Goal: Information Seeking & Learning: Learn about a topic

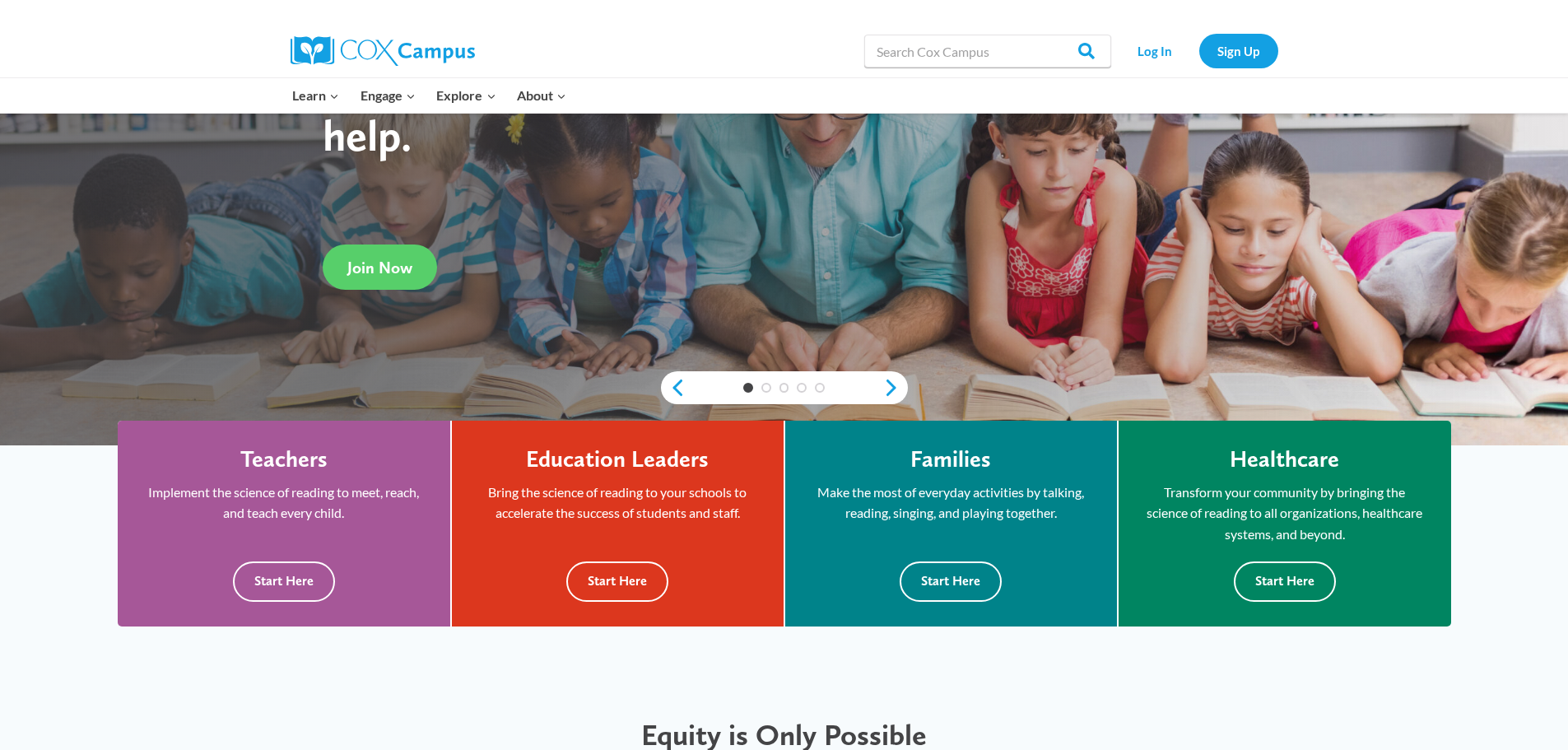
scroll to position [329, 0]
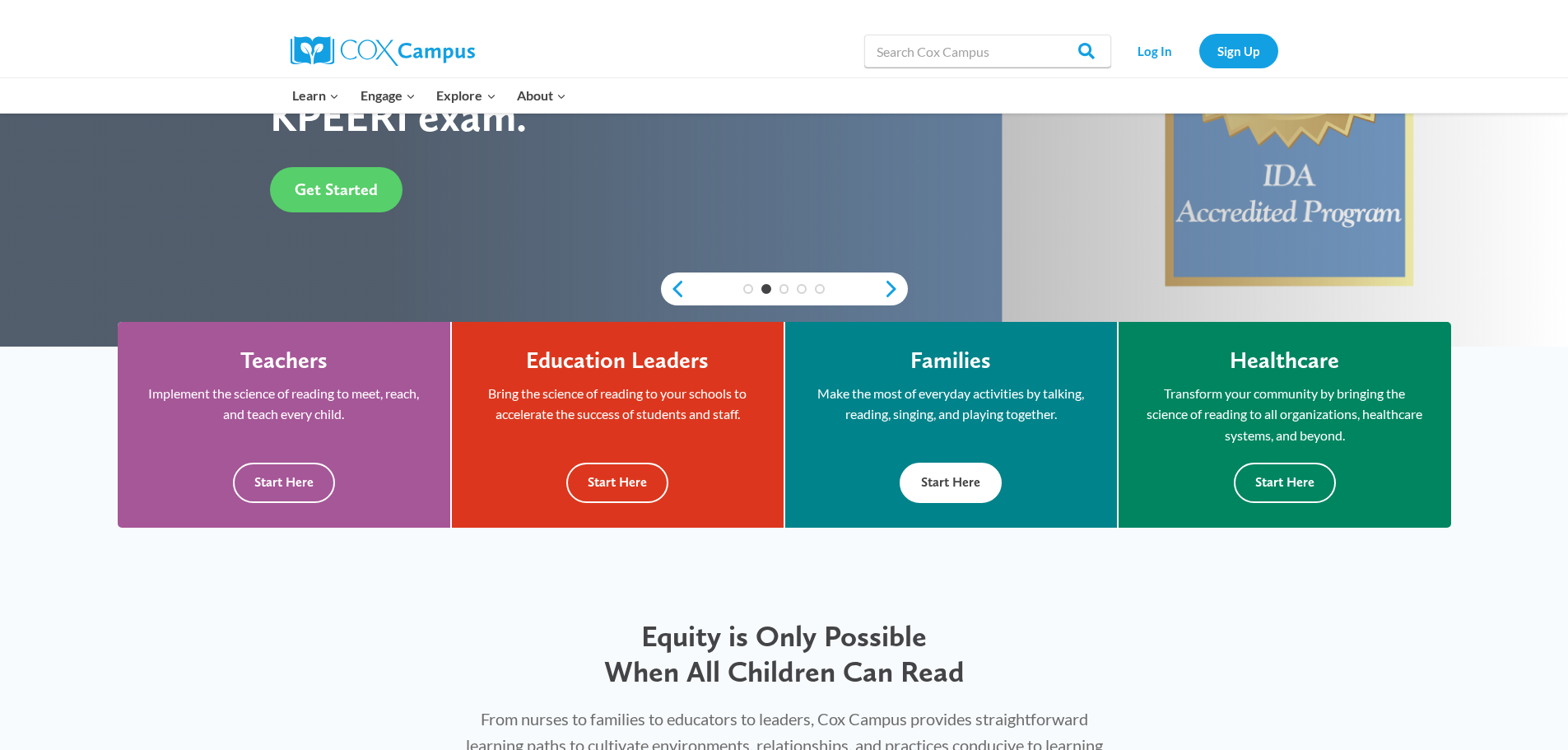
click at [944, 498] on button "Start Here" at bounding box center [950, 482] width 102 height 40
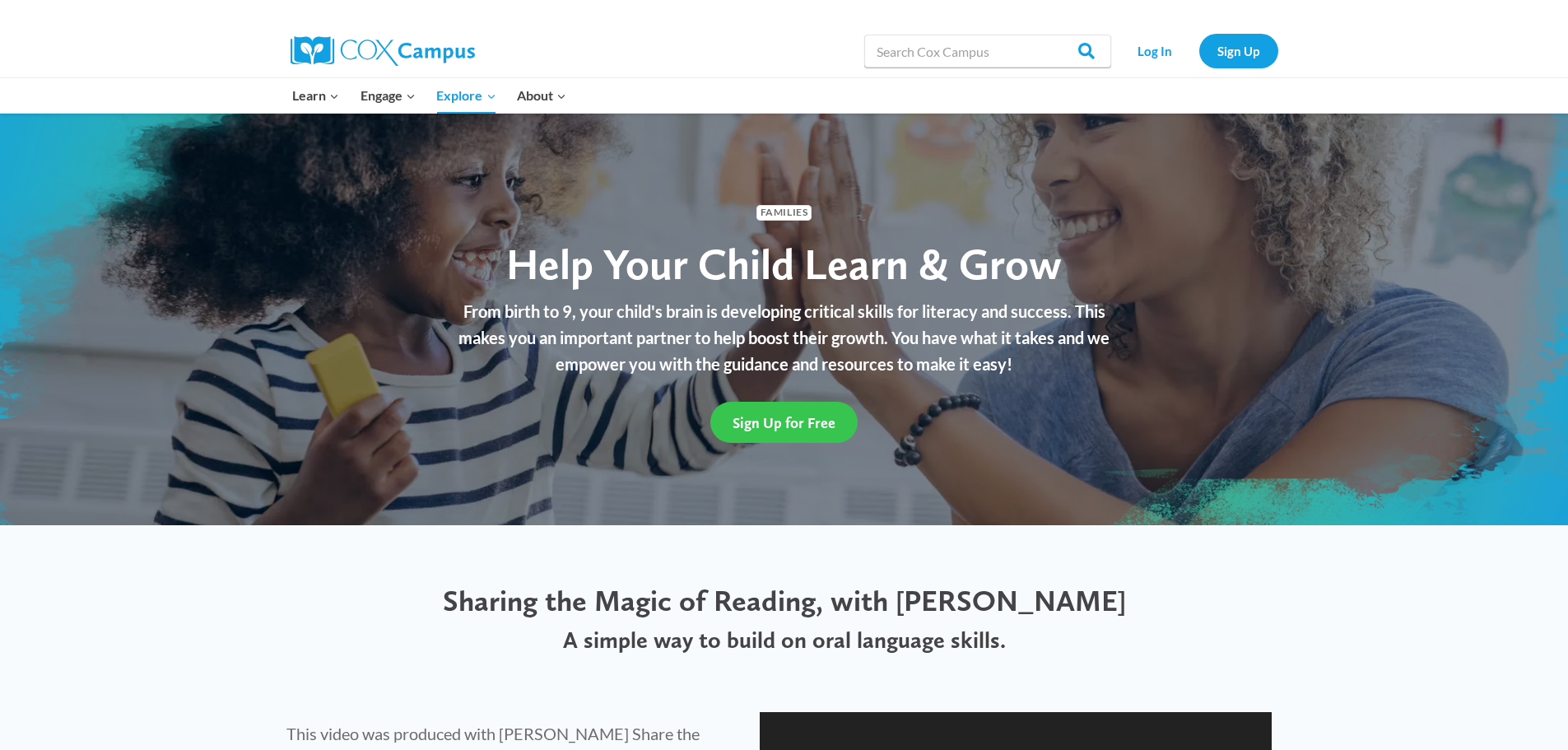
click at [789, 432] on link "Sign Up for Free" at bounding box center [784, 422] width 147 height 40
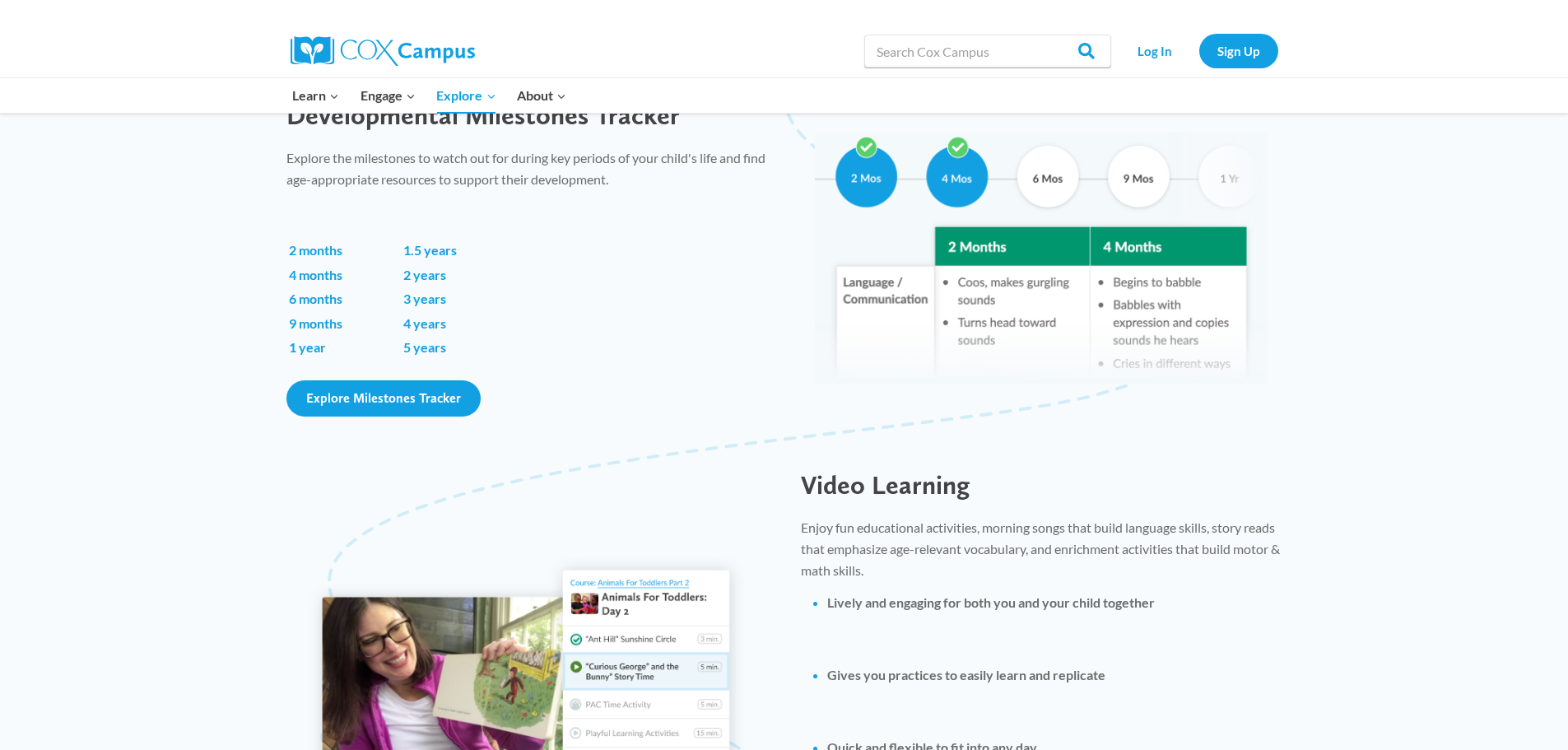
scroll to position [1153, 0]
click at [385, 400] on span "Explore Milestones Tracker" at bounding box center [383, 397] width 155 height 15
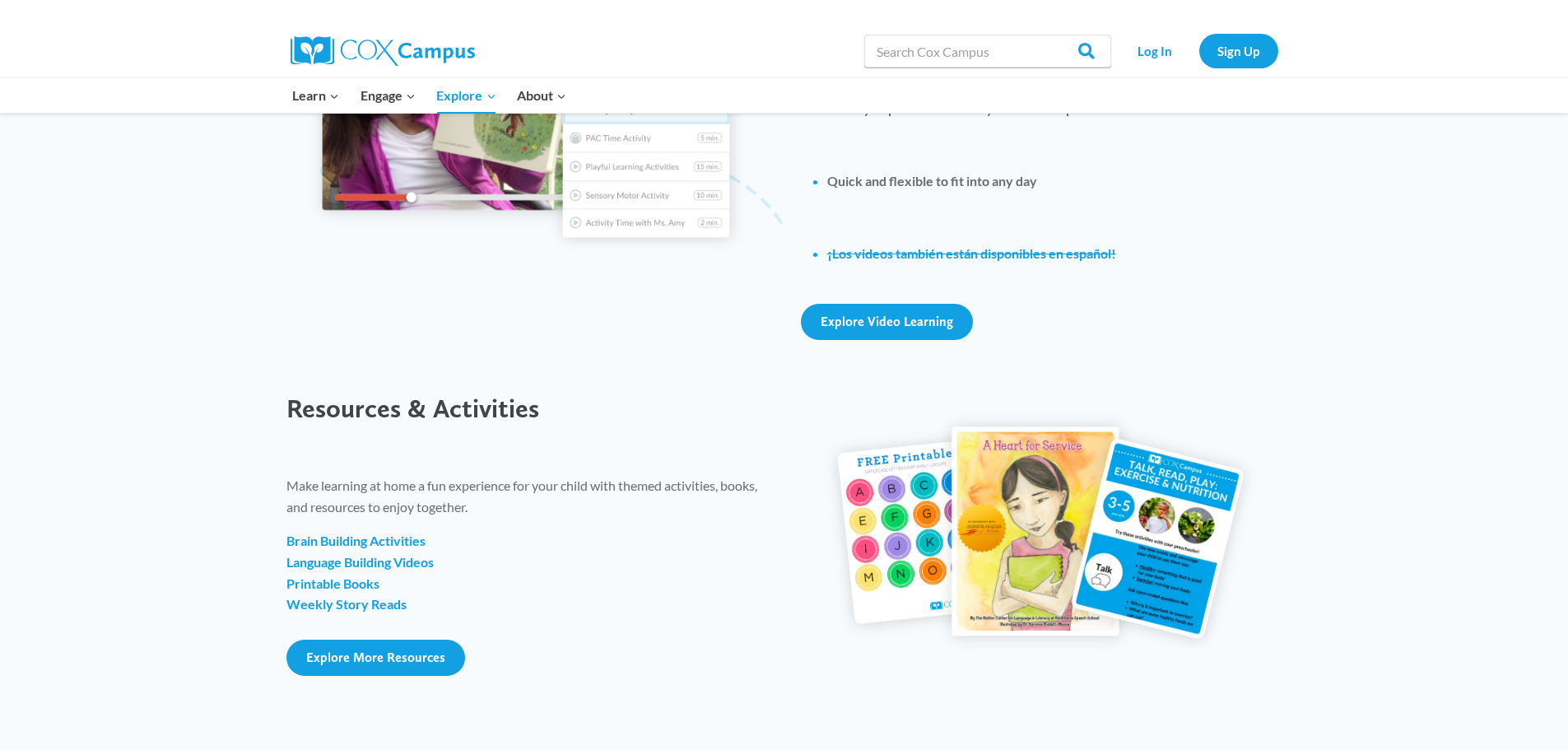
scroll to position [1729, 0]
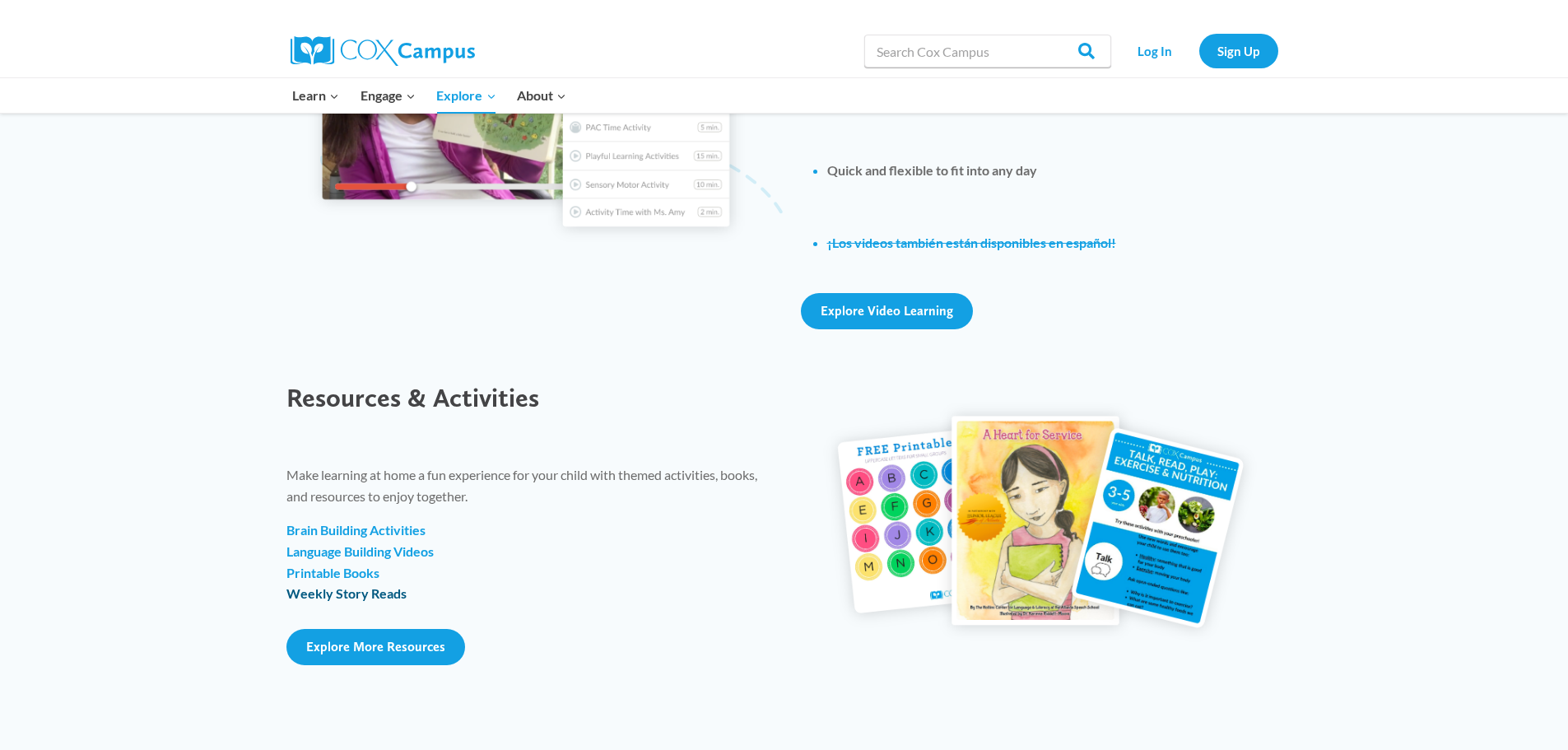
click at [352, 595] on link "Weekly Story Reads" at bounding box center [346, 594] width 121 height 15
click at [330, 576] on strong "Printable Books" at bounding box center [333, 572] width 93 height 15
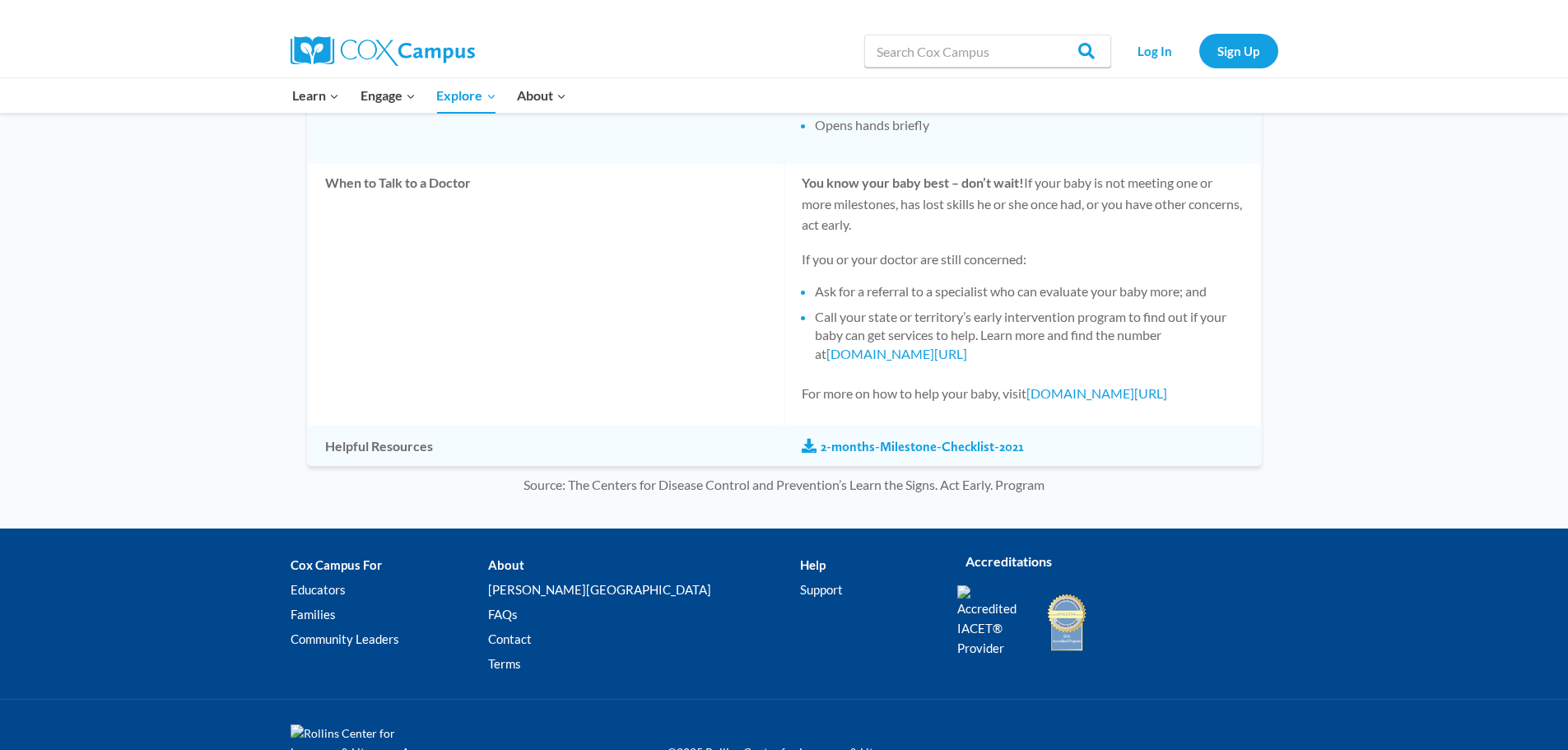
scroll to position [1473, 0]
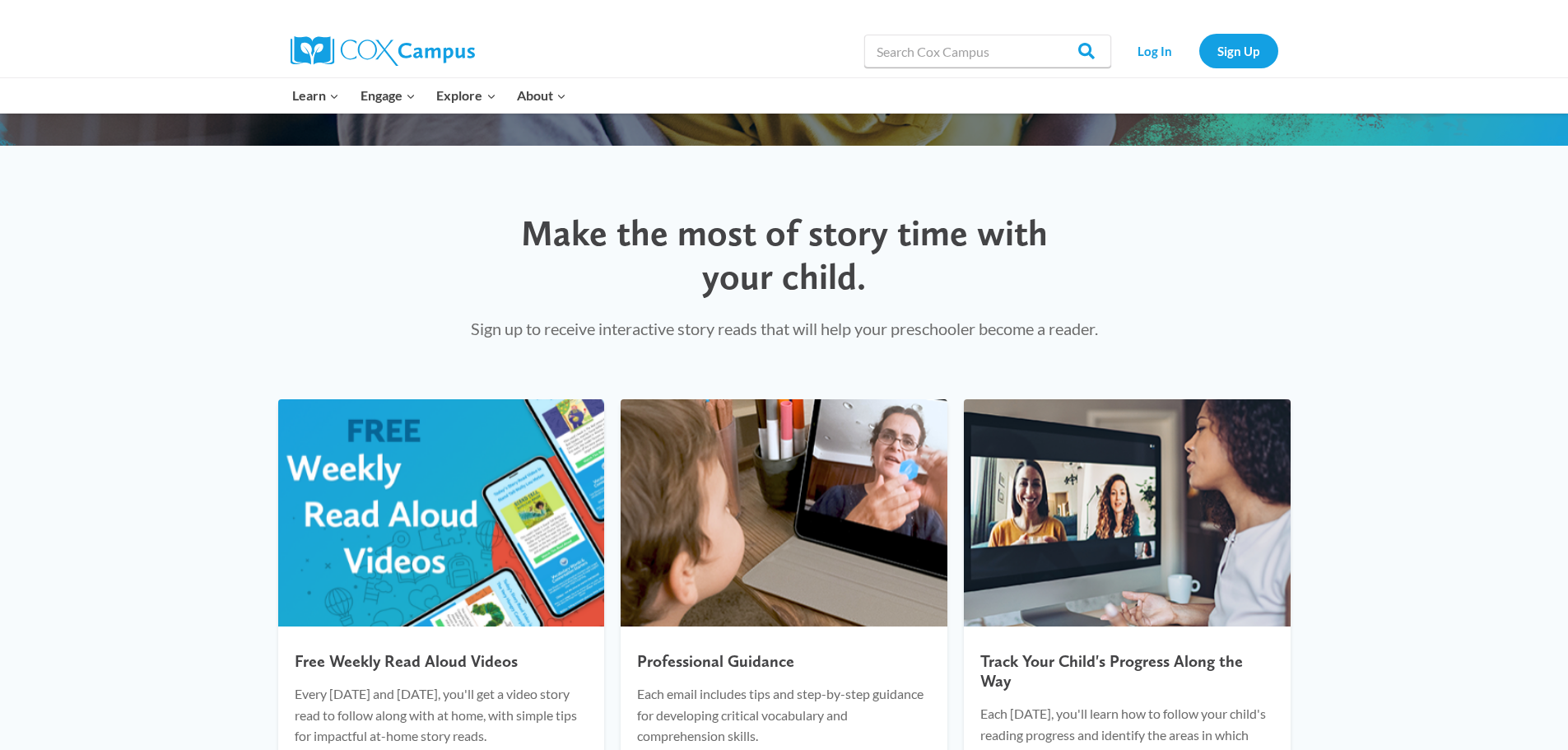
scroll to position [411, 0]
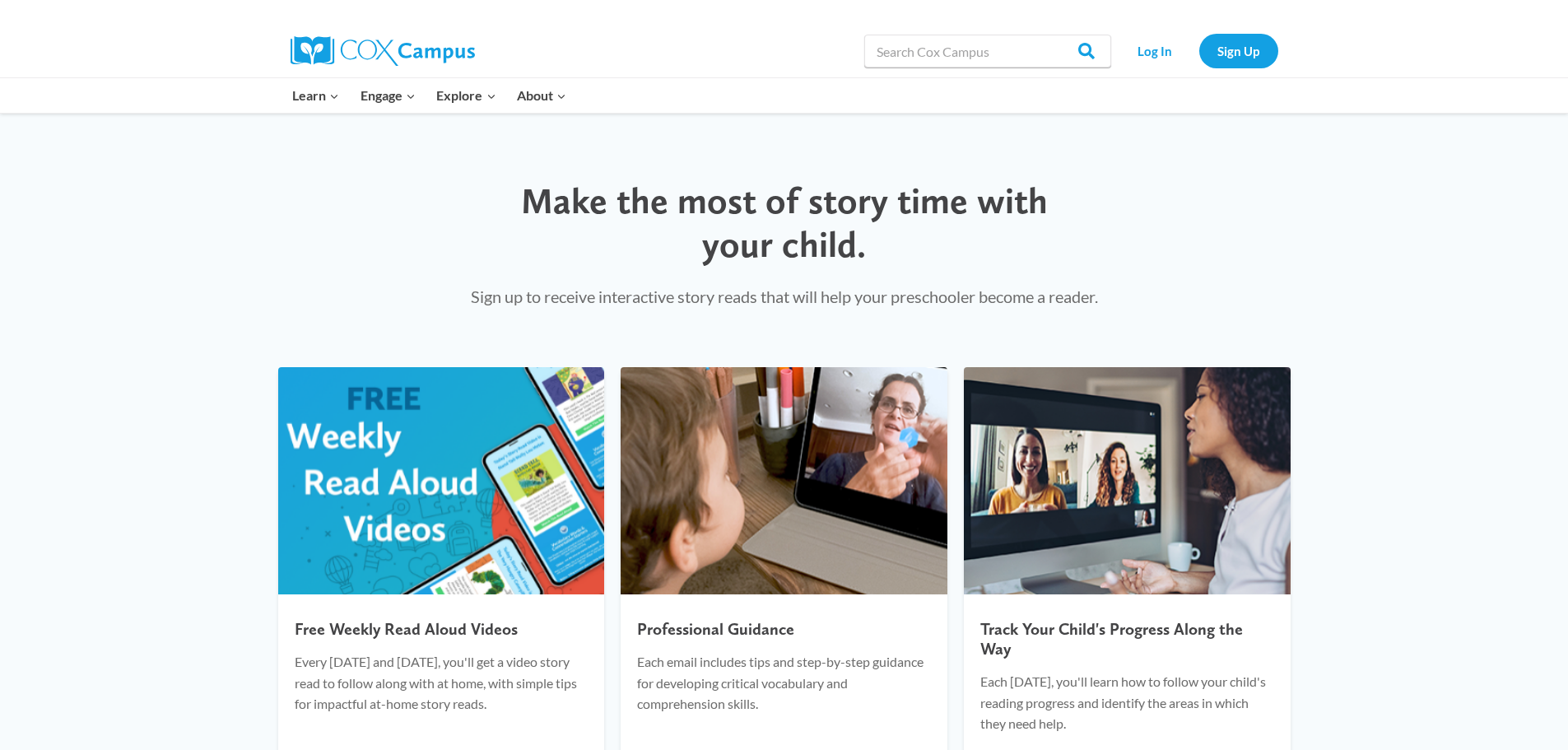
click at [387, 574] on img at bounding box center [441, 481] width 327 height 228
click at [455, 523] on img at bounding box center [441, 481] width 327 height 228
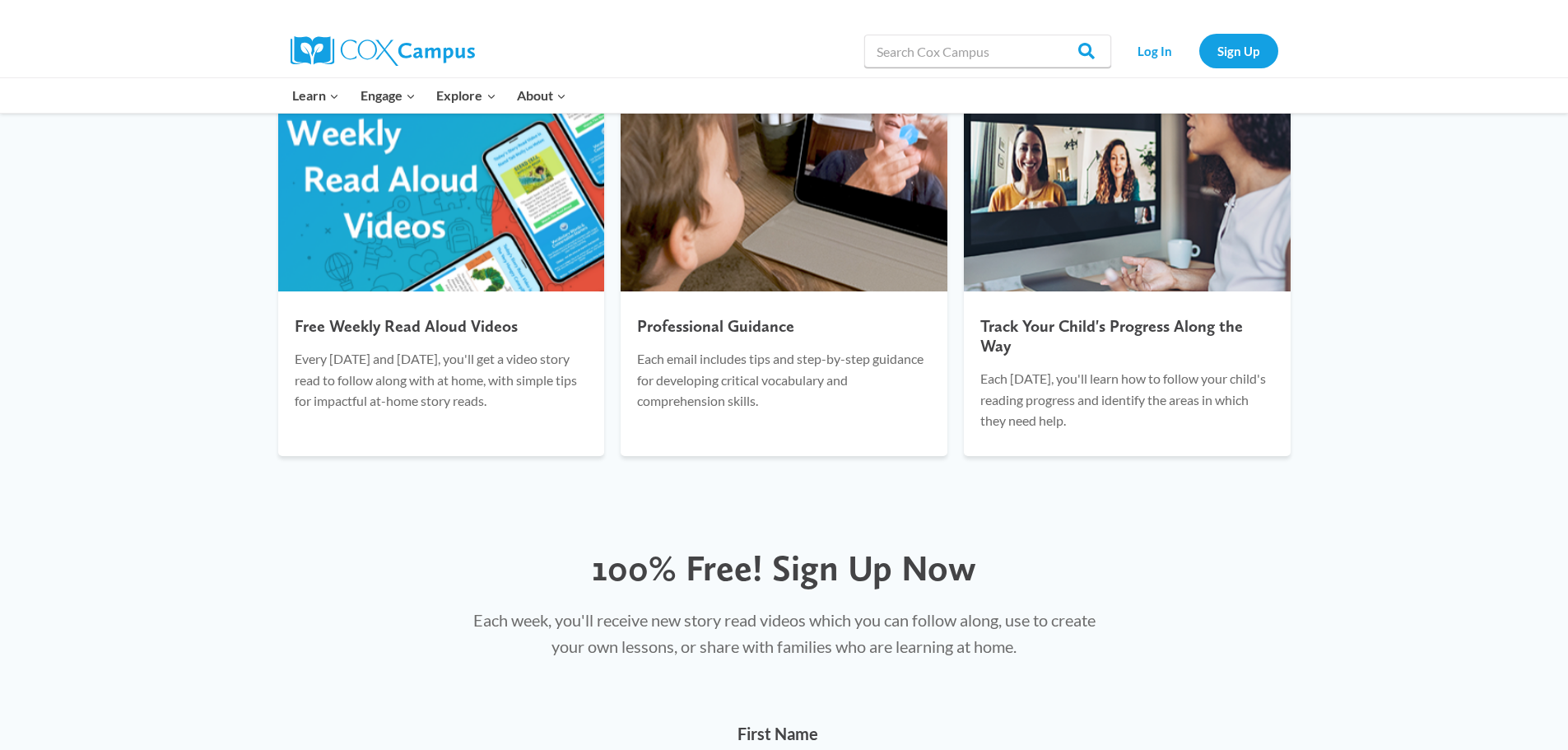
scroll to position [741, 0]
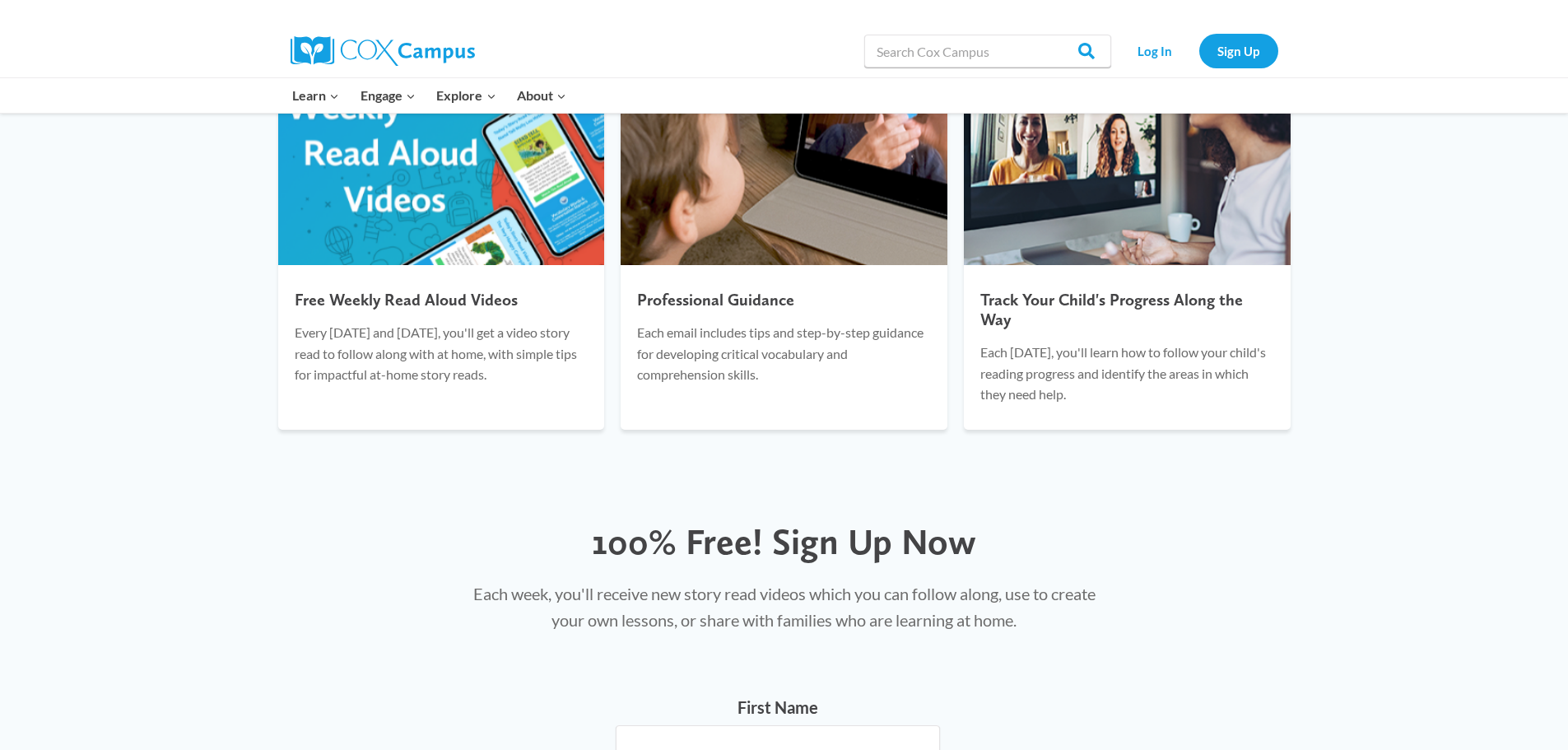
click at [386, 266] on img at bounding box center [441, 151] width 327 height 228
click at [410, 219] on img at bounding box center [441, 151] width 327 height 228
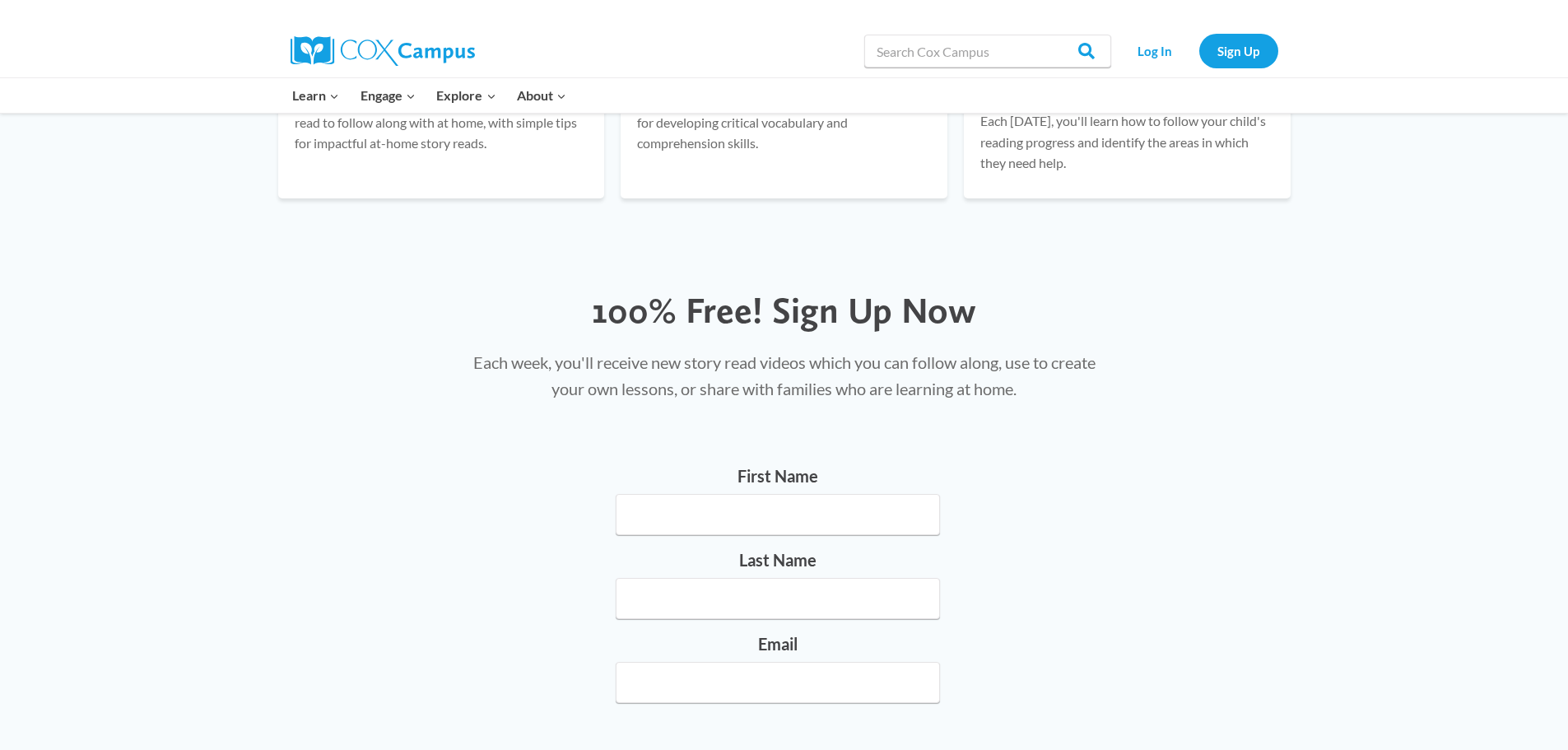
scroll to position [1071, 0]
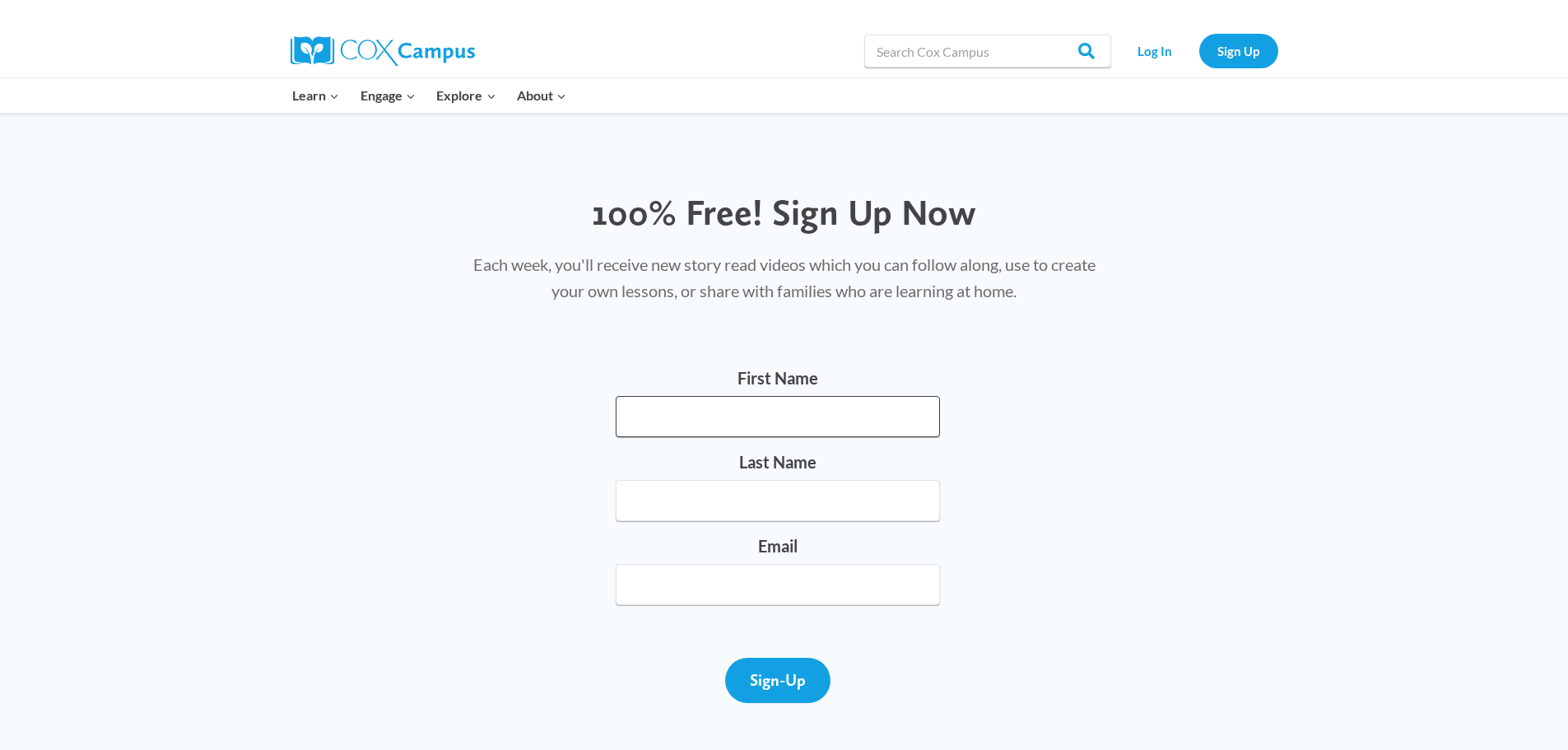
click at [782, 437] on input "First Name" at bounding box center [777, 416] width 324 height 41
type input "Amy"
type input "Phillips"
type input "a.phillips@grady.k12.ga.us"
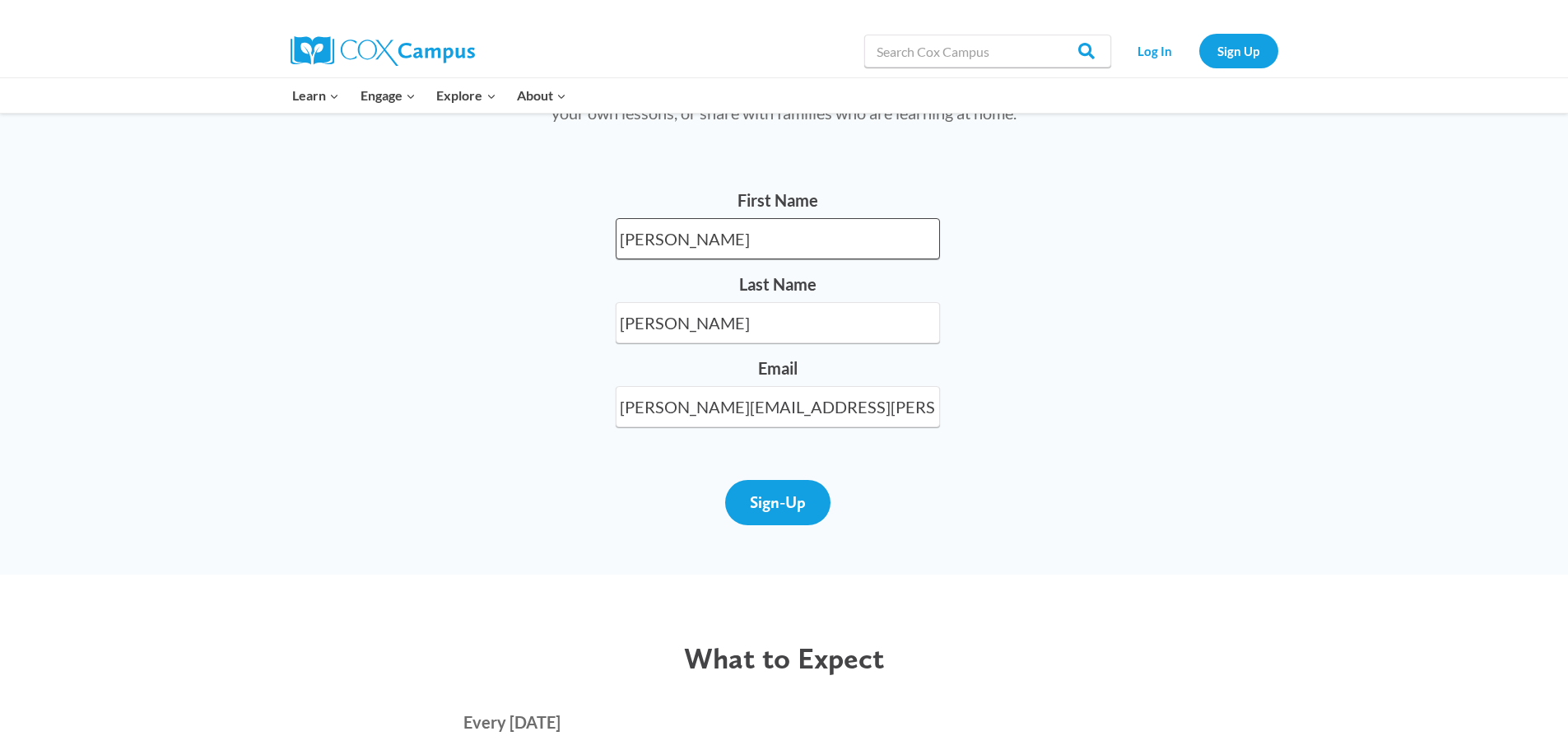
scroll to position [1317, 0]
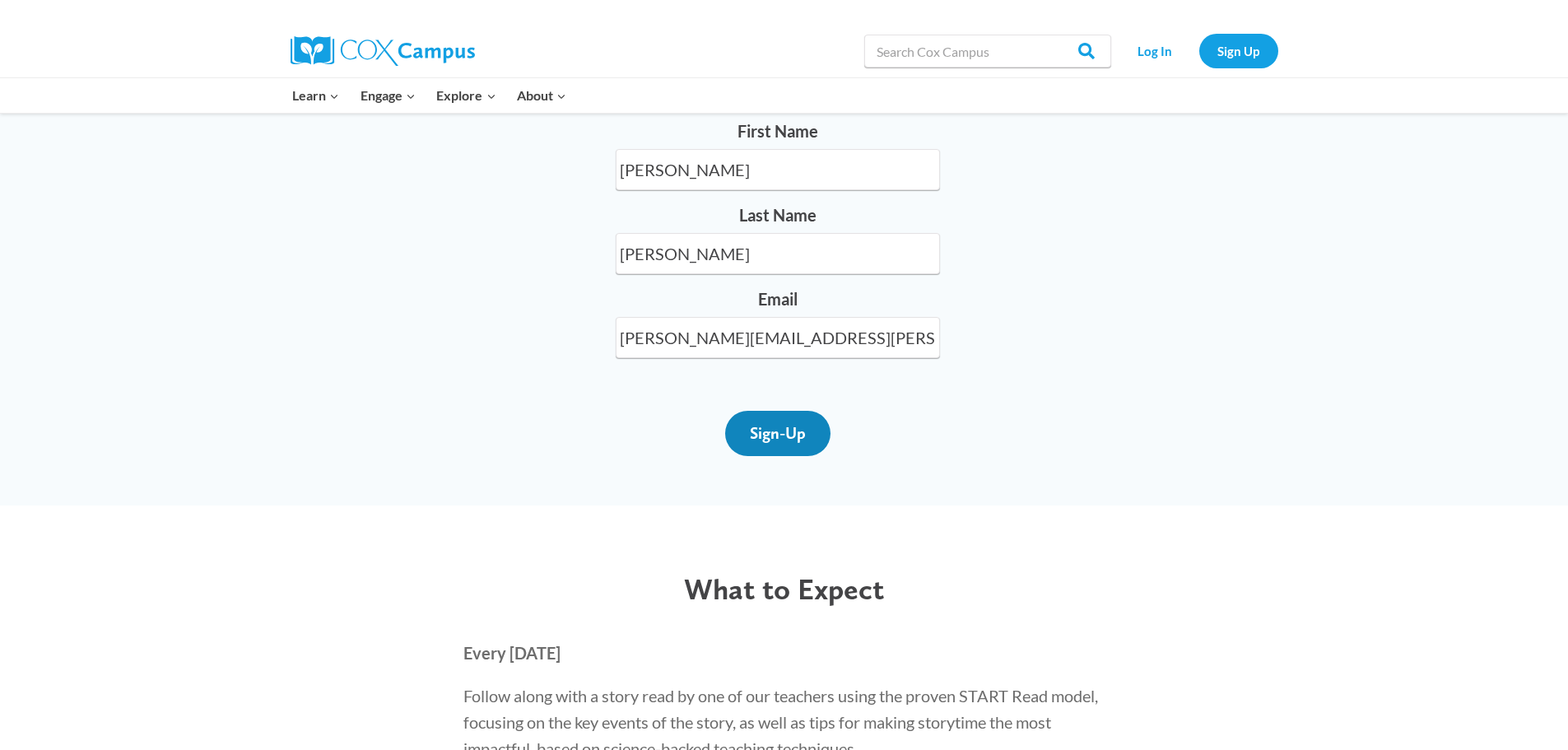
click at [786, 456] on input "Sign-Up" at bounding box center [777, 433] width 105 height 45
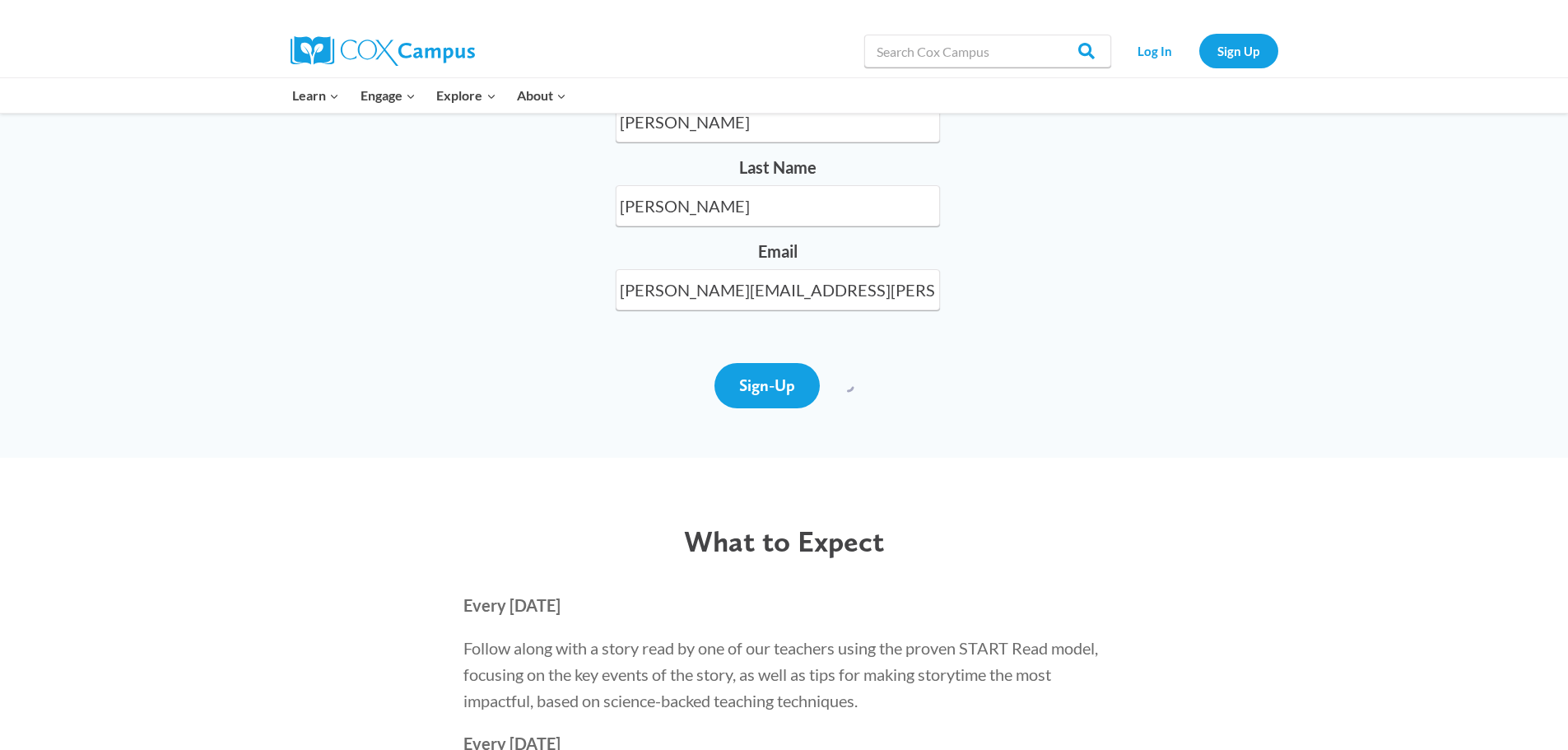
scroll to position [1400, 0]
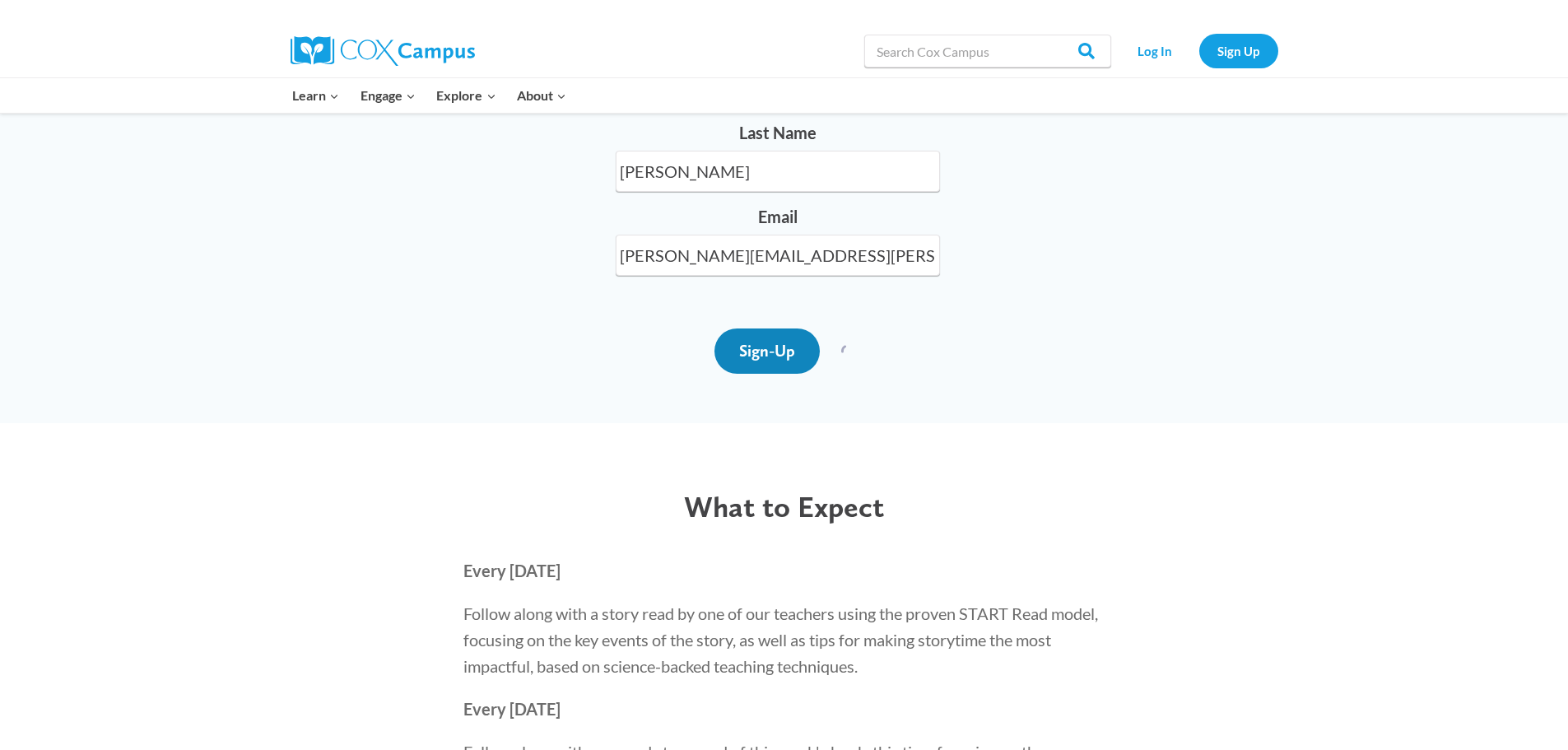
click at [736, 374] on input "Sign-Up" at bounding box center [767, 351] width 105 height 45
click at [782, 374] on input "Sign-Up" at bounding box center [767, 351] width 105 height 45
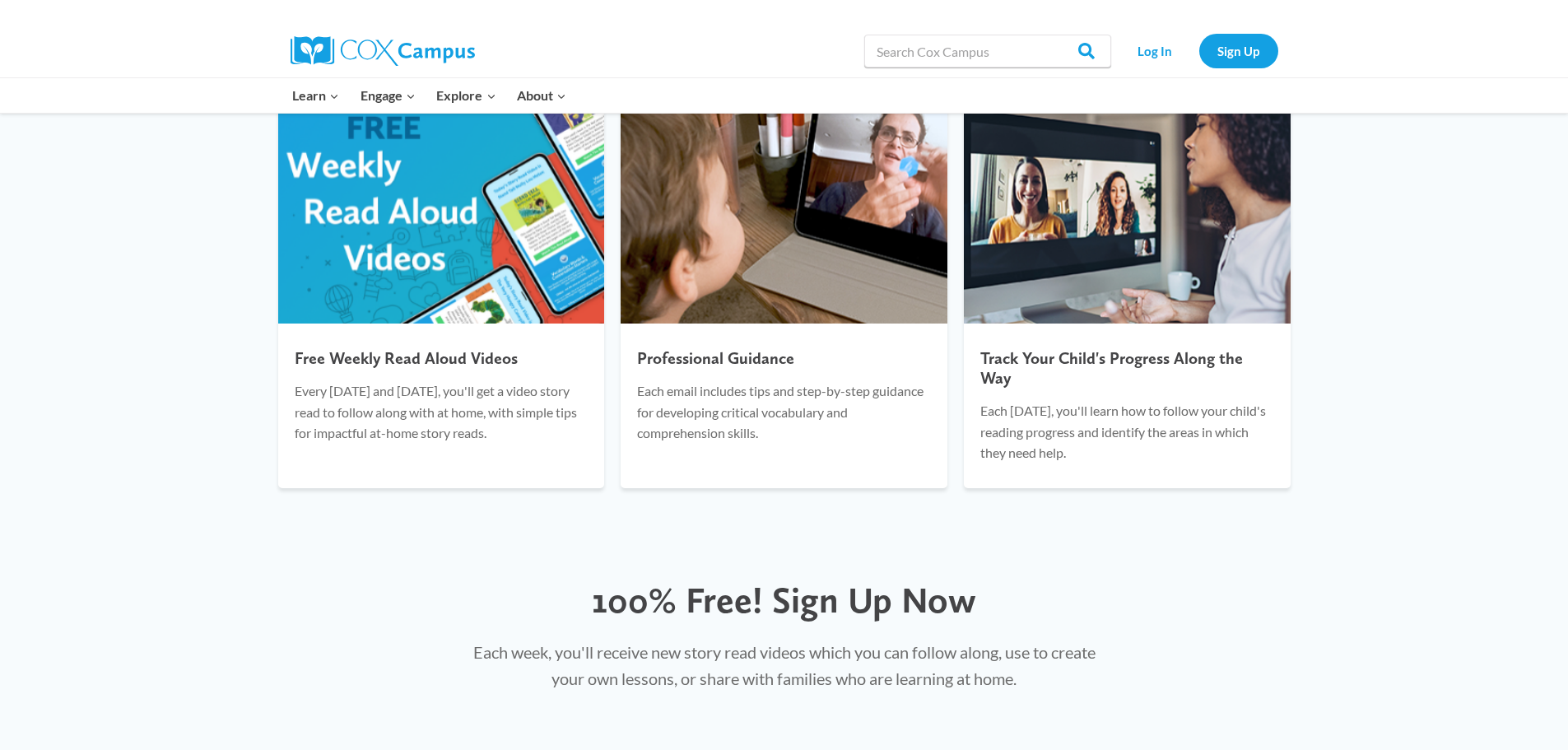
scroll to position [658, 0]
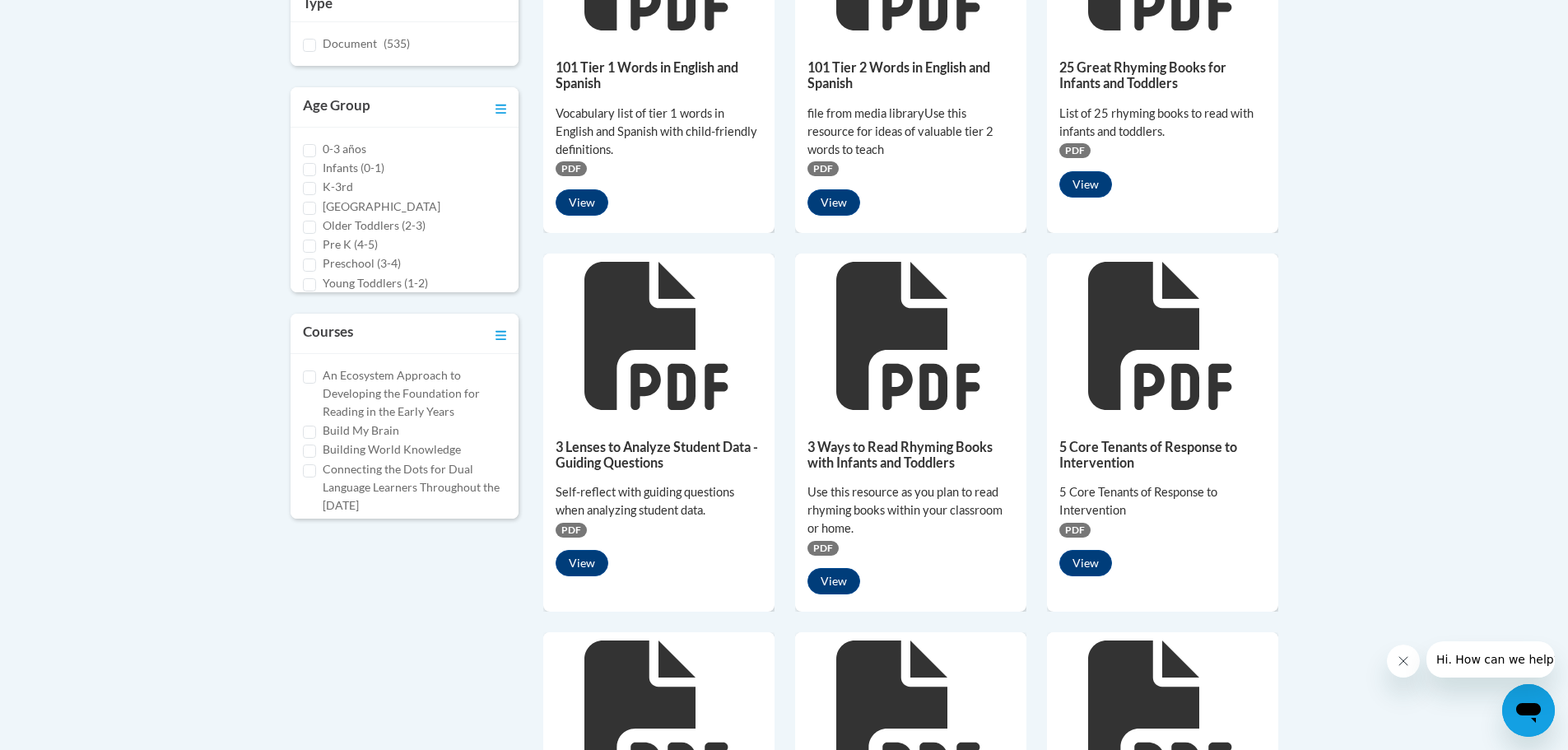
scroll to position [576, 0]
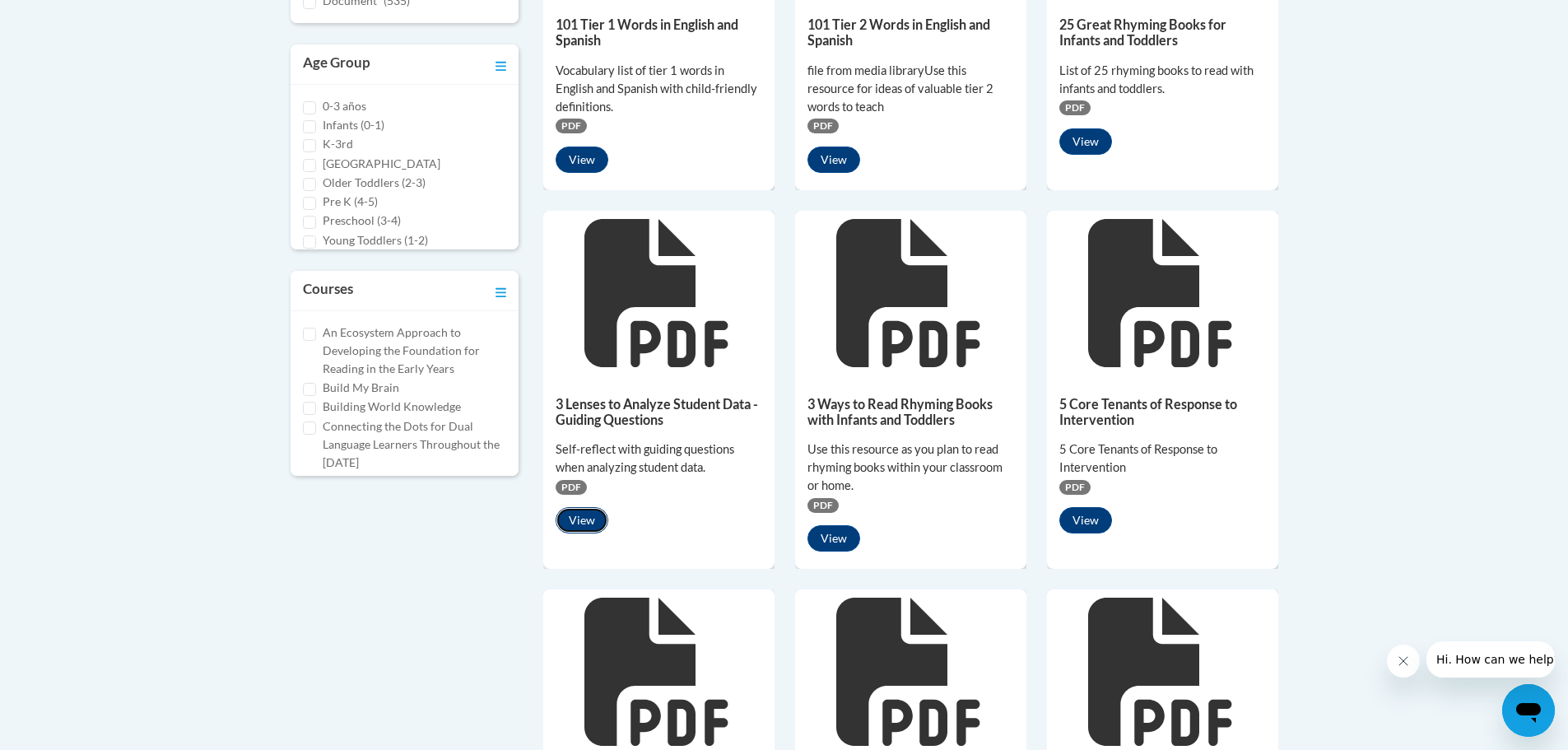
click at [583, 525] on button "View" at bounding box center [582, 520] width 53 height 27
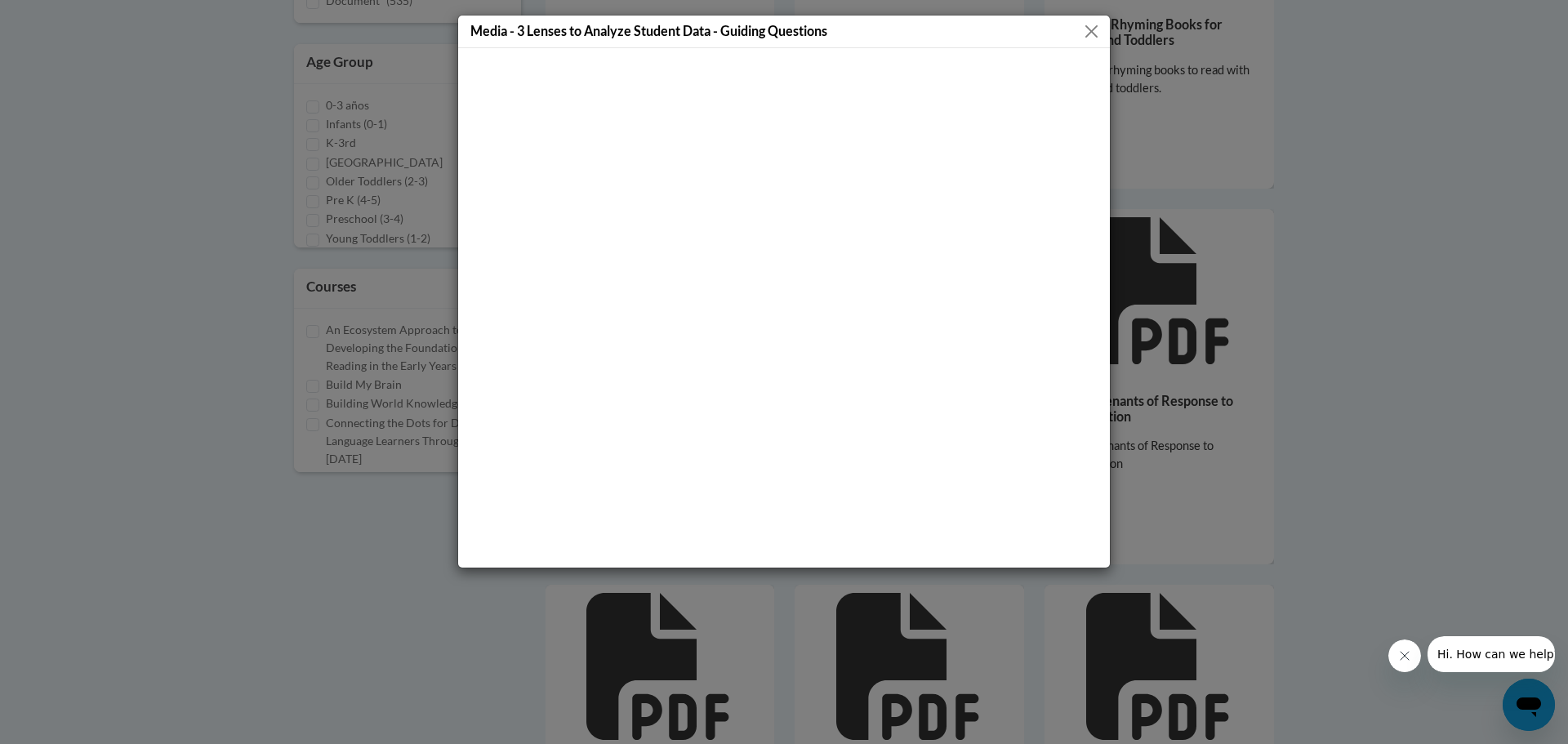
click at [1094, 30] on button "Close" at bounding box center [1091, 31] width 20 height 20
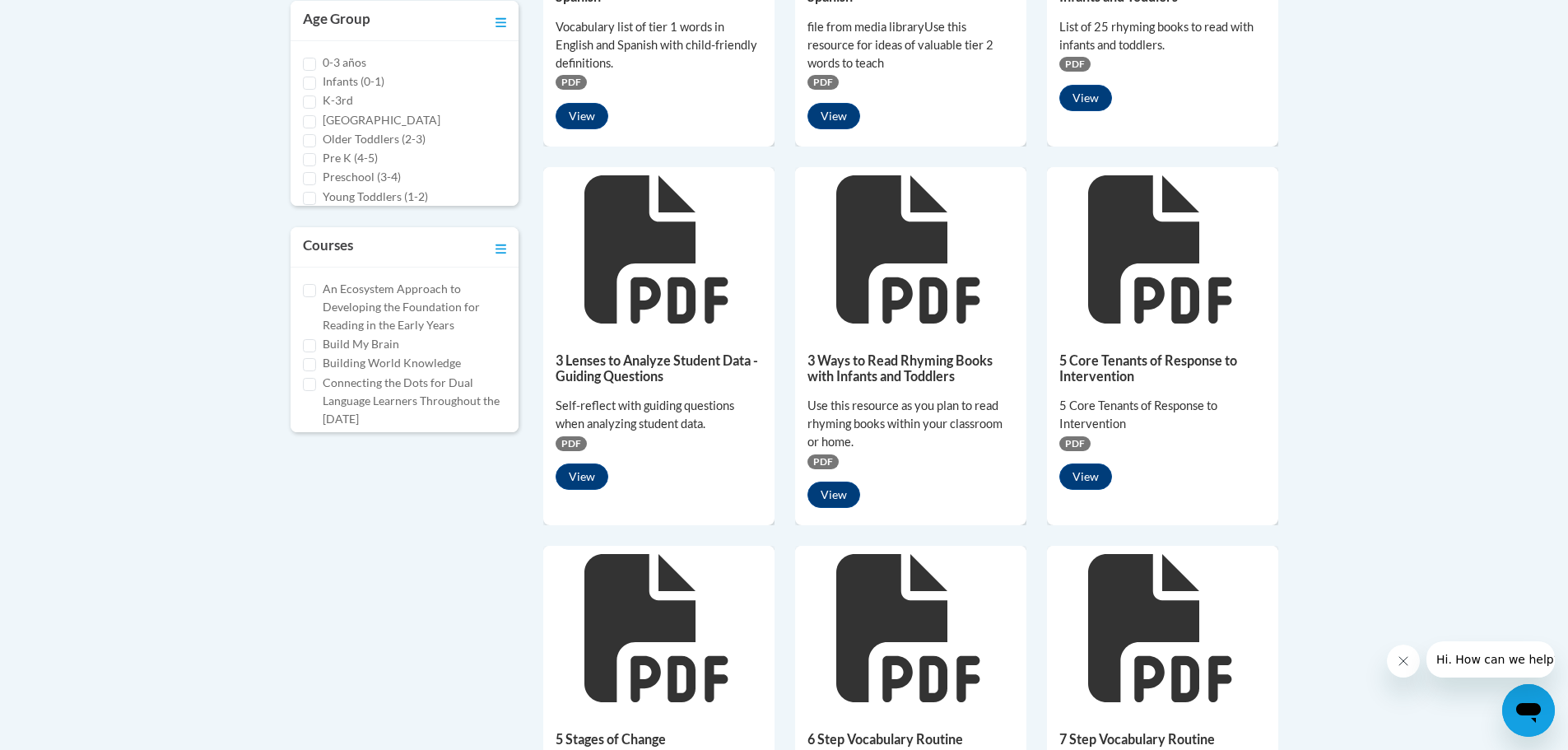
scroll to position [658, 0]
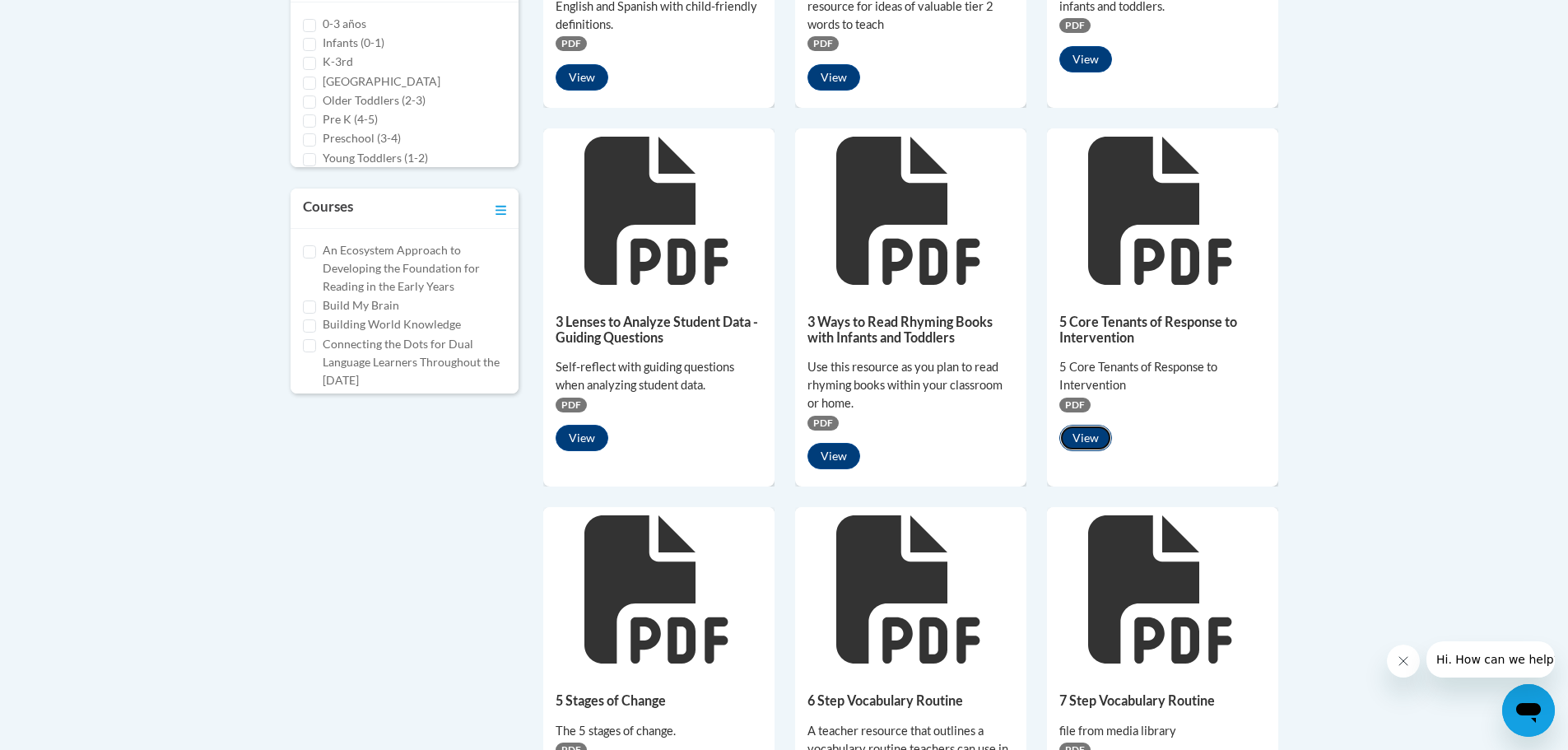
click at [1087, 438] on button "View" at bounding box center [1086, 438] width 53 height 27
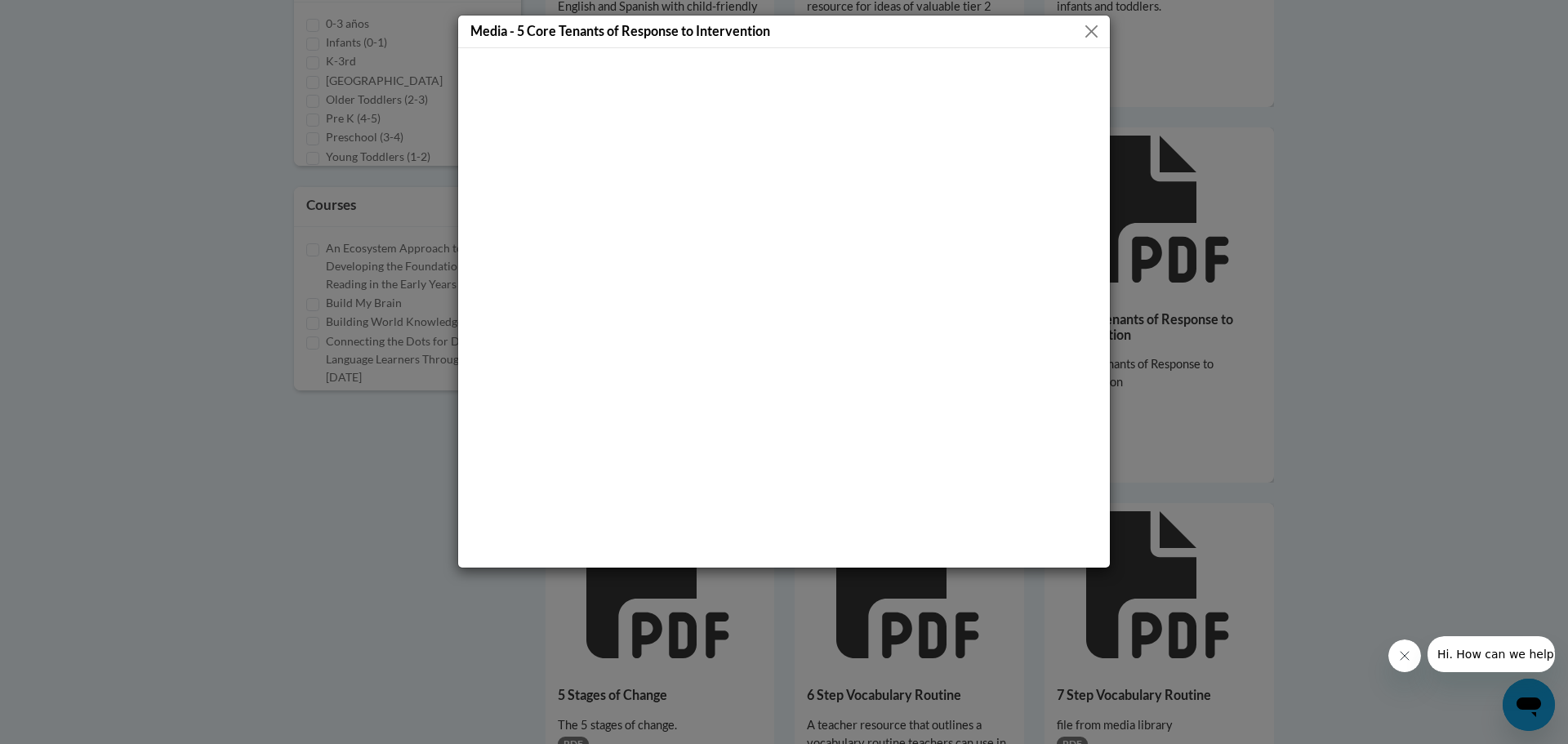
click at [1089, 22] on button "Close" at bounding box center [1091, 31] width 20 height 20
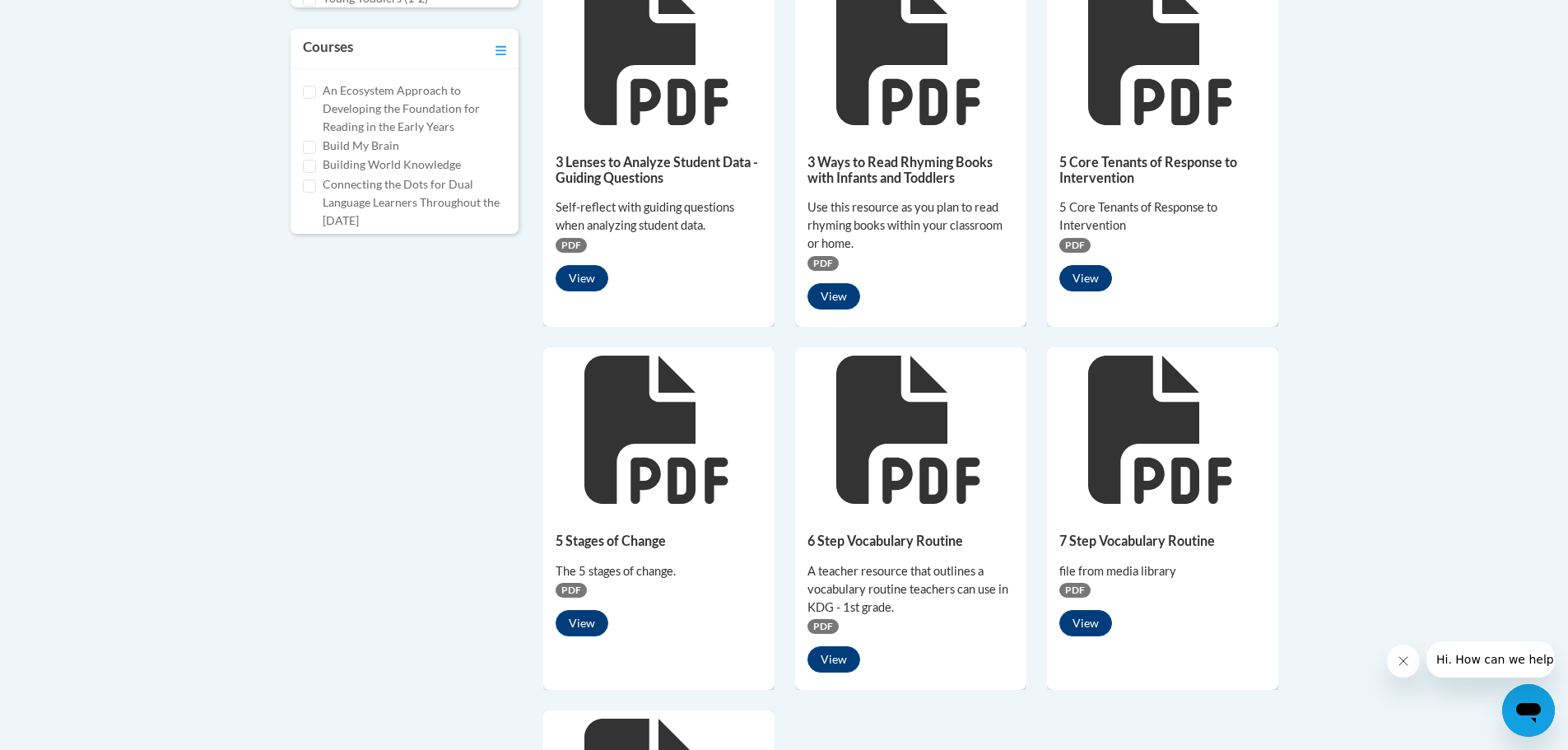
scroll to position [906, 0]
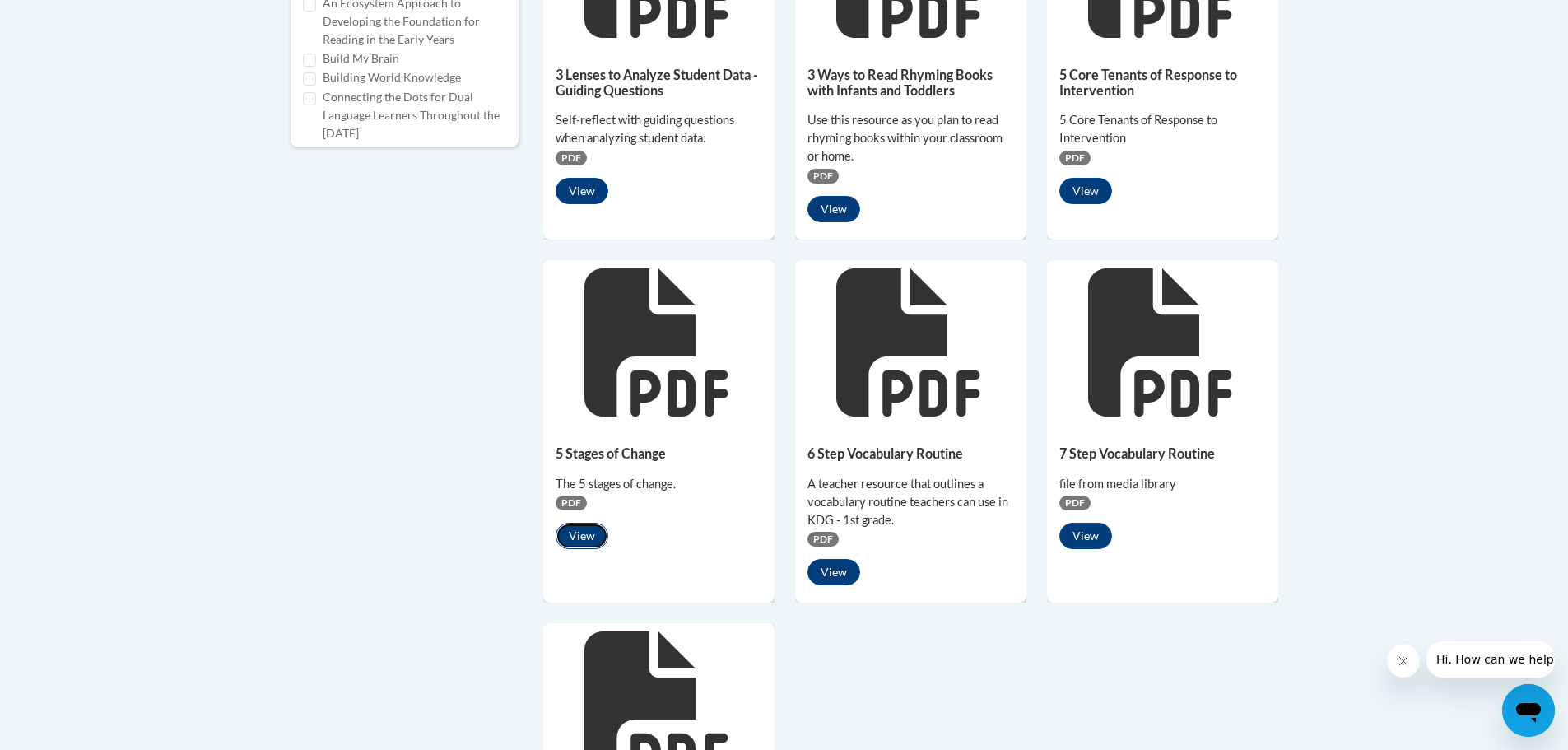
click at [589, 538] on button "View" at bounding box center [582, 535] width 53 height 27
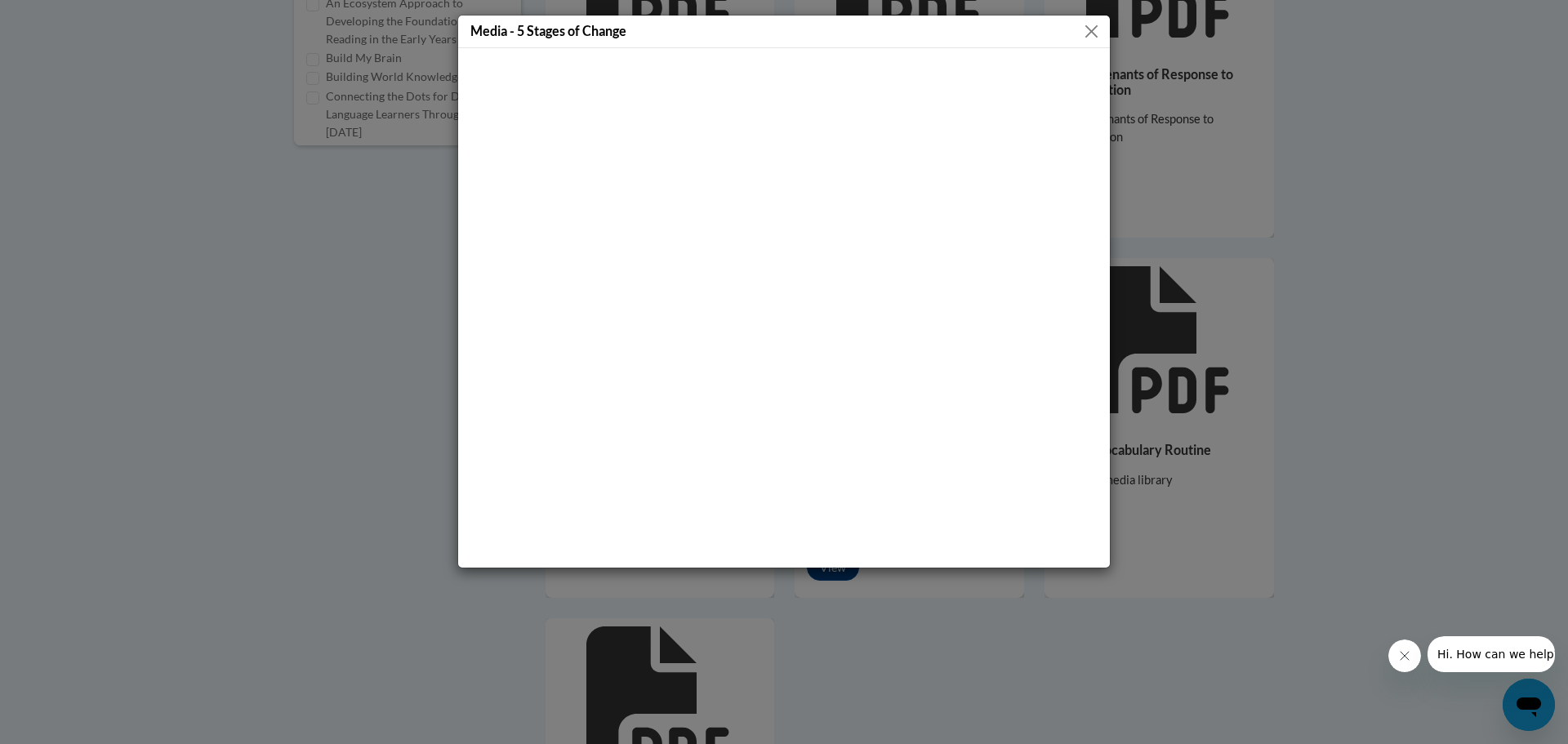
click at [1094, 29] on button "Close" at bounding box center [1091, 31] width 20 height 20
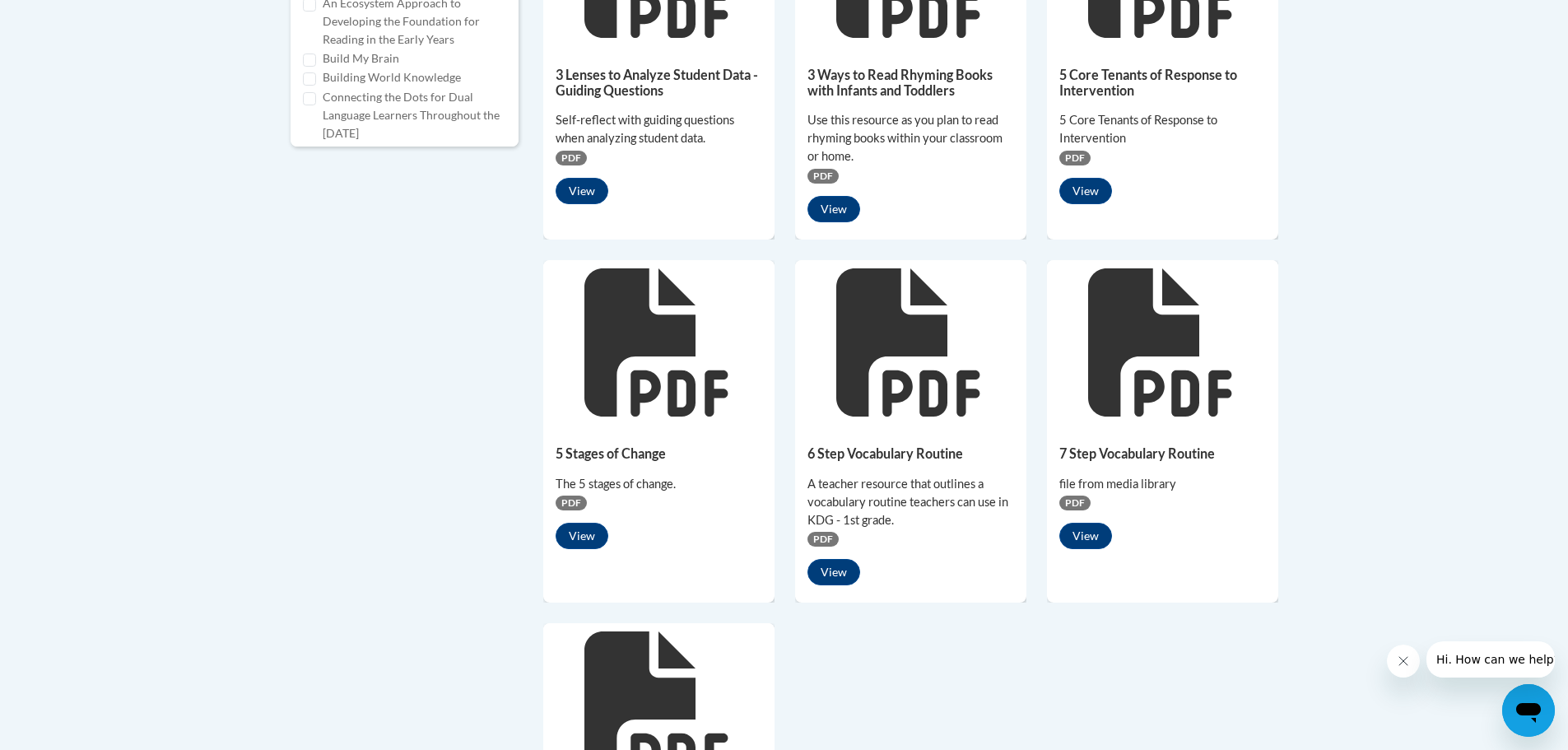
click at [567, 505] on span "PDF" at bounding box center [571, 503] width 32 height 15
click at [581, 542] on button "View" at bounding box center [582, 535] width 53 height 27
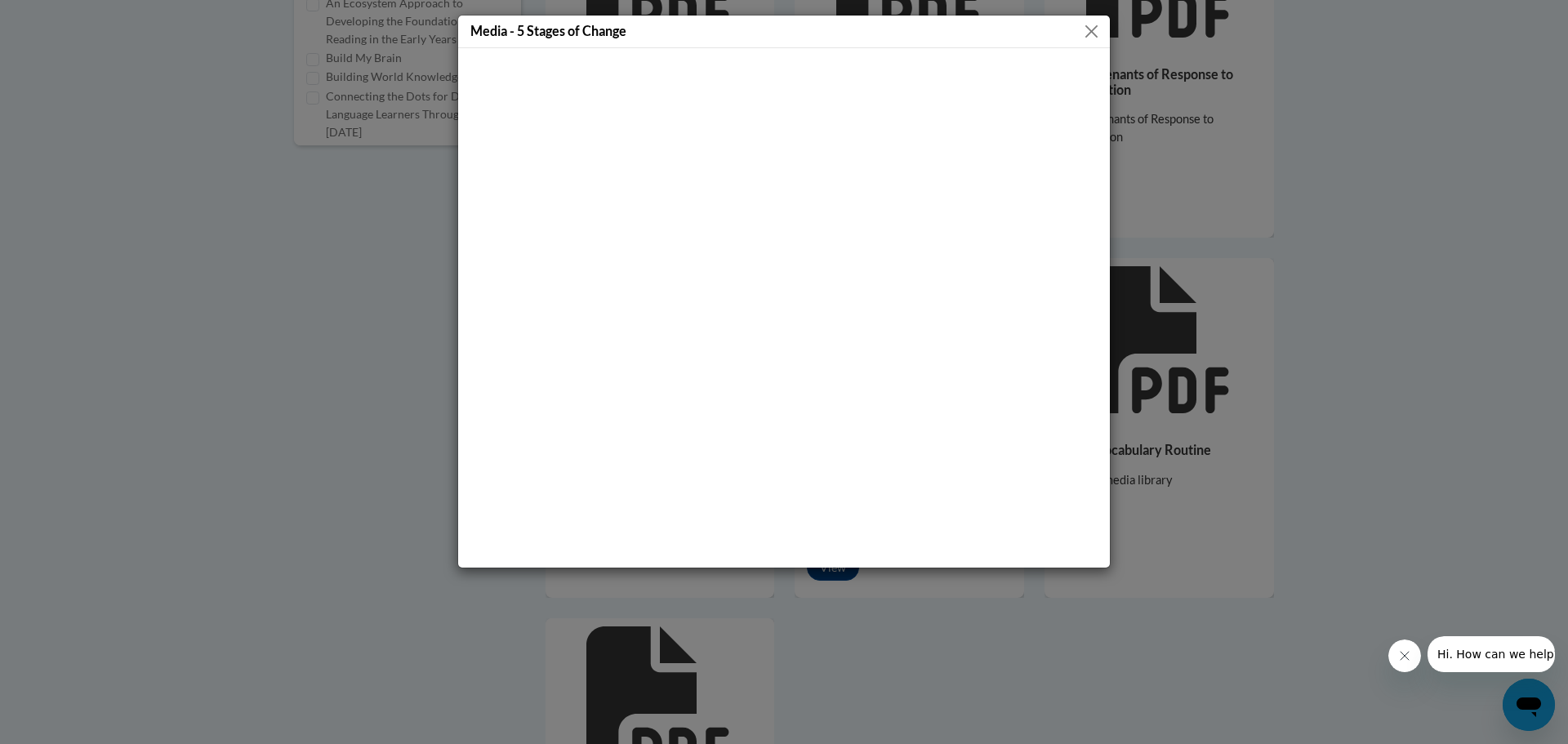
click at [1091, 38] on button "Close" at bounding box center [1091, 31] width 20 height 20
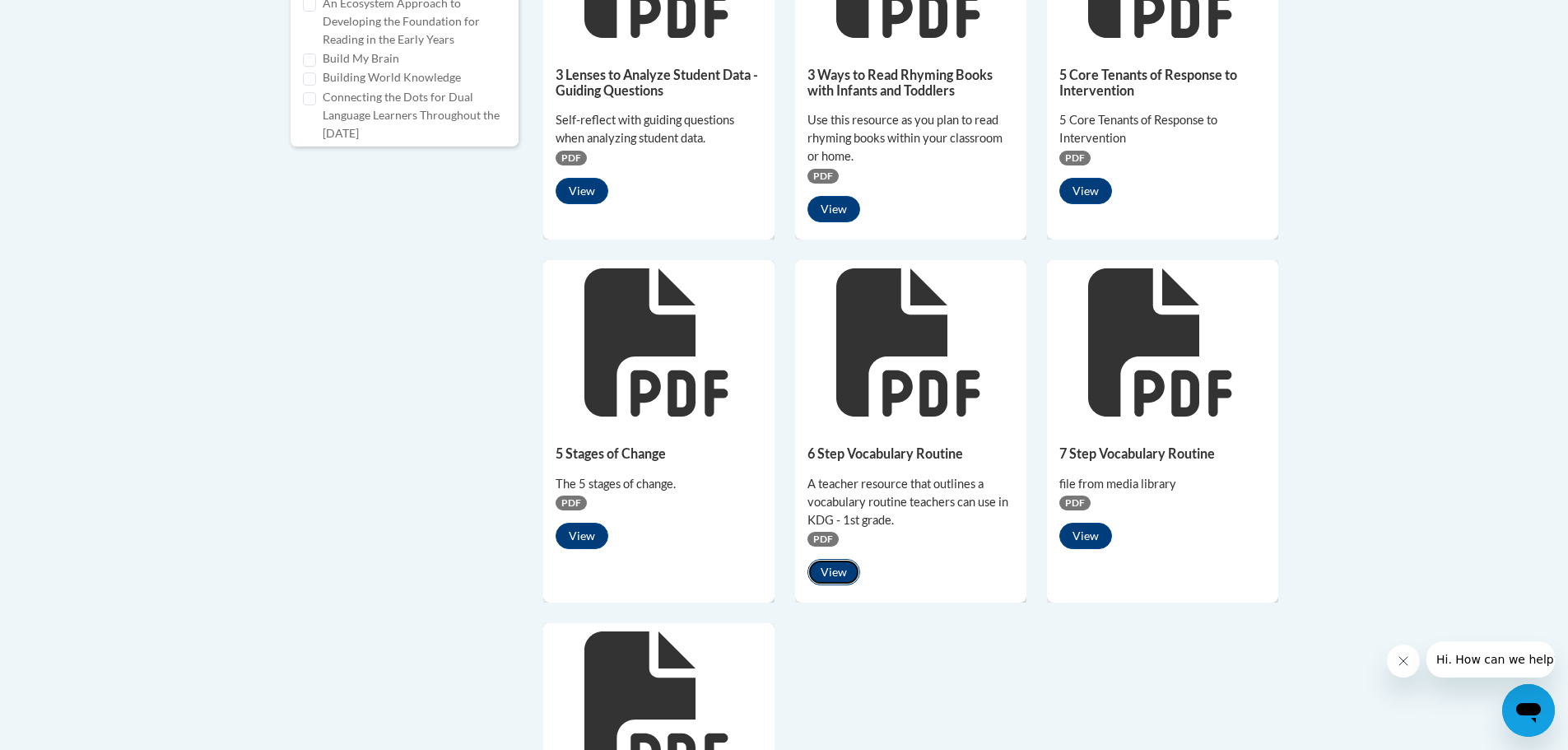
click at [835, 572] on button "View" at bounding box center [834, 572] width 53 height 27
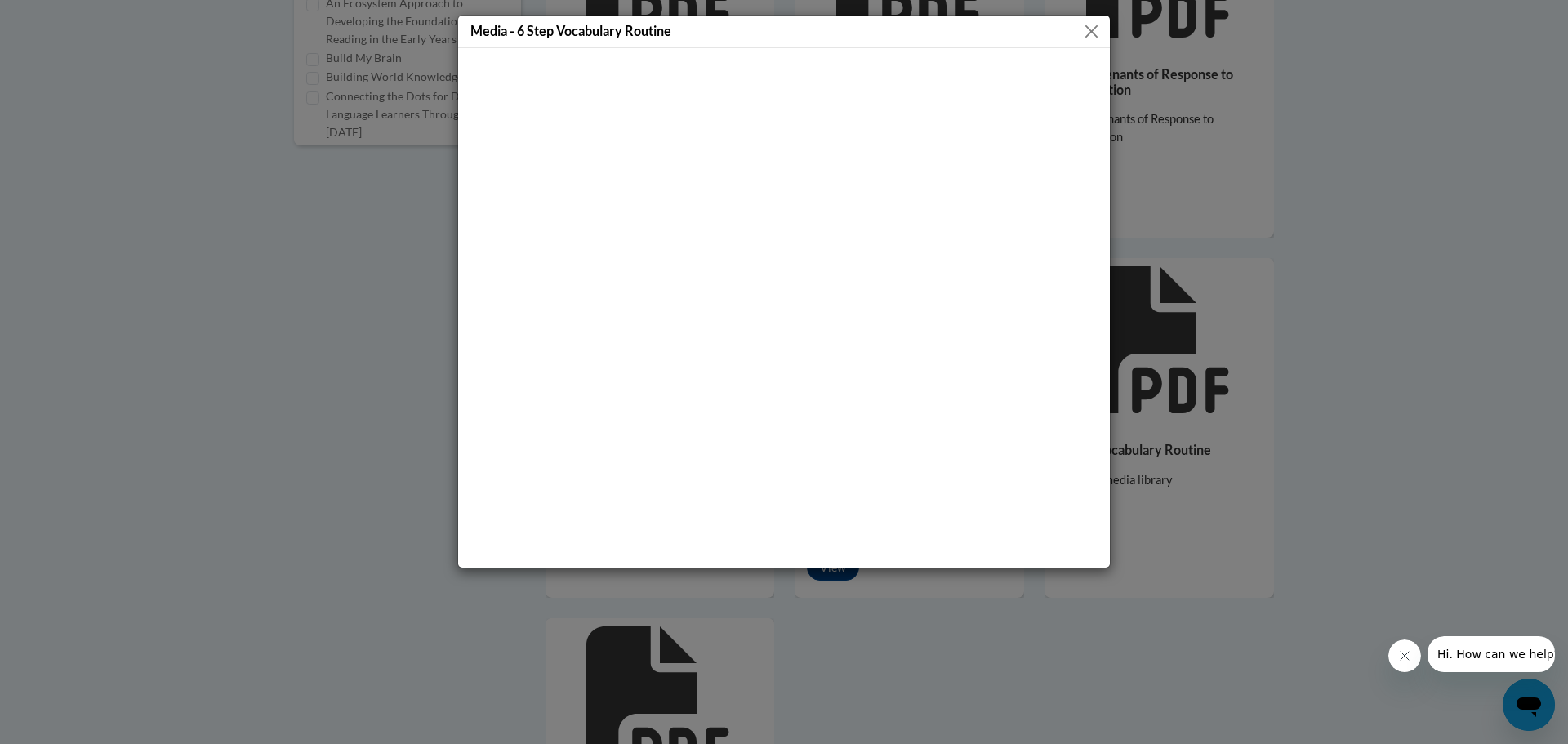
click at [1088, 33] on button "Close" at bounding box center [1091, 31] width 20 height 20
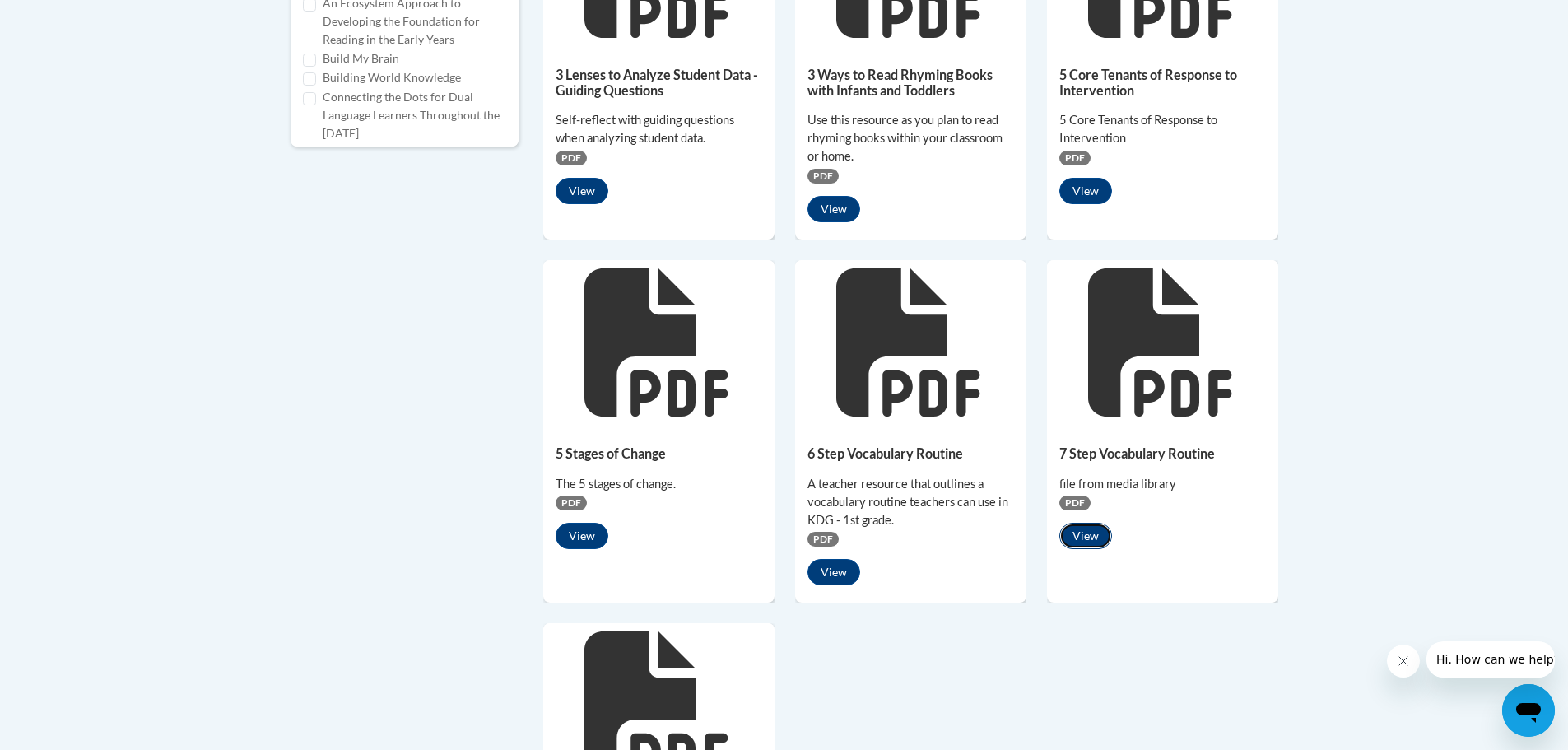
click at [1076, 541] on button "View" at bounding box center [1086, 535] width 53 height 27
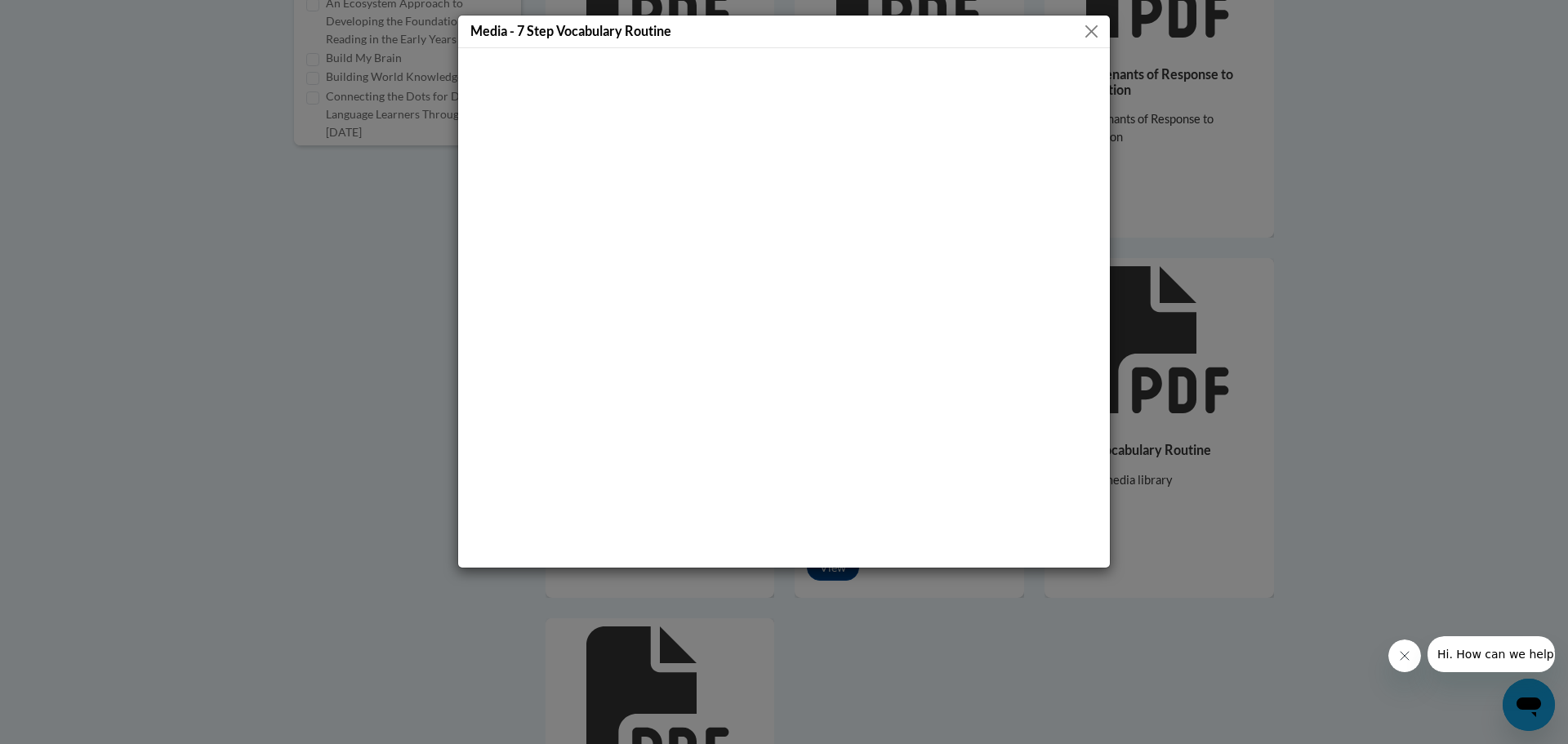
click at [1091, 31] on button "Close" at bounding box center [1091, 31] width 20 height 20
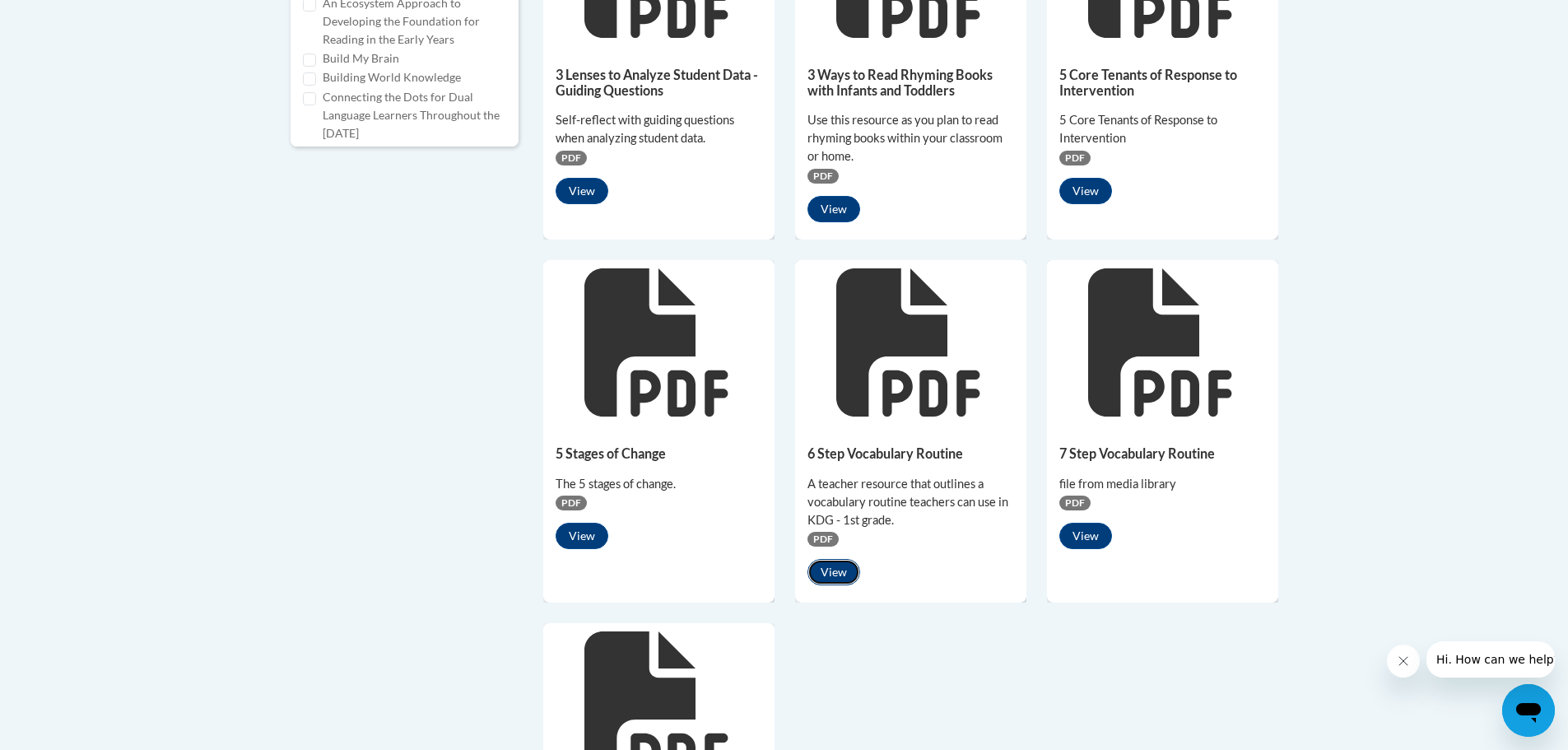
click at [840, 573] on button "View" at bounding box center [834, 572] width 53 height 27
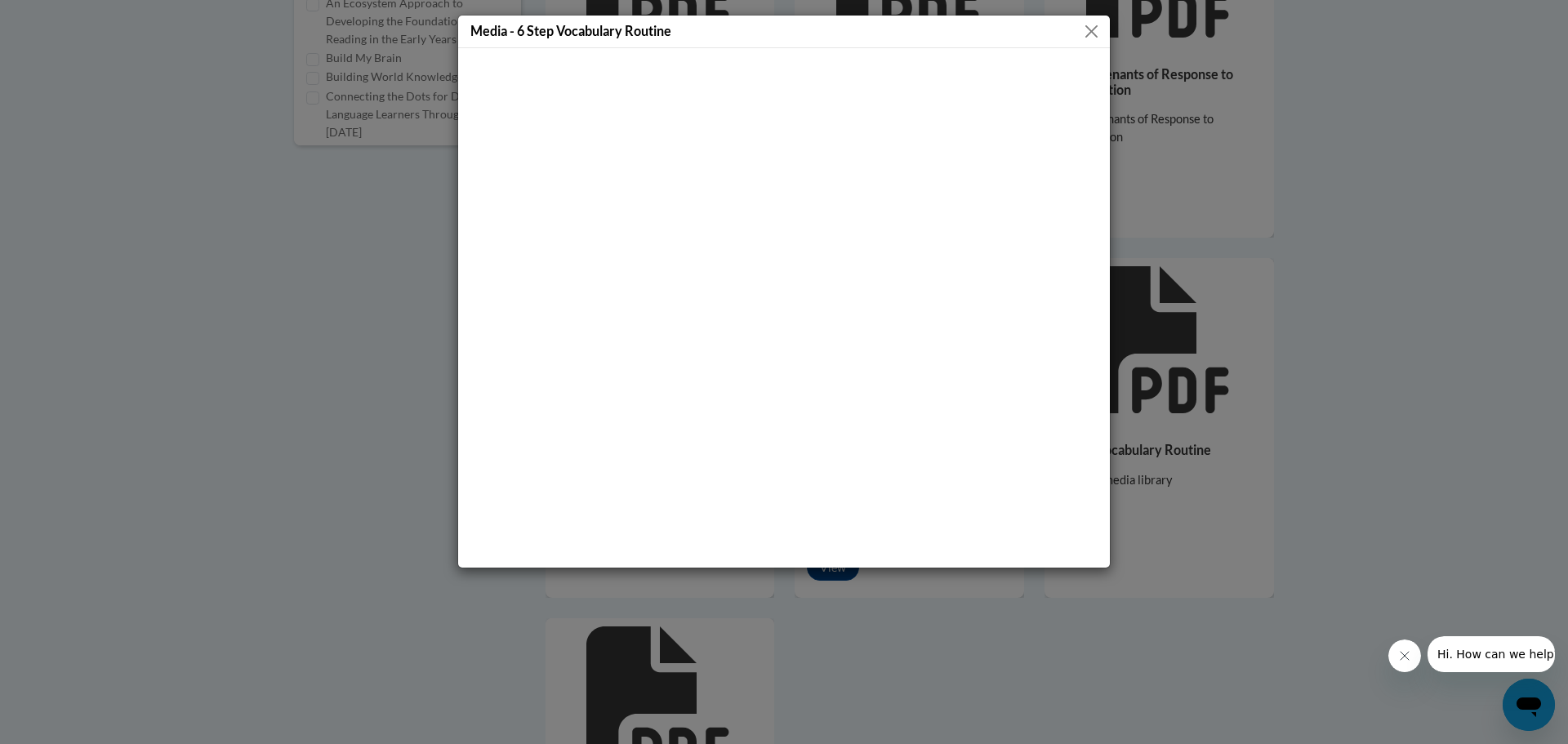
click at [1096, 27] on button "Close" at bounding box center [1091, 31] width 20 height 20
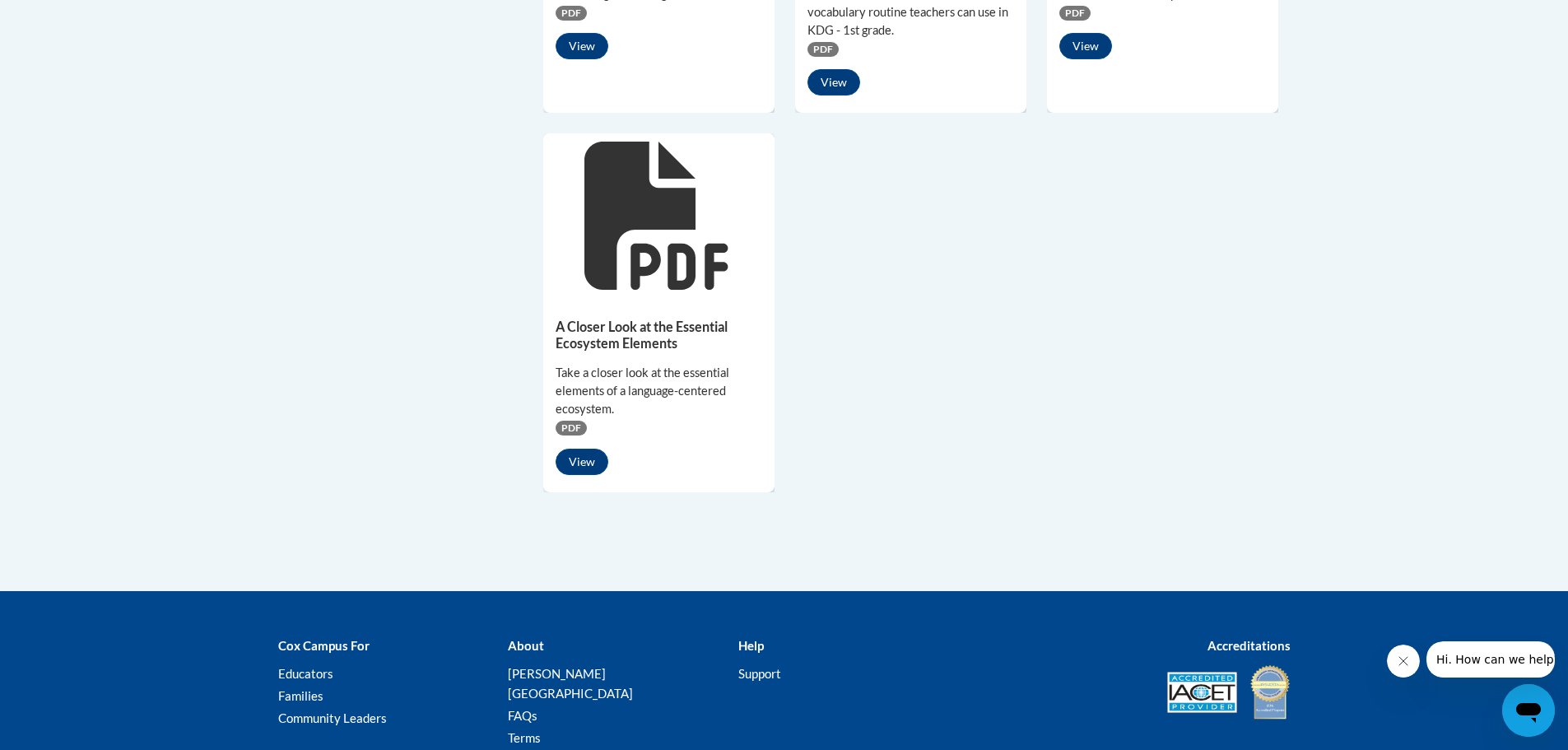
scroll to position [1400, 0]
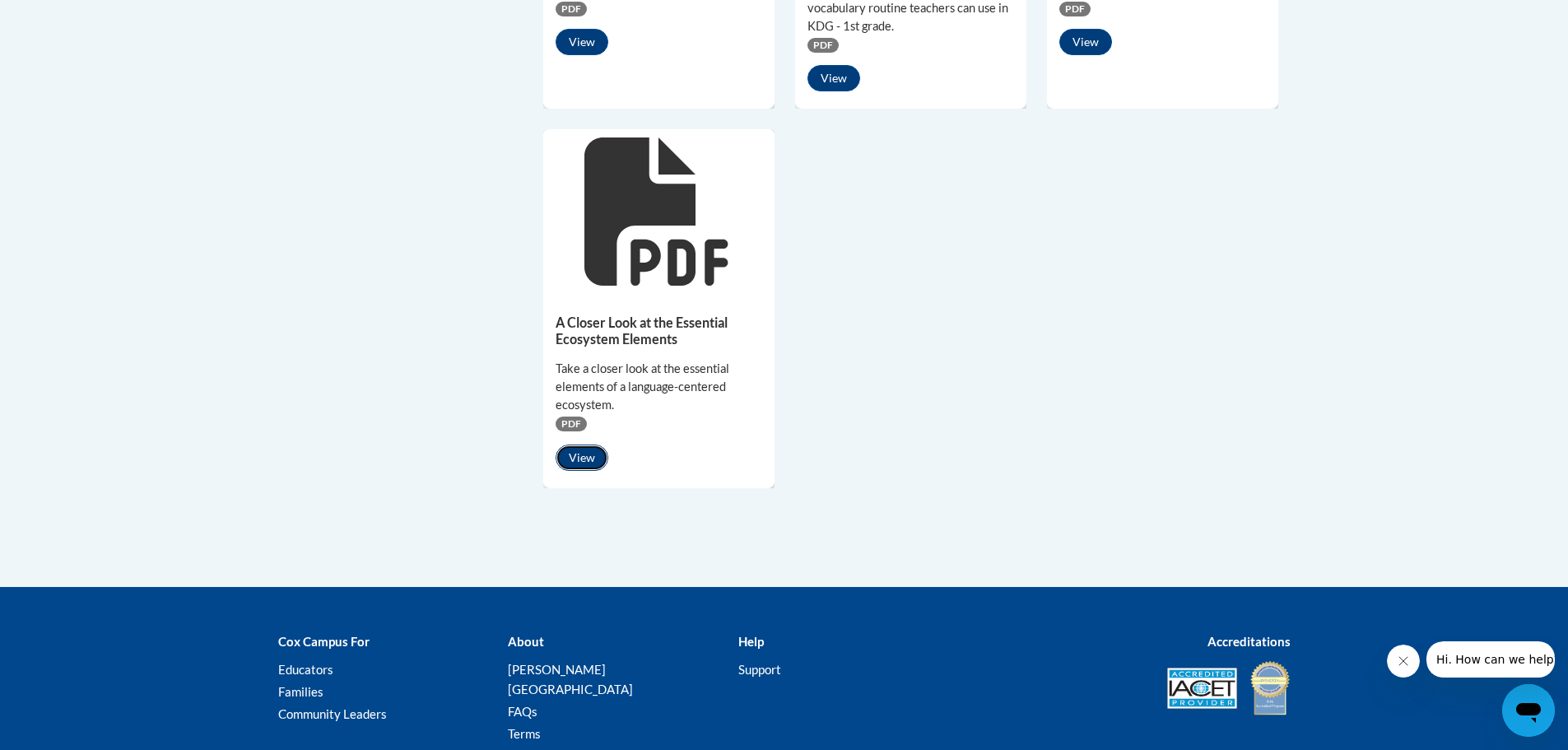
click at [579, 465] on button "View" at bounding box center [582, 458] width 53 height 27
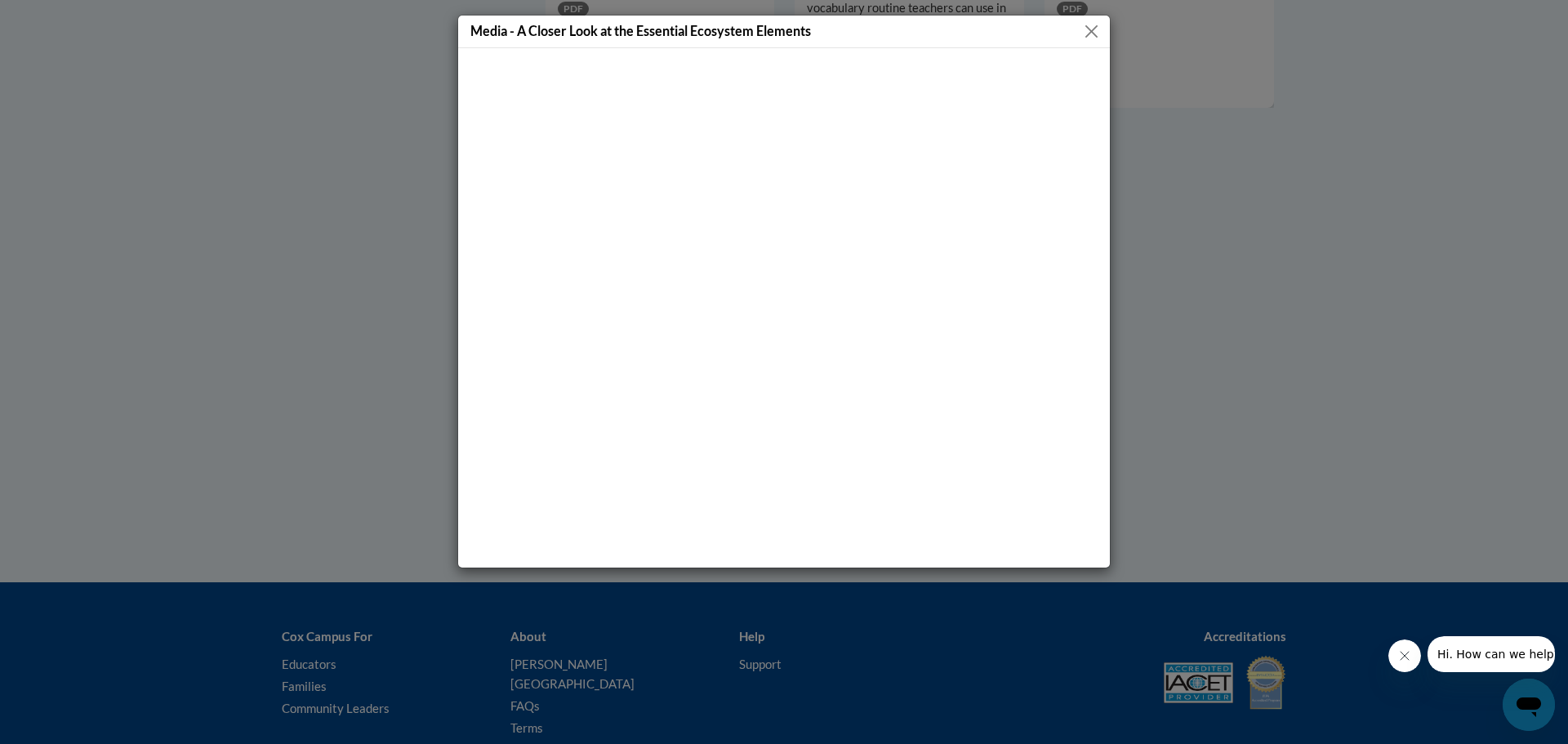
click at [1096, 30] on button "Close" at bounding box center [1091, 31] width 20 height 20
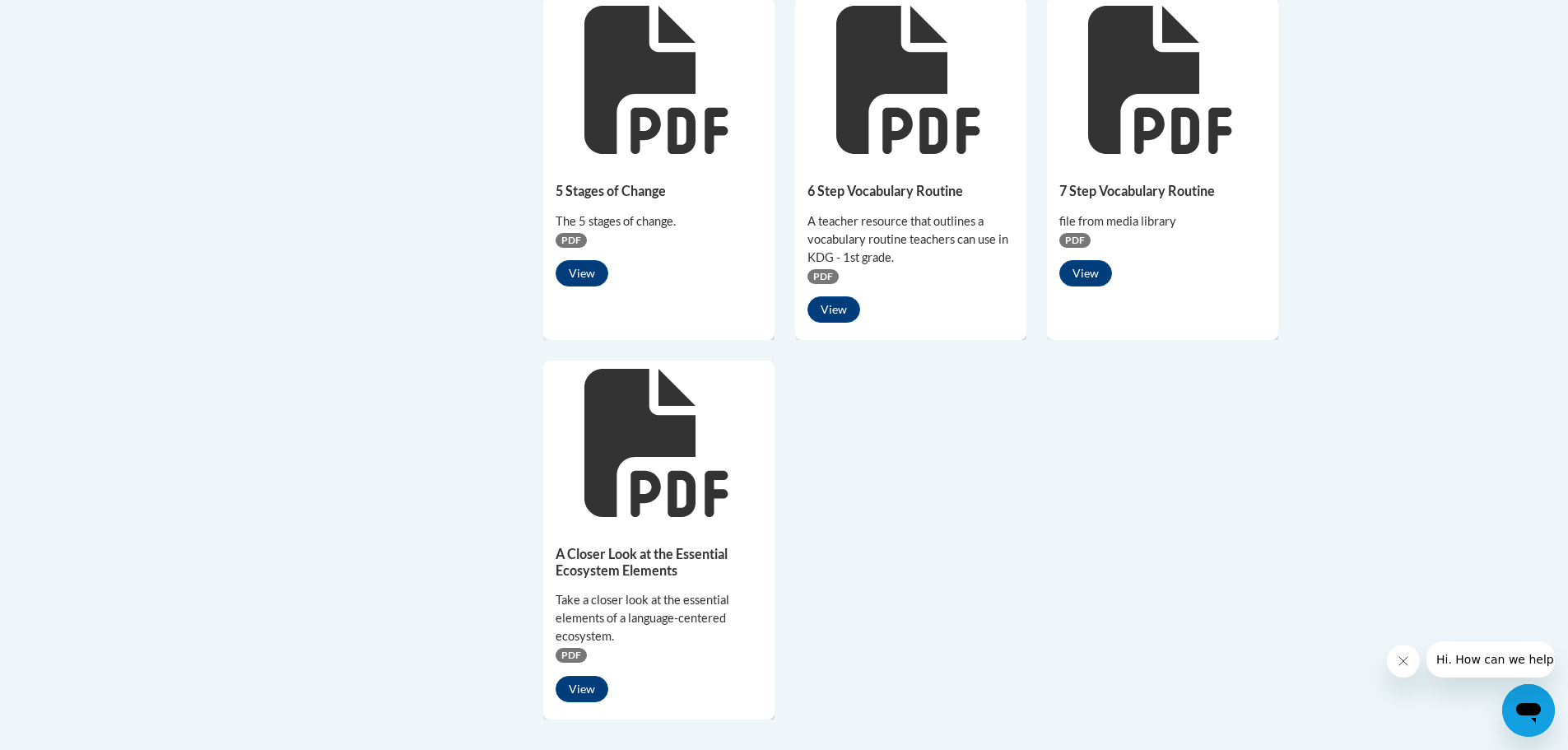
scroll to position [1153, 0]
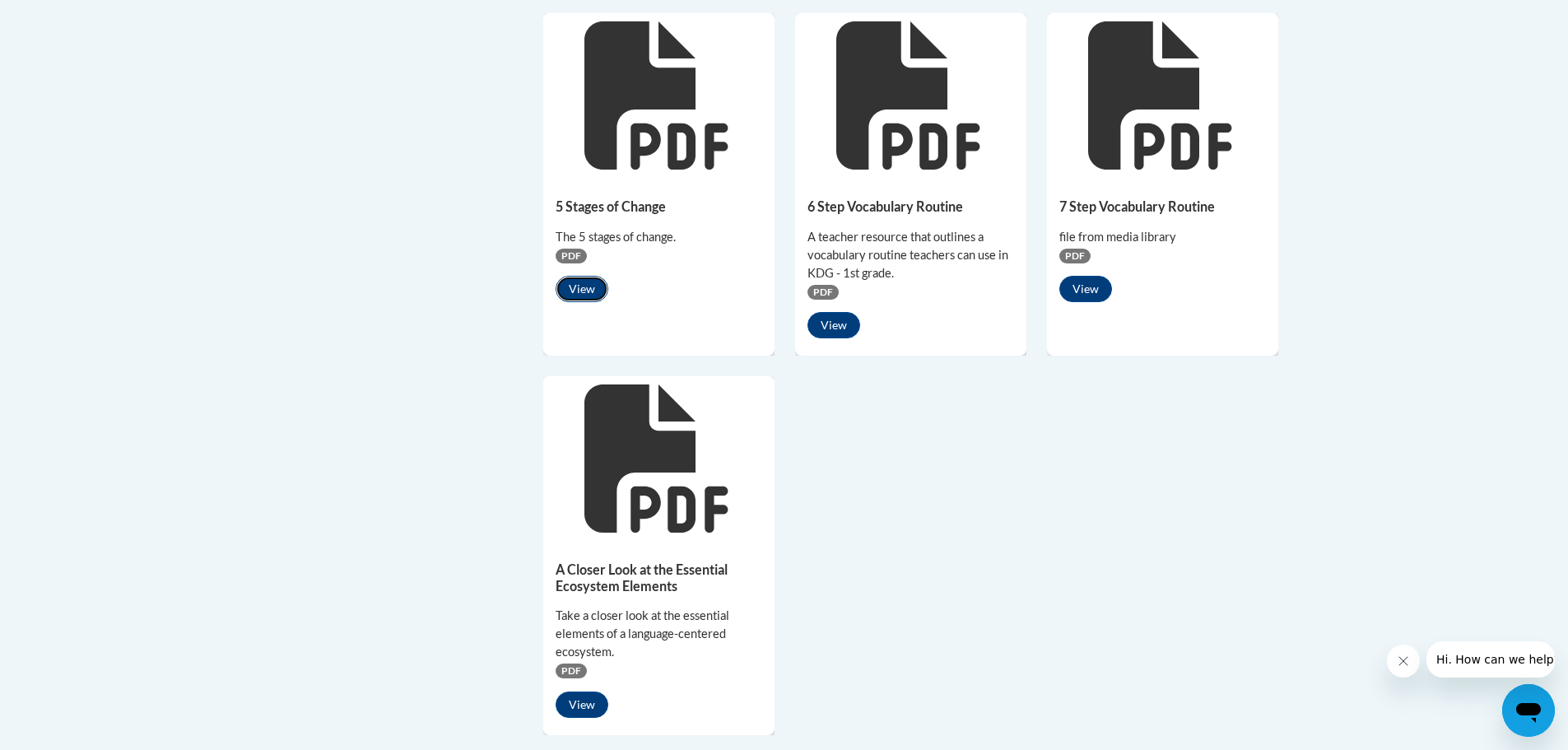
click at [589, 295] on button "View" at bounding box center [582, 289] width 53 height 27
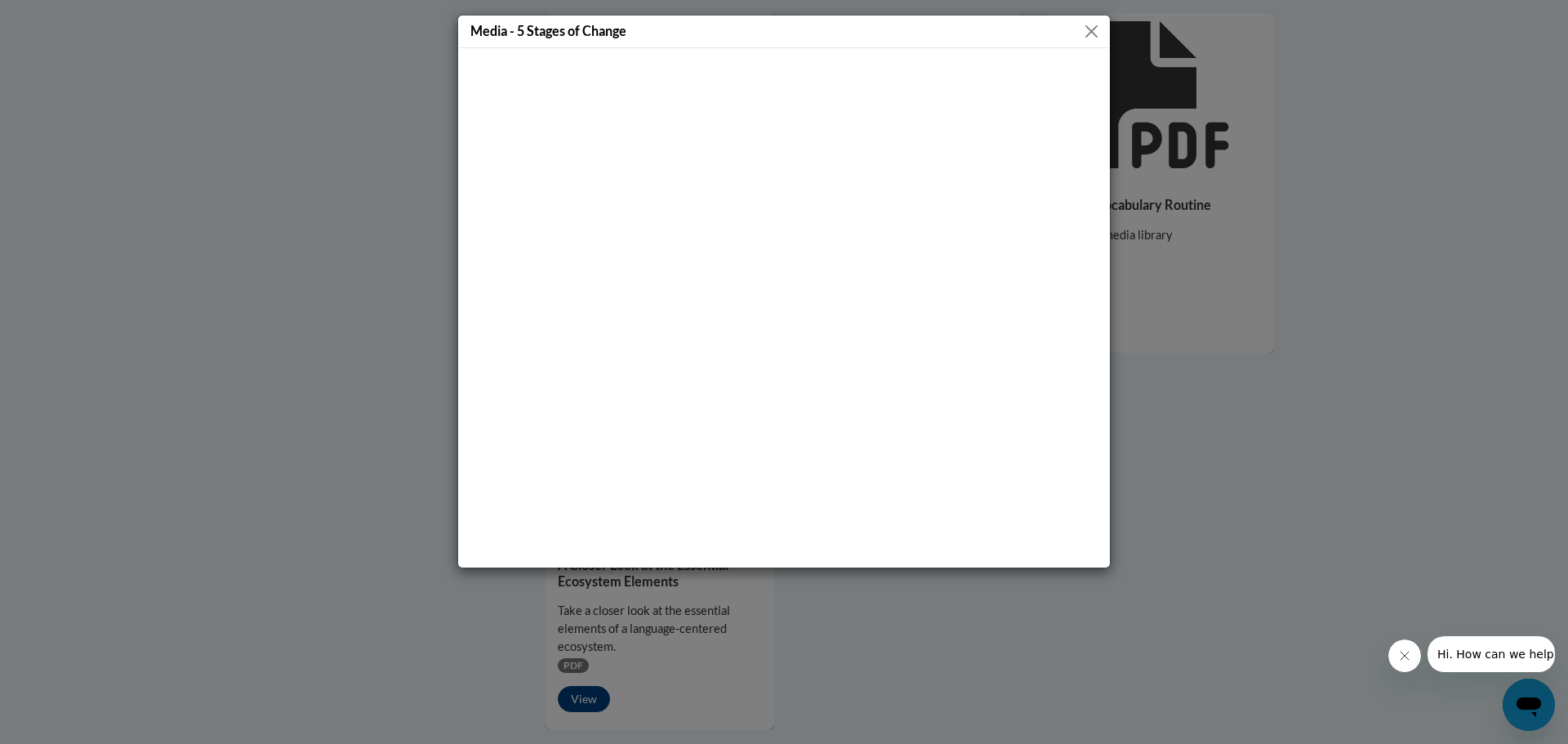
click at [1093, 25] on button "Close" at bounding box center [1091, 31] width 20 height 20
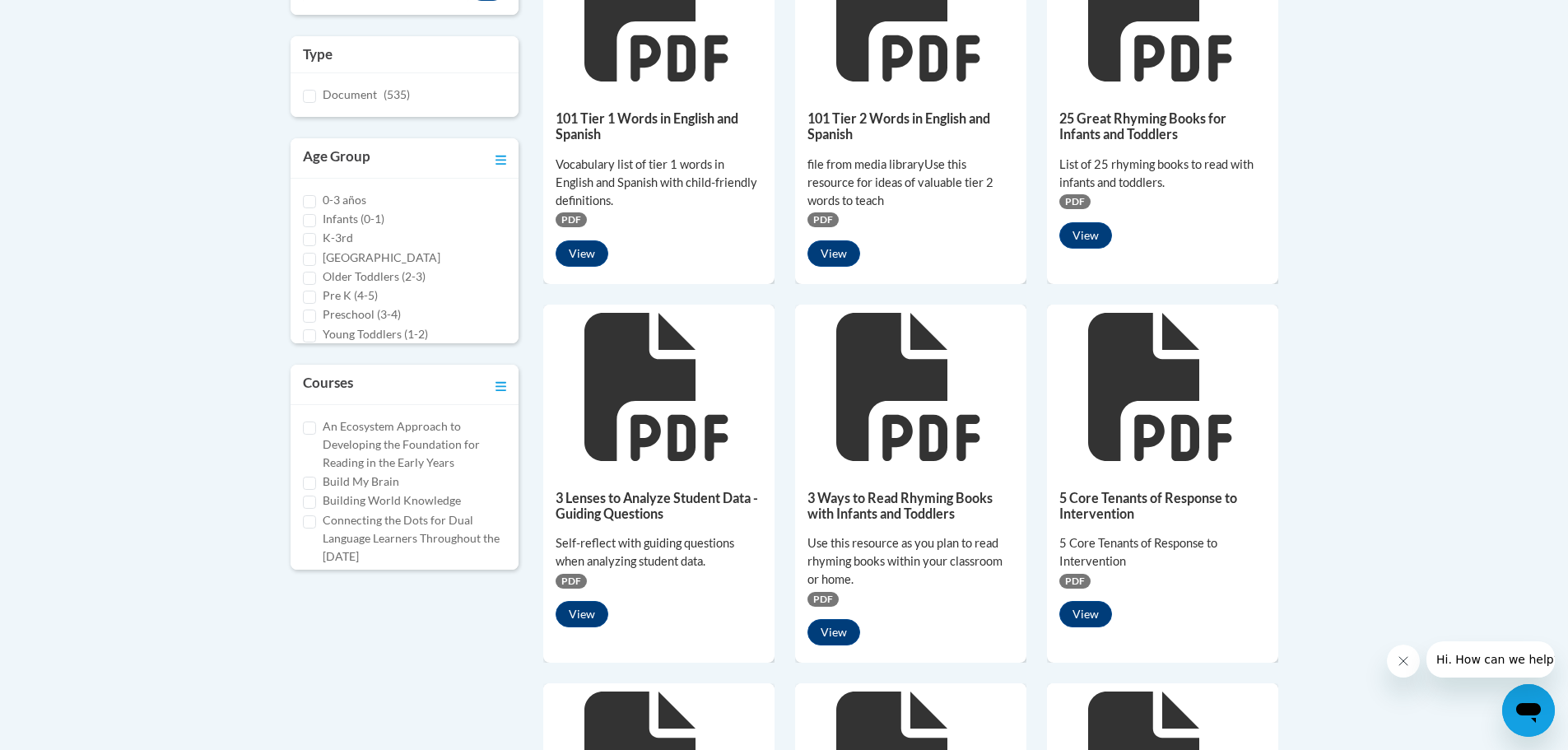
scroll to position [494, 0]
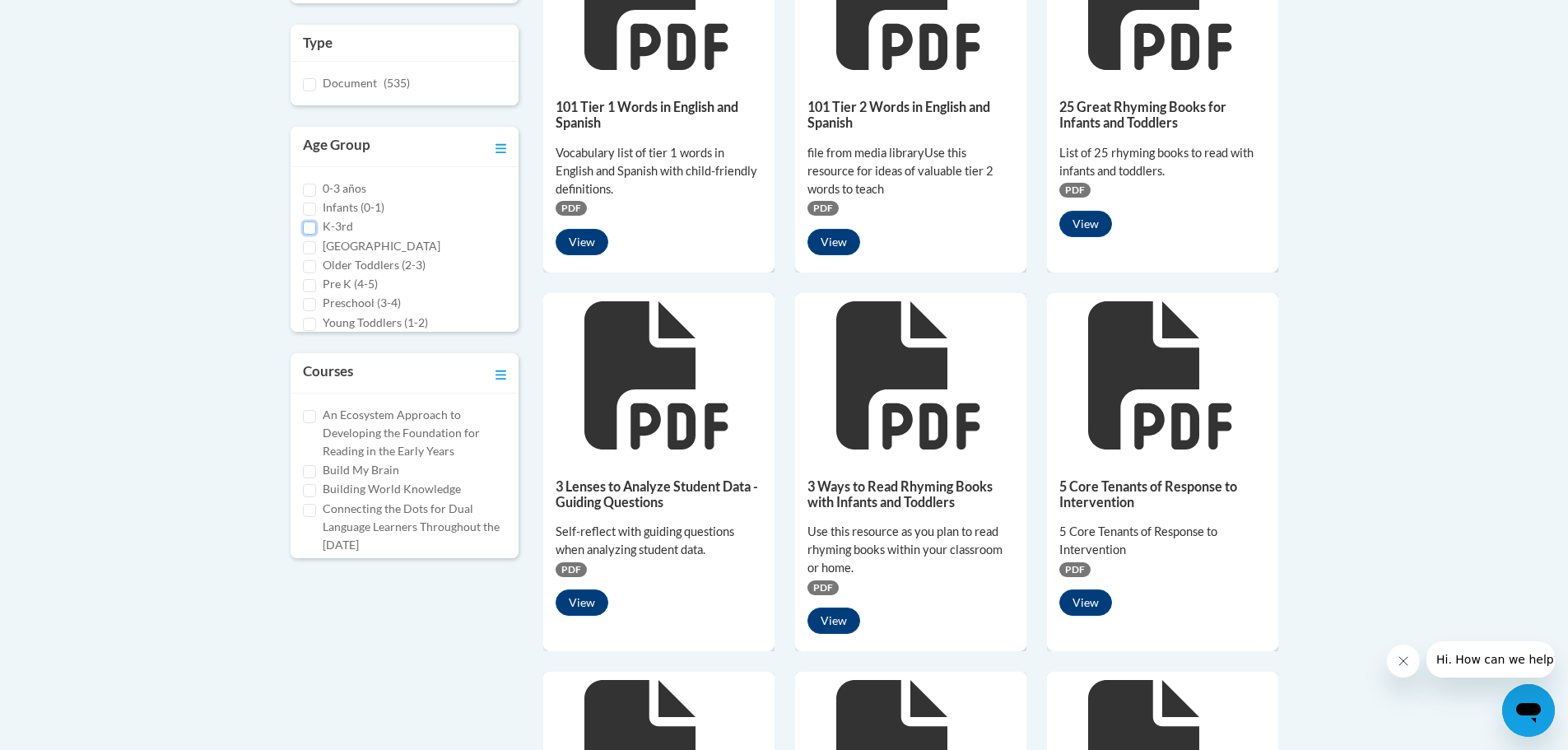
click at [312, 226] on input "K-3rd" at bounding box center [309, 227] width 13 height 13
checkbox input "true"
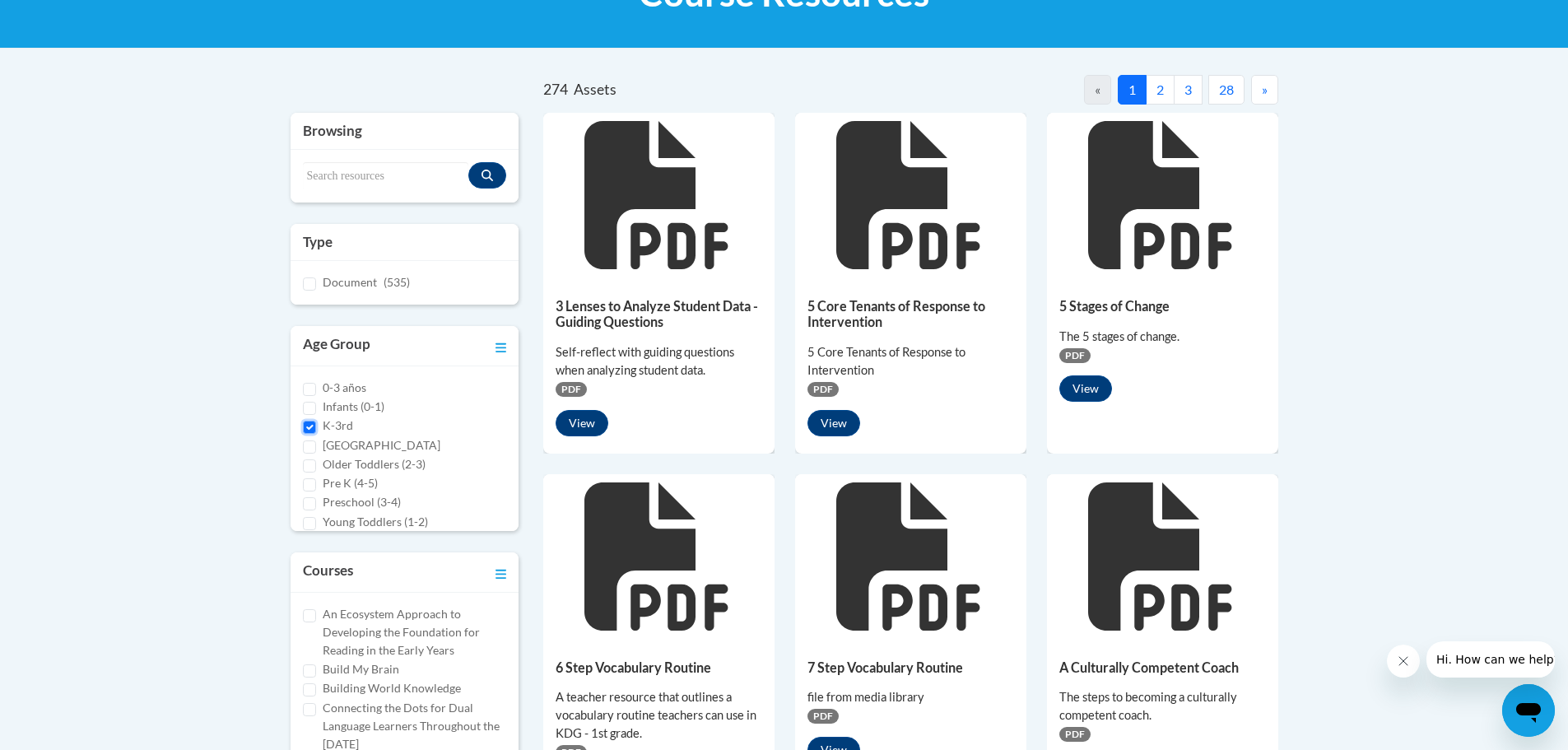
scroll to position [247, 0]
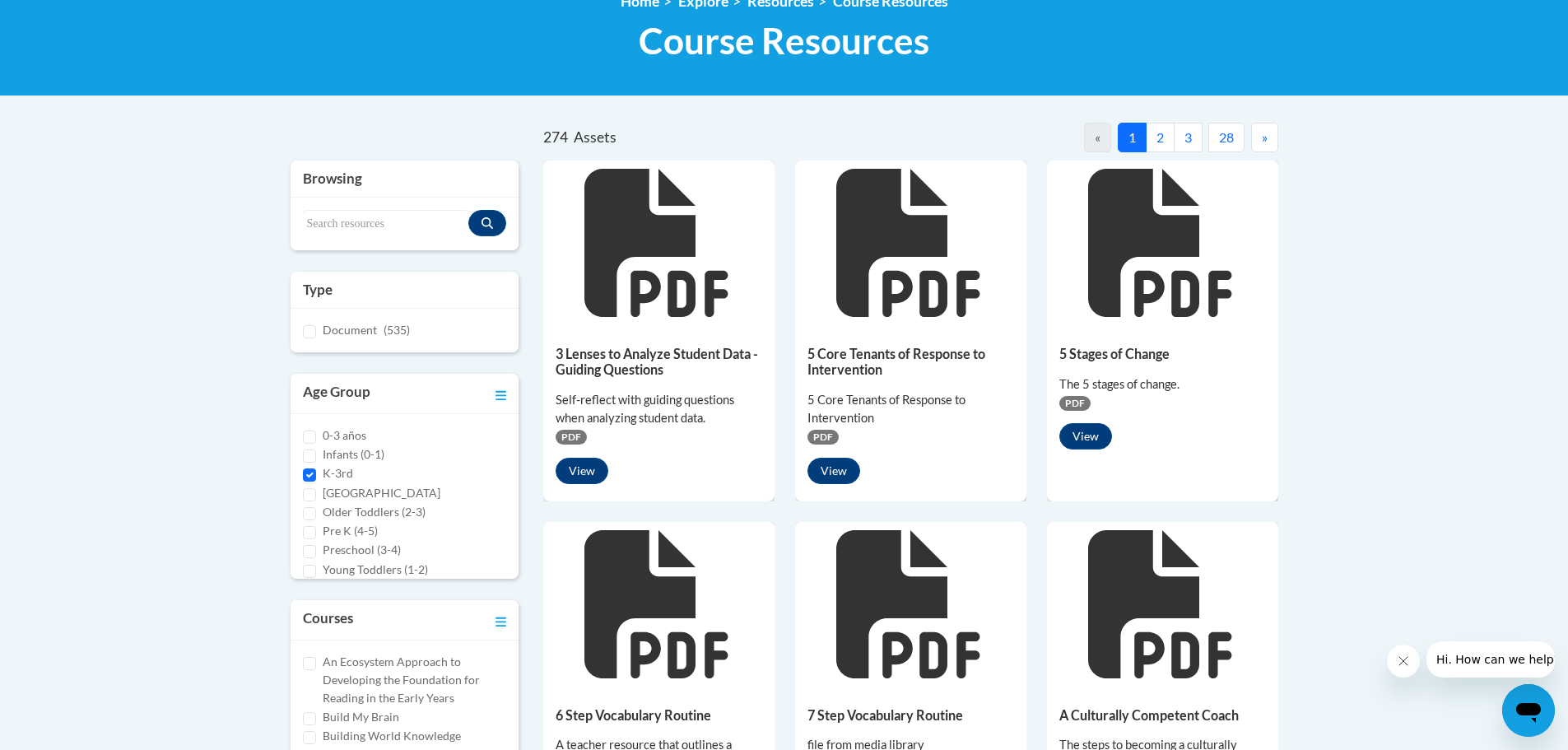
click at [1161, 144] on button "2" at bounding box center [1160, 137] width 29 height 30
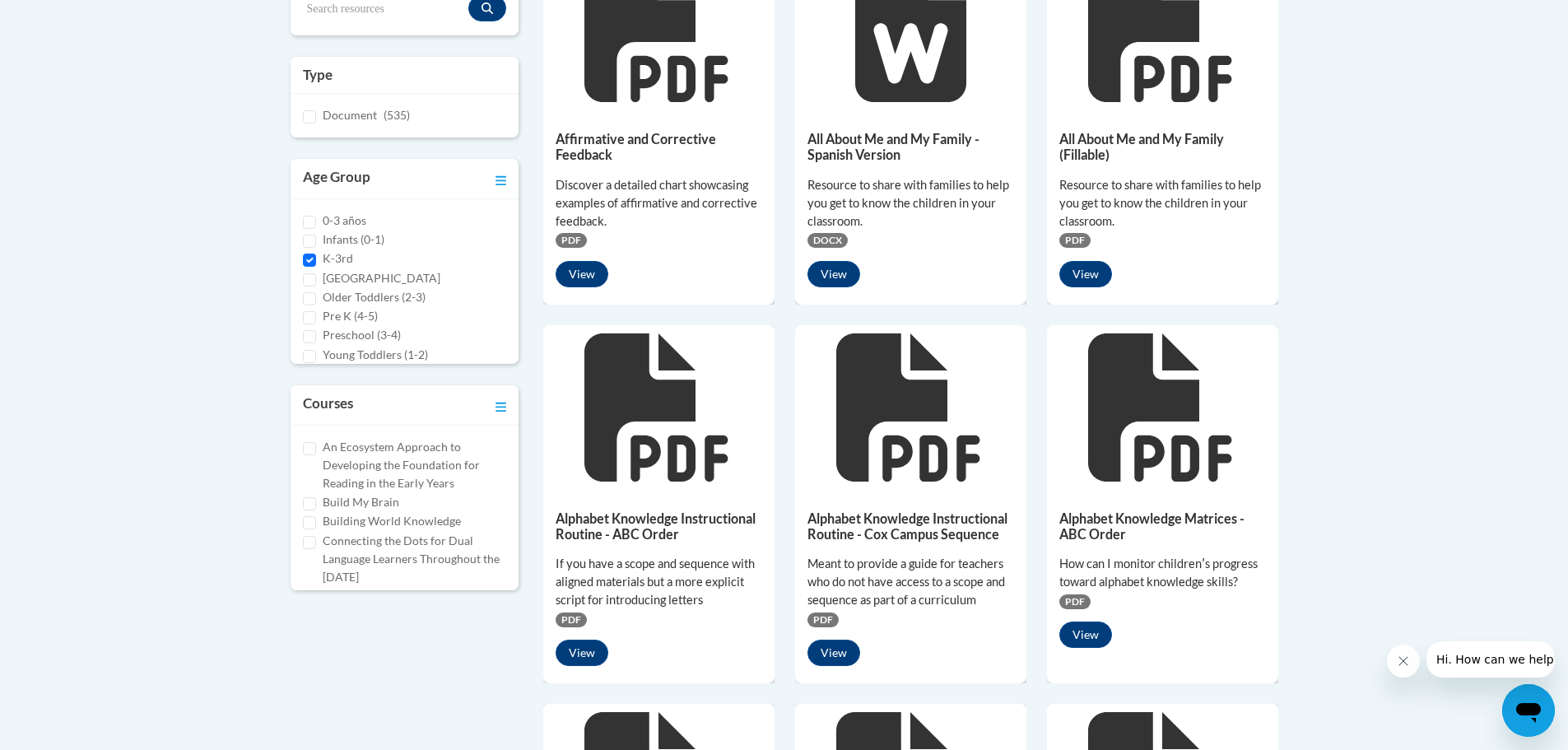
scroll to position [494, 0]
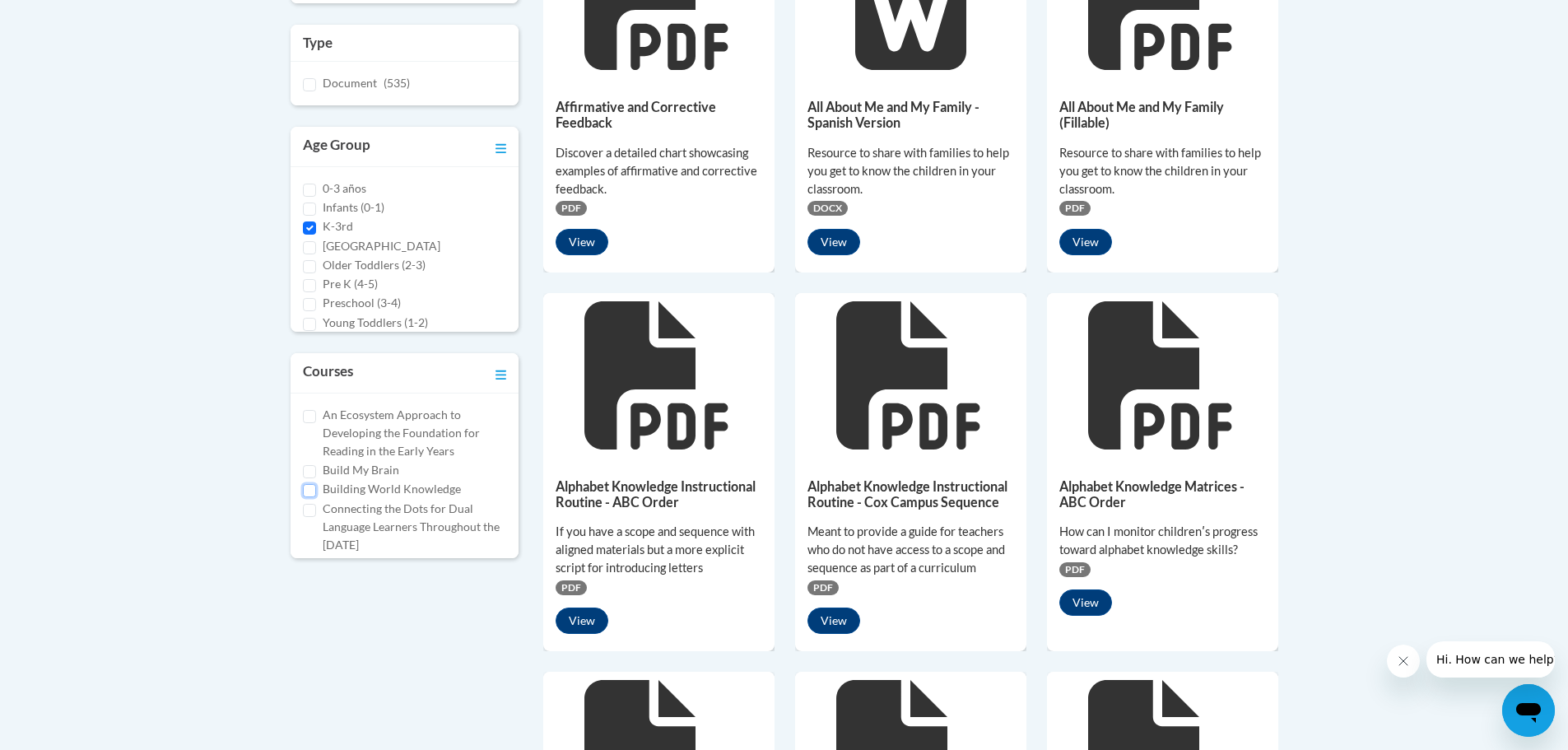
click at [309, 492] on input "Building World Knowledge" at bounding box center [309, 490] width 13 height 13
checkbox input "true"
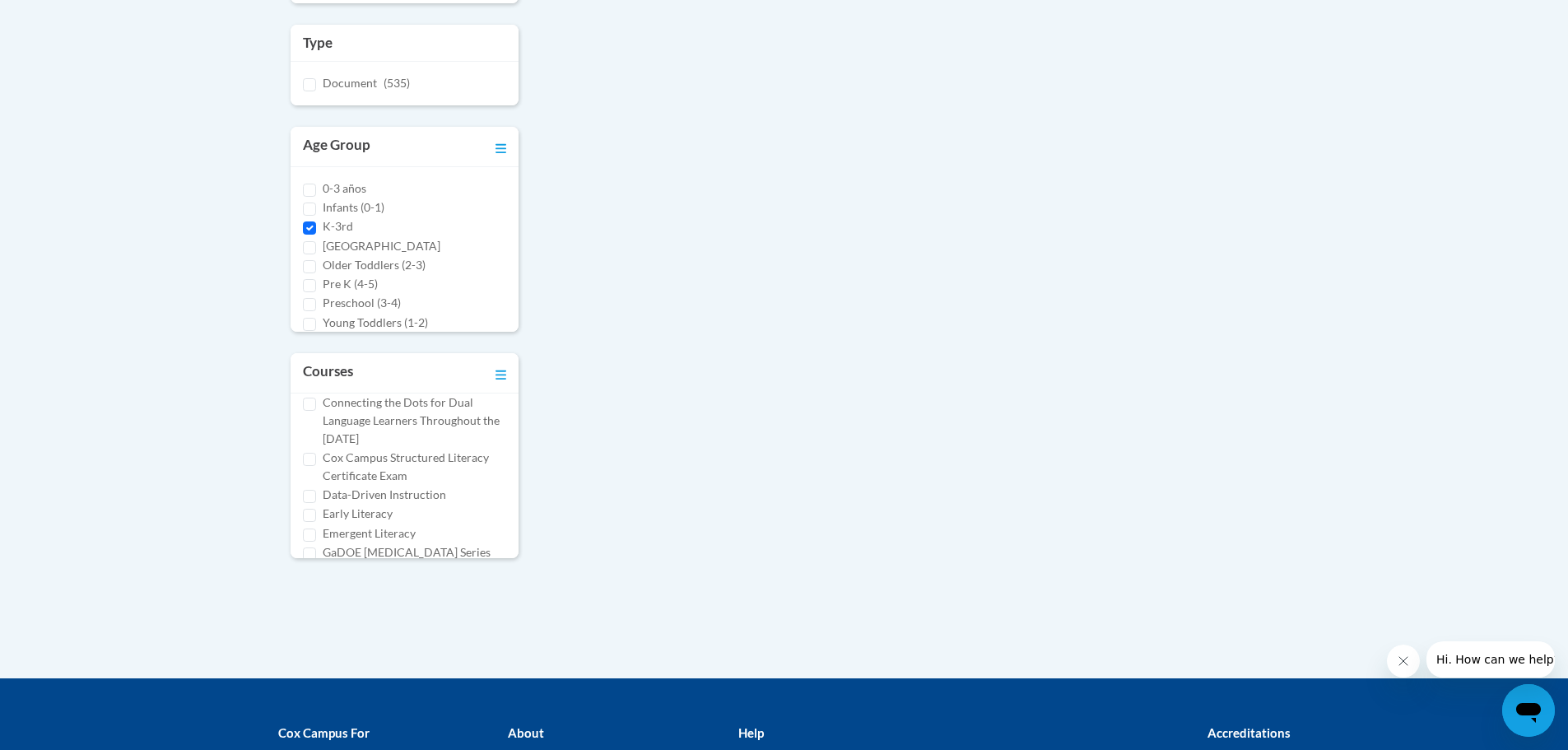
scroll to position [167, 0]
click at [310, 434] on input "Data-Driven Instruction" at bounding box center [309, 435] width 13 height 13
checkbox input "true"
click at [312, 492] on input "GaDOE [MEDICAL_DATA] Series" at bounding box center [309, 493] width 13 height 13
checkbox input "true"
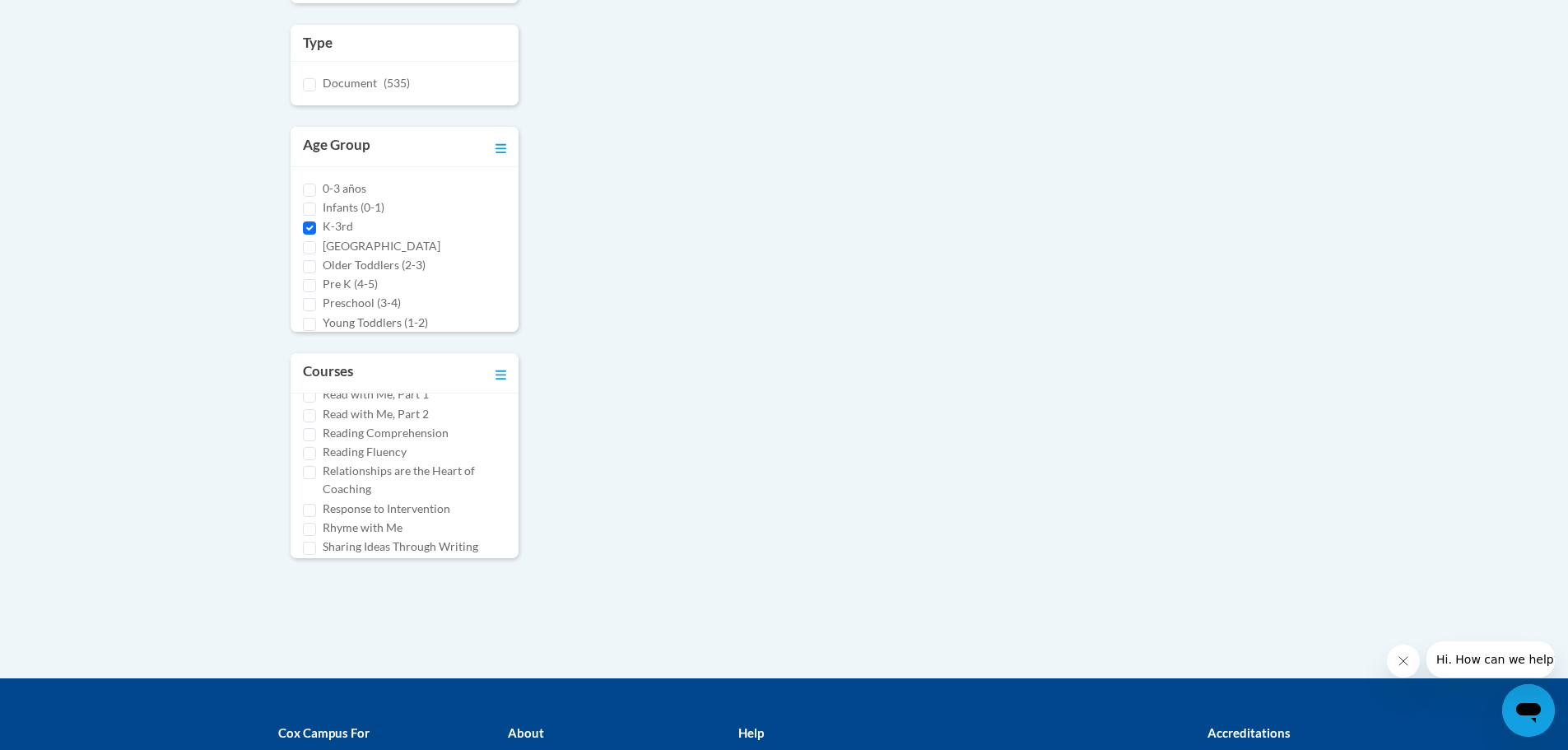
scroll to position [738, 0]
click at [314, 458] on input "Reading Comprehension" at bounding box center [309, 464] width 13 height 13
checkbox input "true"
click at [310, 476] on input "Reading Fluency" at bounding box center [309, 482] width 13 height 13
checkbox input "true"
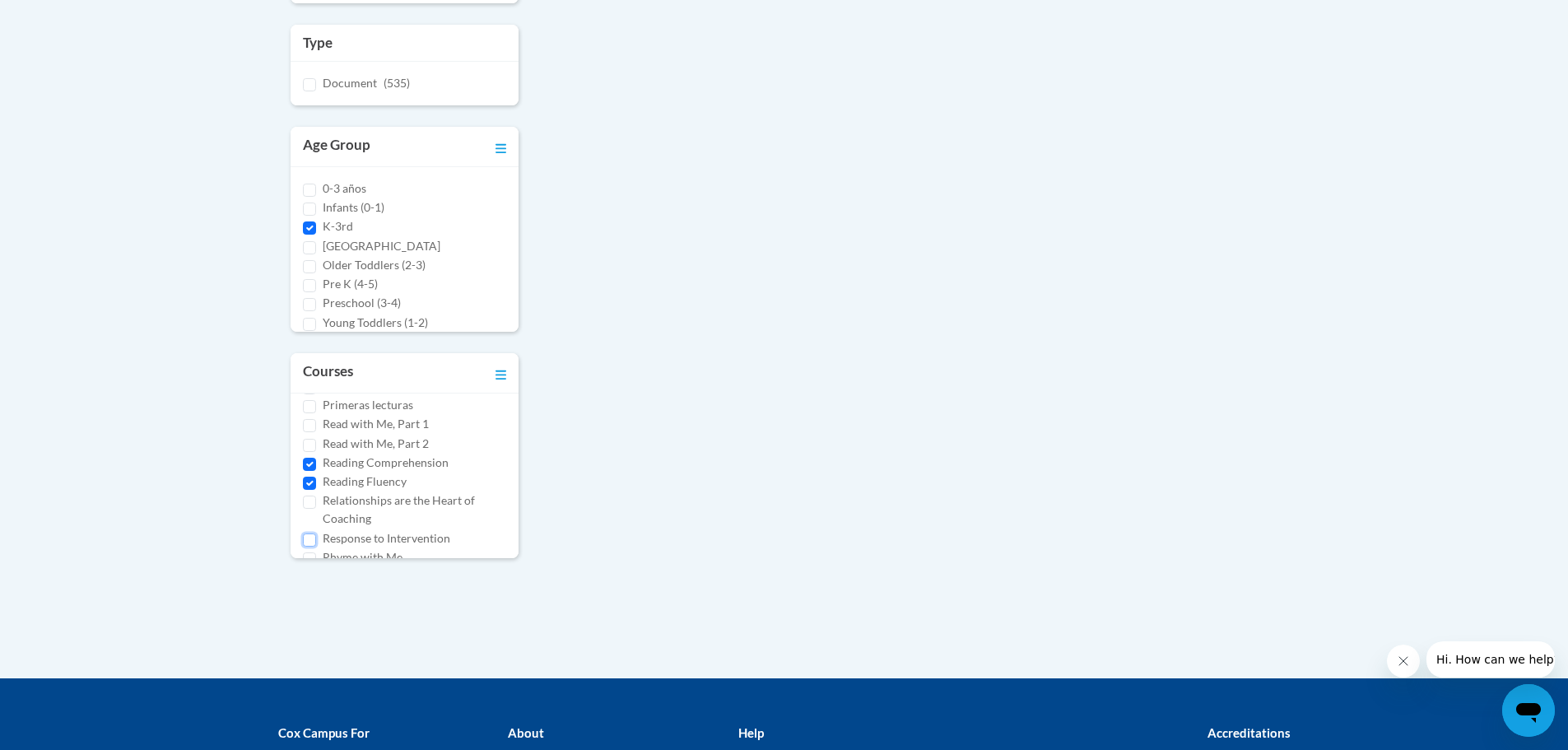
click at [312, 534] on input "Response to Intervention" at bounding box center [309, 540] width 13 height 13
checkbox input "true"
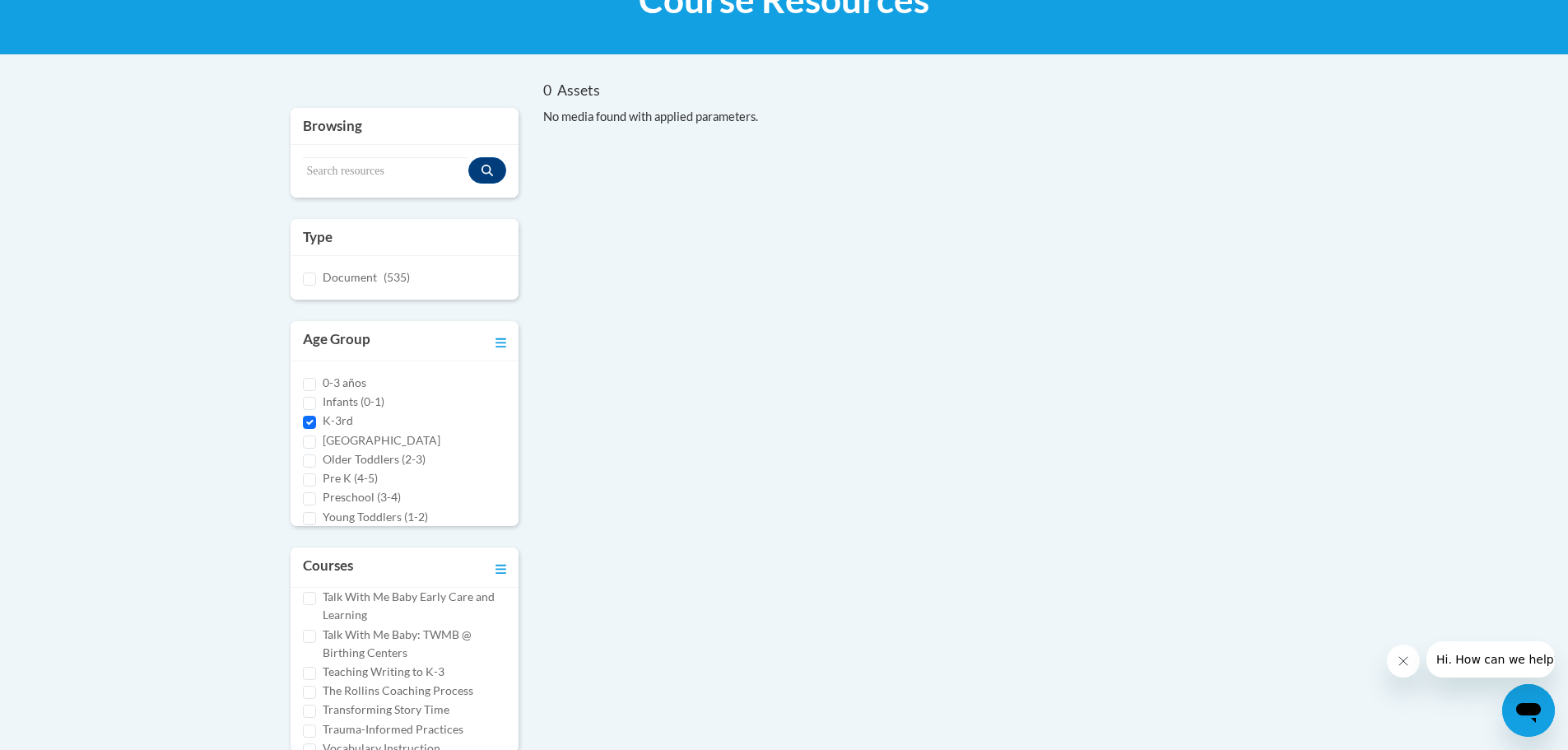
scroll to position [494, 0]
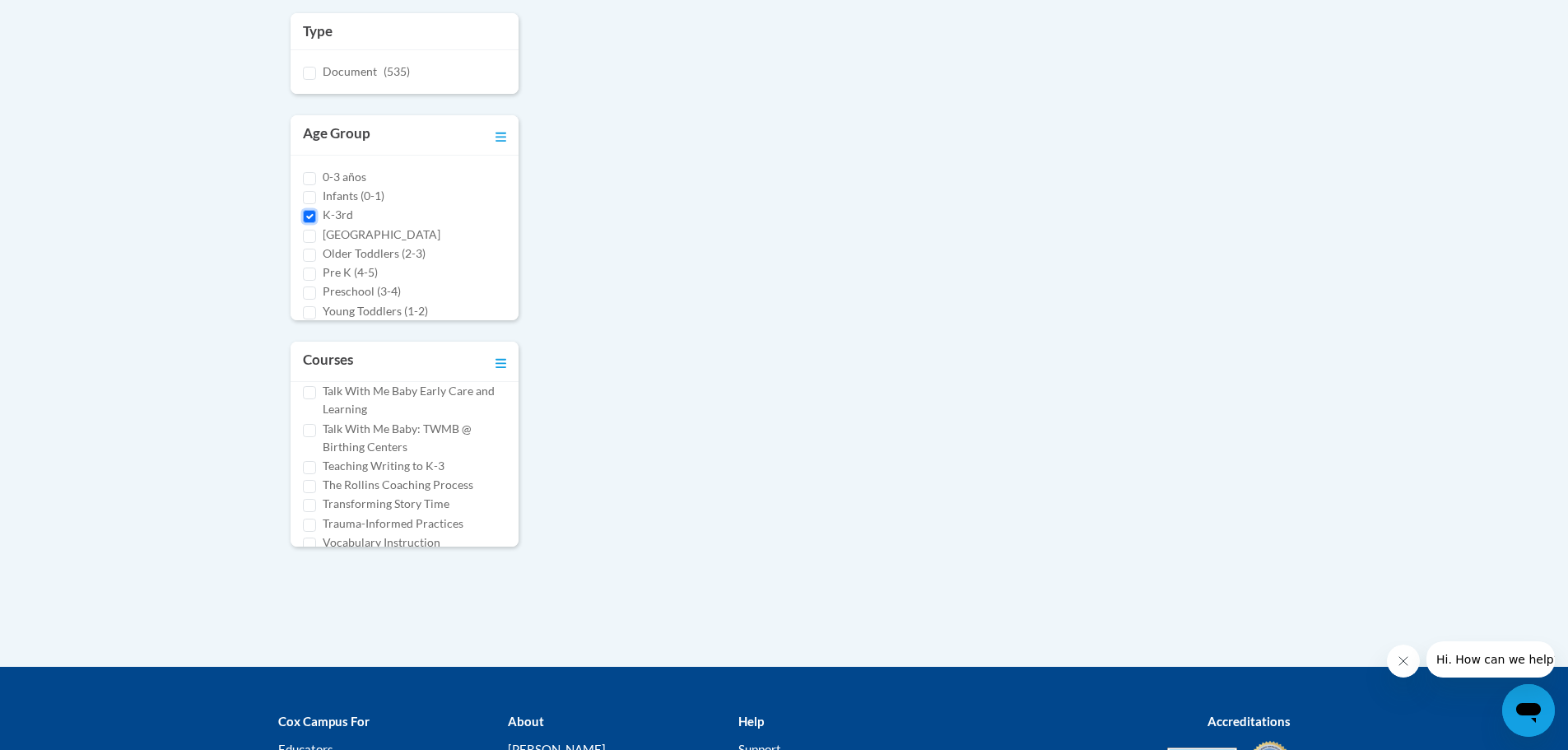
click at [309, 218] on input "K-3rd" at bounding box center [309, 216] width 13 height 13
checkbox input "false"
click at [311, 73] on input "Document (535)" at bounding box center [309, 73] width 13 height 13
click at [316, 80] on div "Document (535)" at bounding box center [405, 72] width 229 height 44
click at [307, 74] on input "Document (535)" at bounding box center [309, 73] width 13 height 13
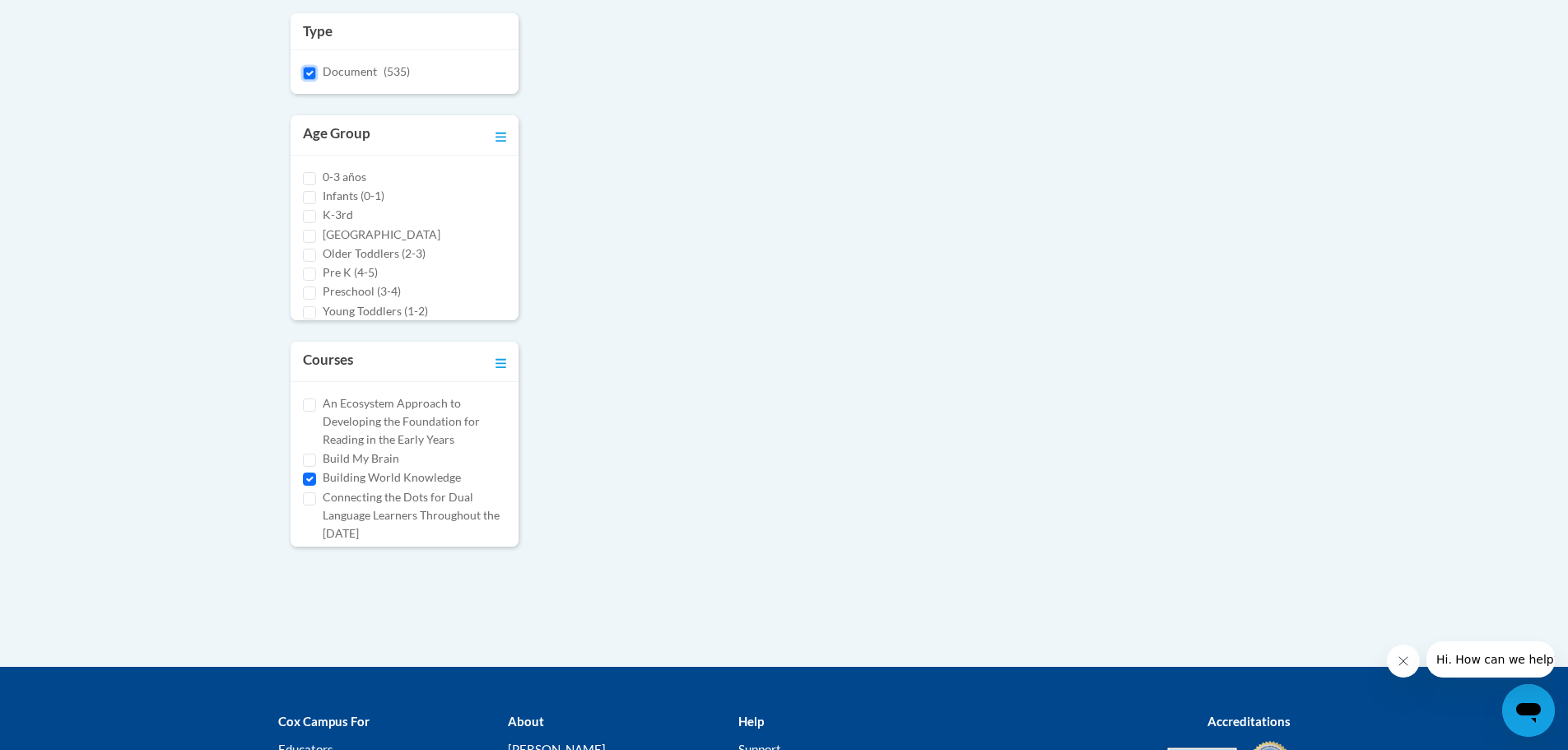
checkbox input "false"
click at [498, 364] on icon "Toggle collapse" at bounding box center [501, 363] width 11 height 9
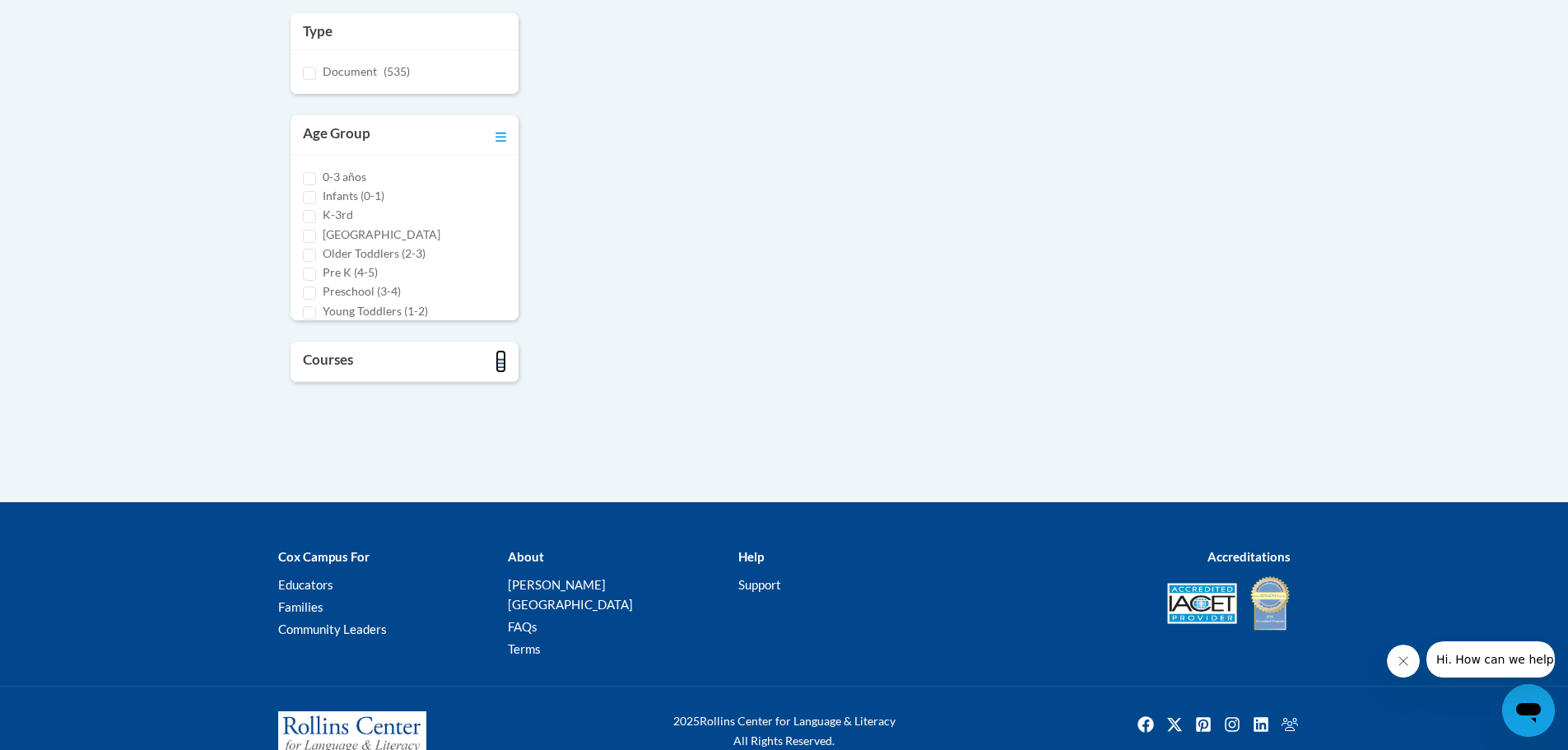
click at [498, 364] on icon "Toggle collapse" at bounding box center [501, 363] width 11 height 9
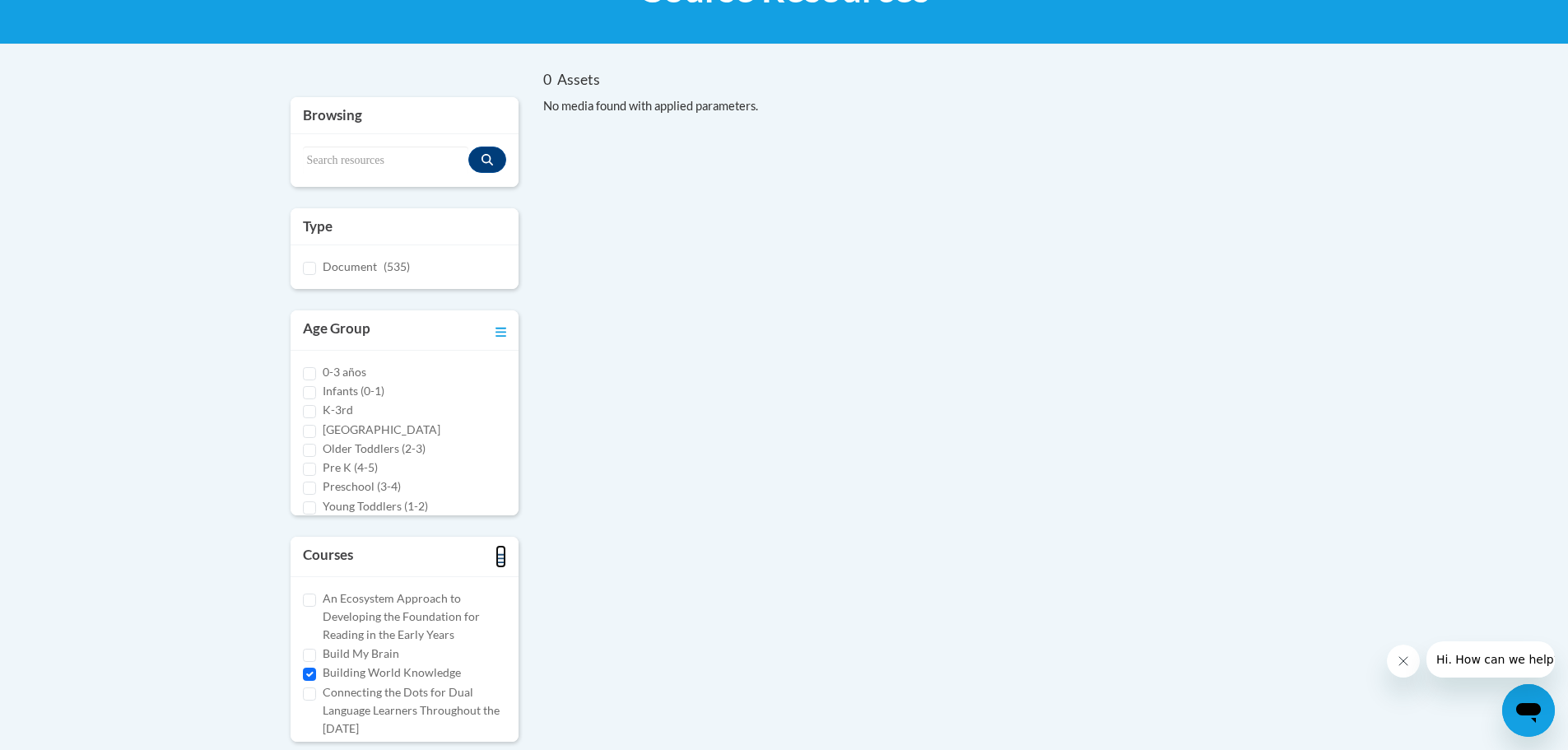
scroll to position [329, 0]
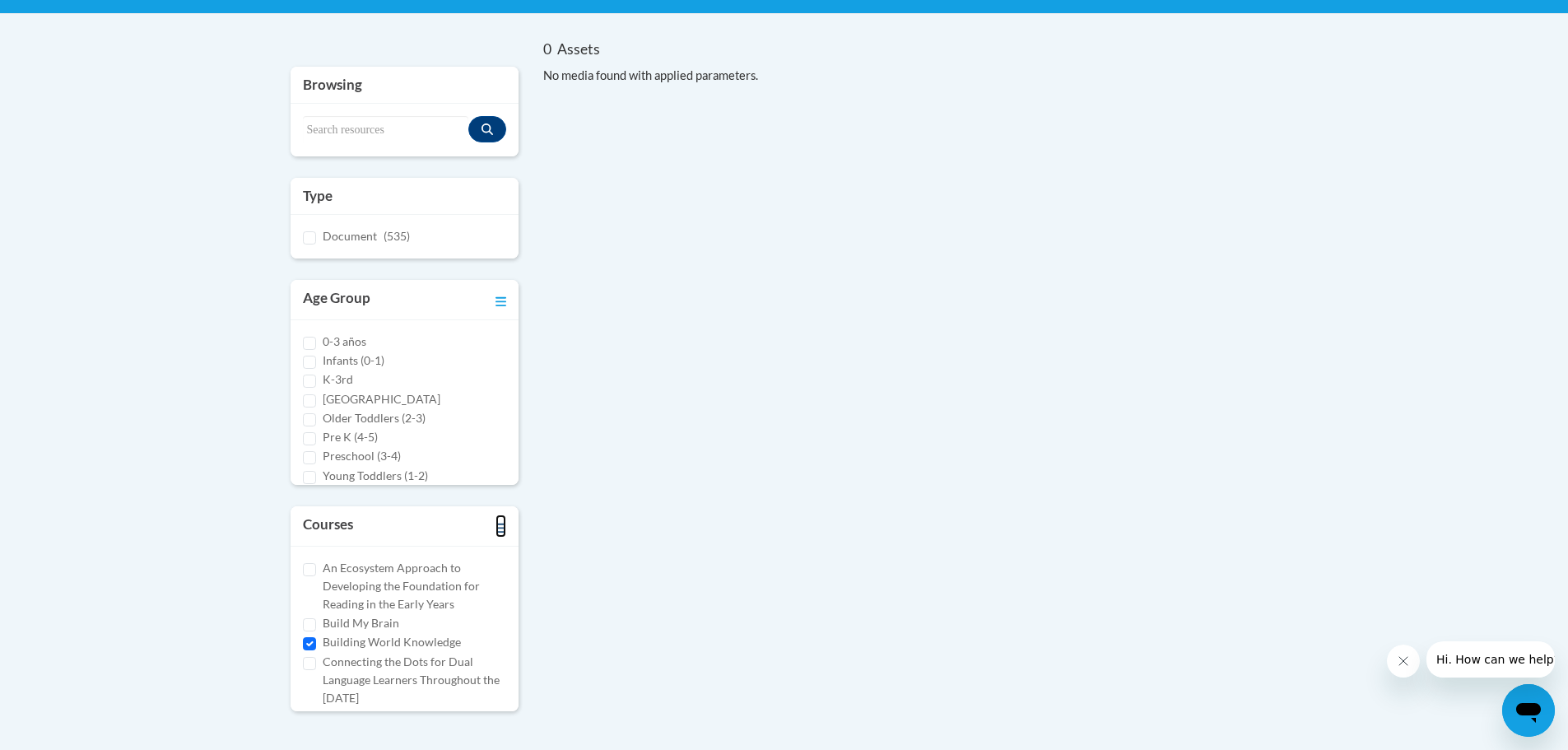
click at [500, 526] on icon "Toggle collapse" at bounding box center [501, 528] width 11 height 12
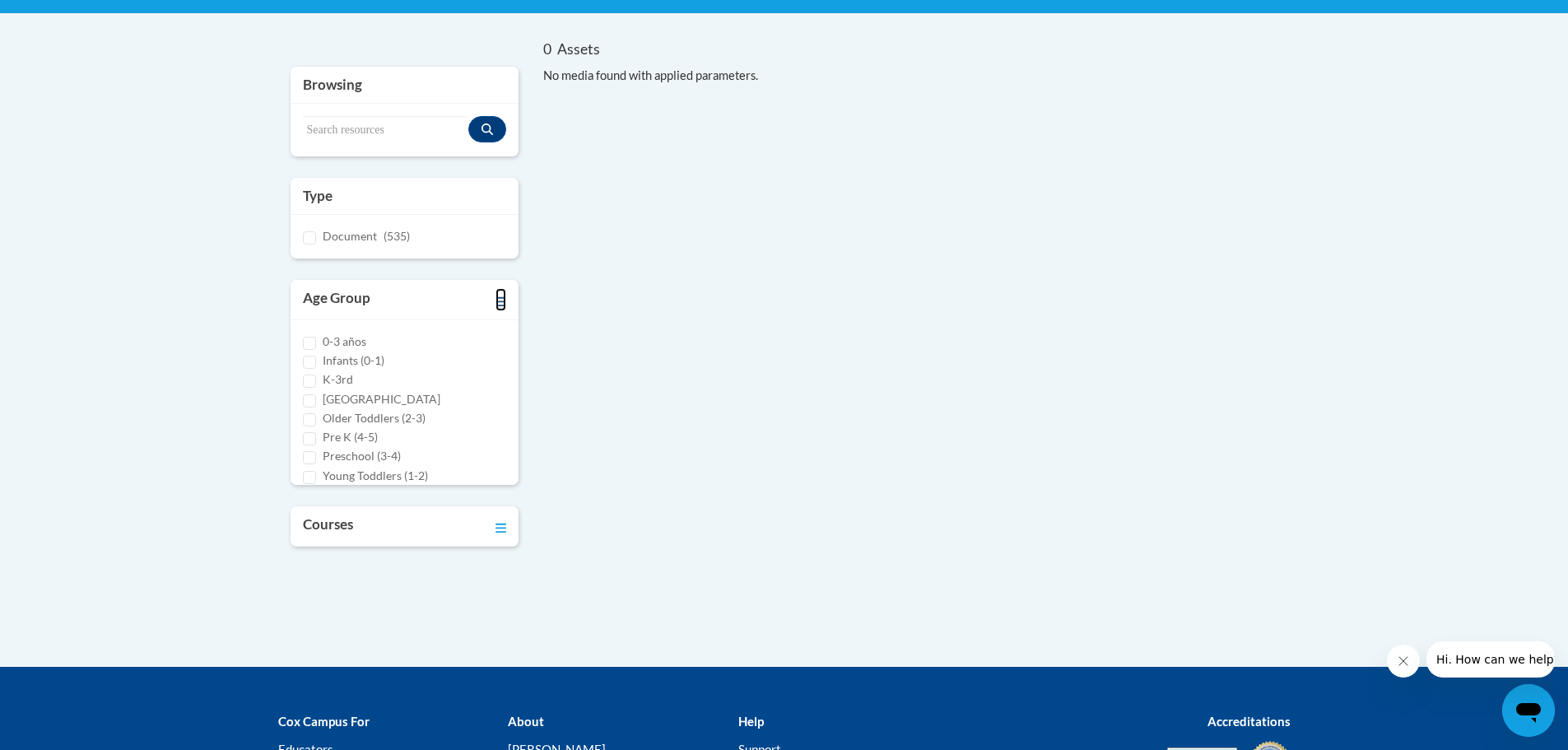
click at [503, 298] on icon "Toggle collapse" at bounding box center [501, 302] width 11 height 9
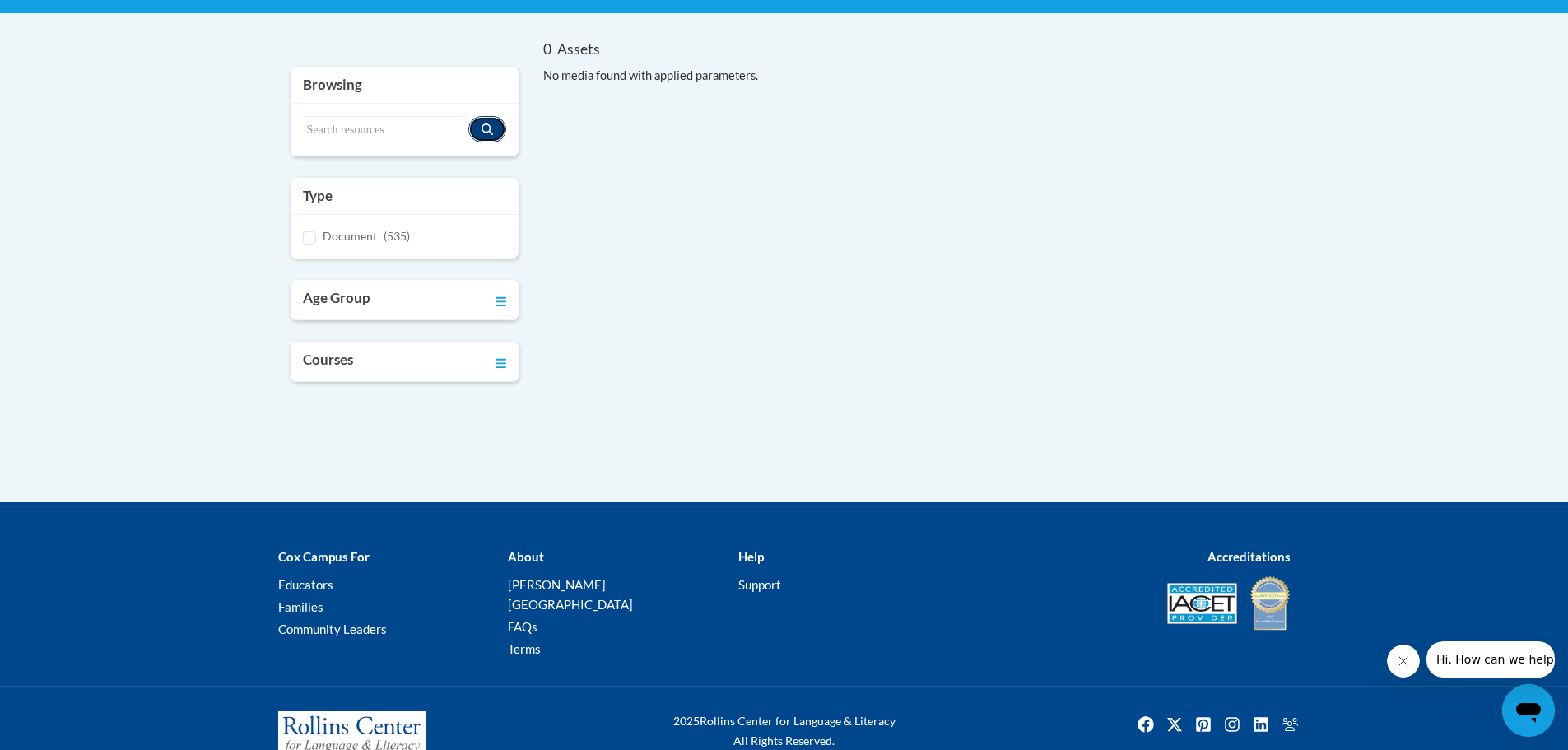
click at [492, 128] on icon "Search resources" at bounding box center [486, 128] width 11 height 11
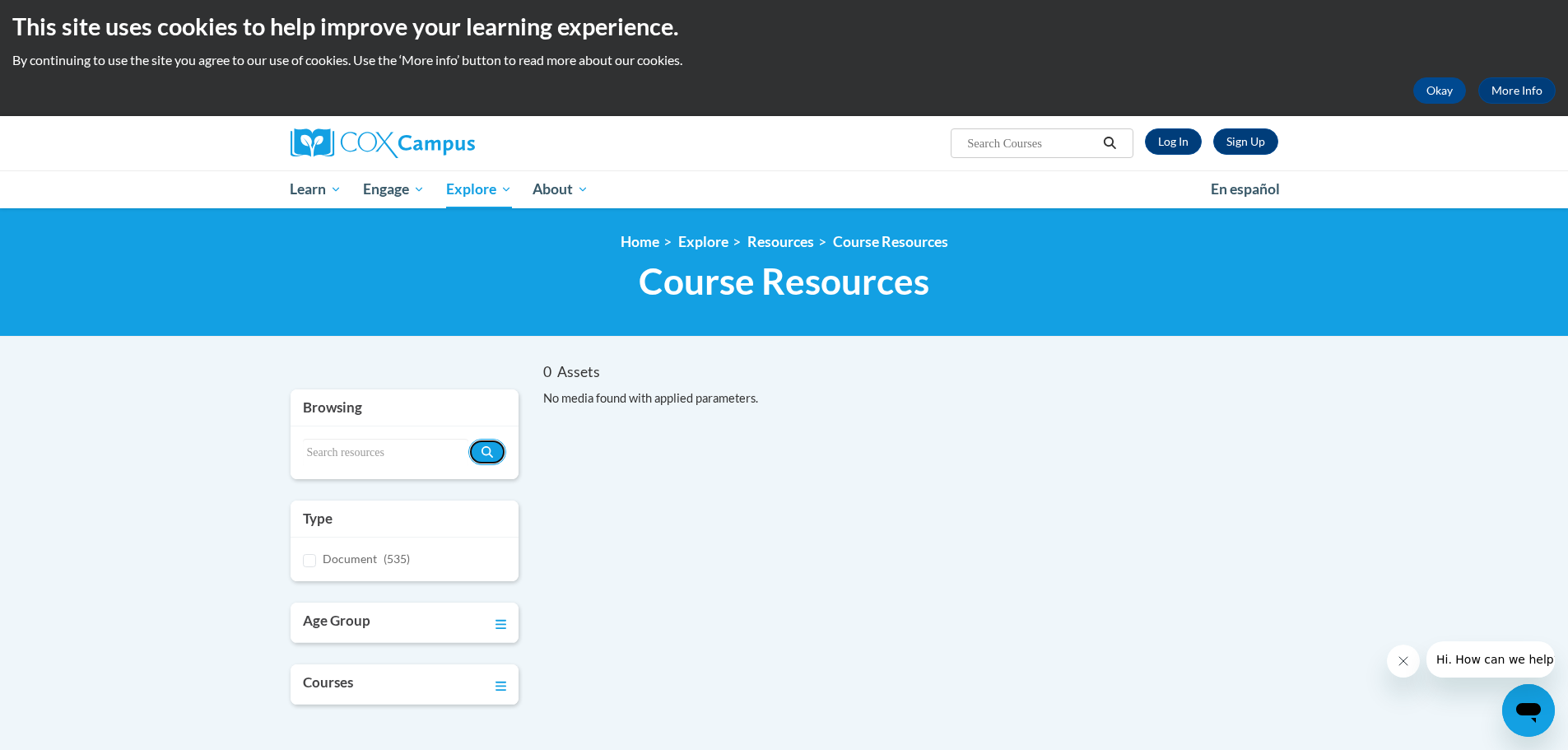
scroll to position [0, 0]
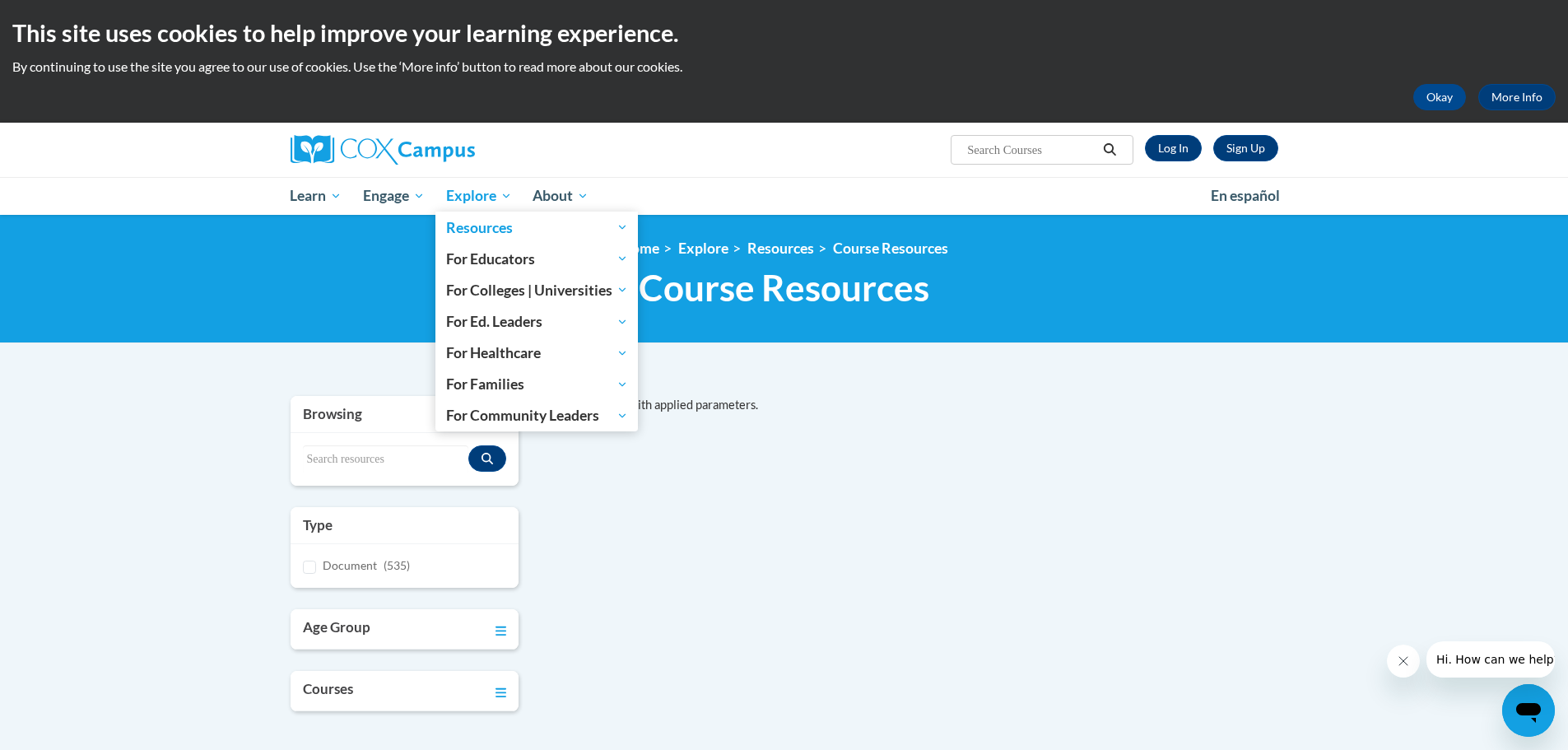
click at [478, 195] on span "Explore" at bounding box center [479, 196] width 66 height 20
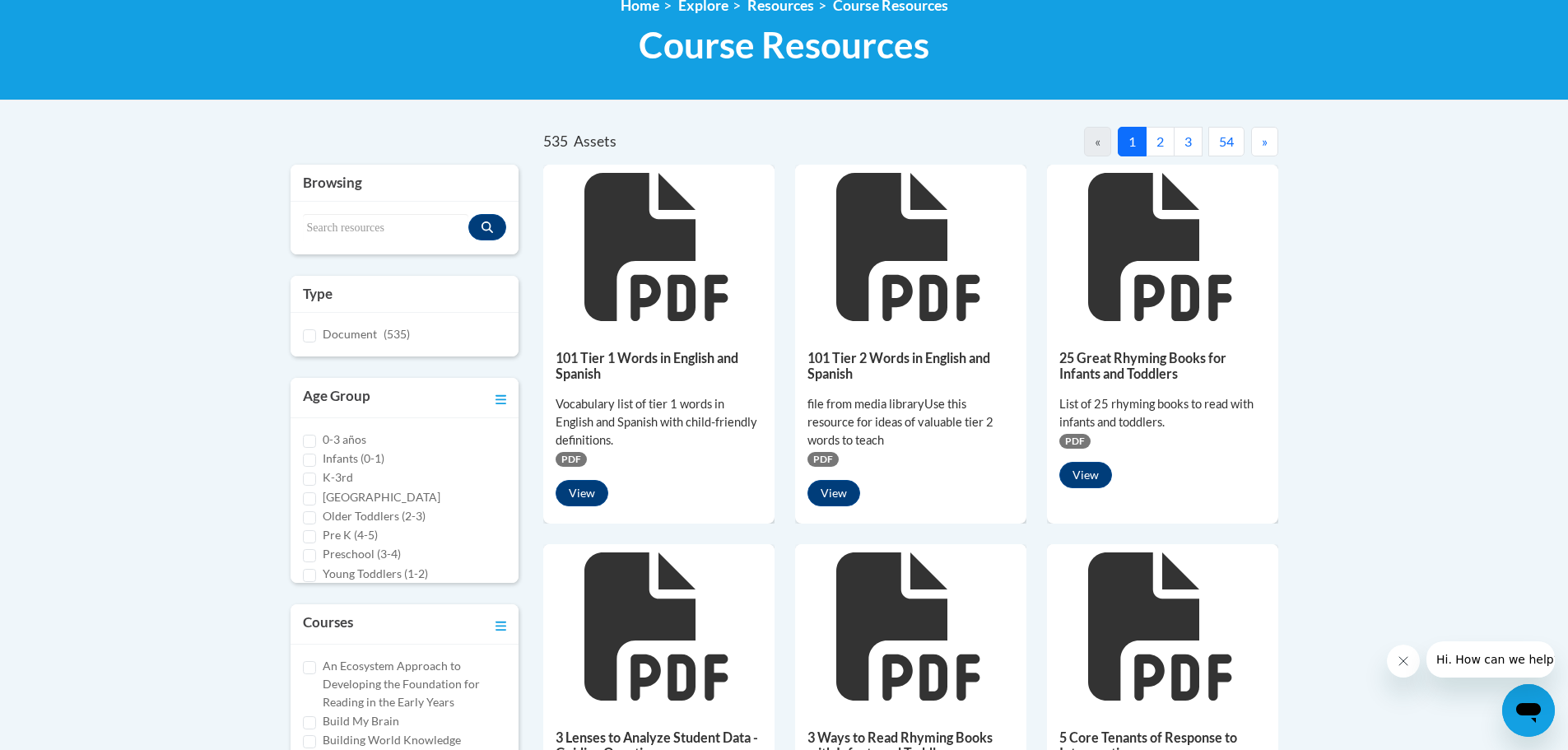
scroll to position [247, 0]
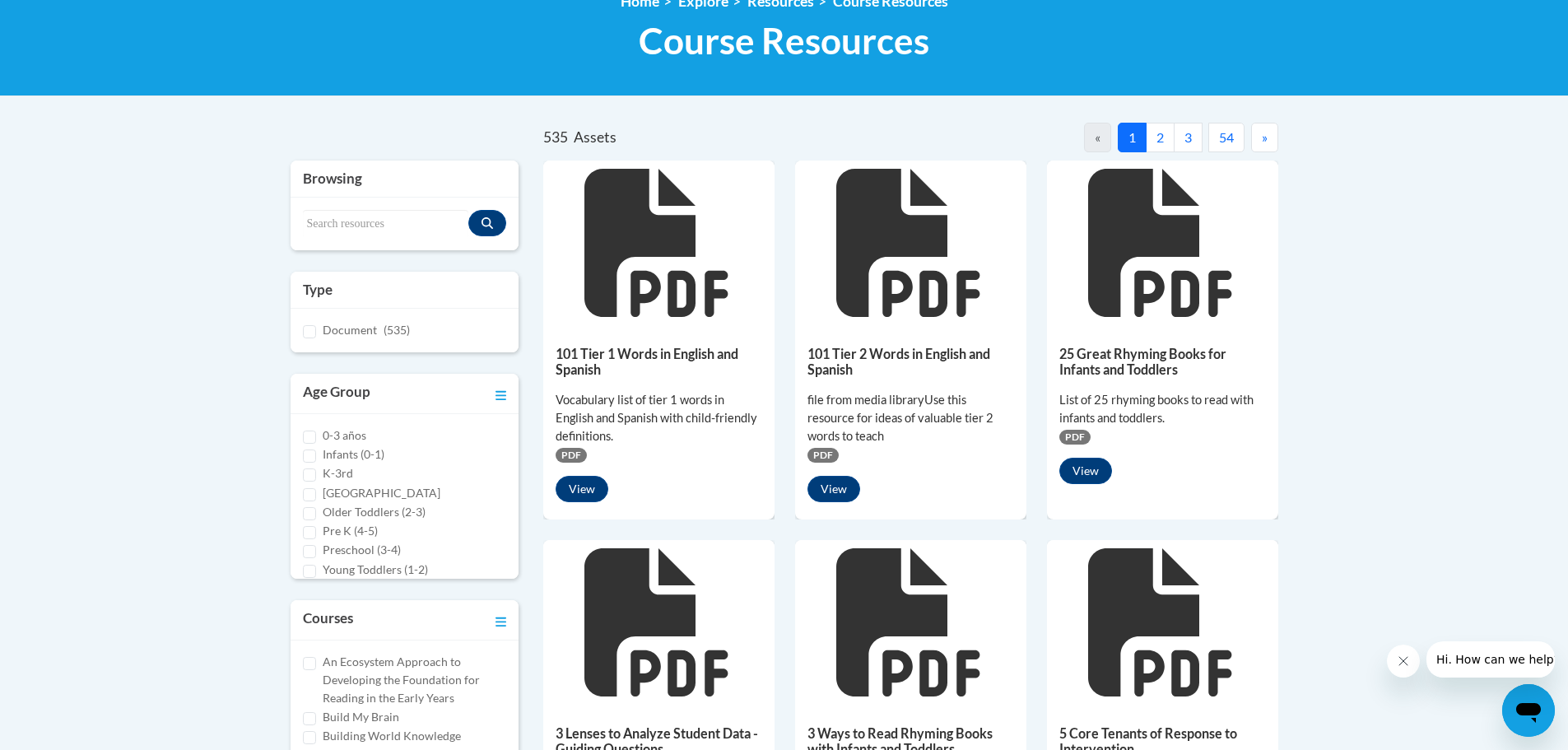
click at [1226, 142] on button "54" at bounding box center [1226, 137] width 36 height 30
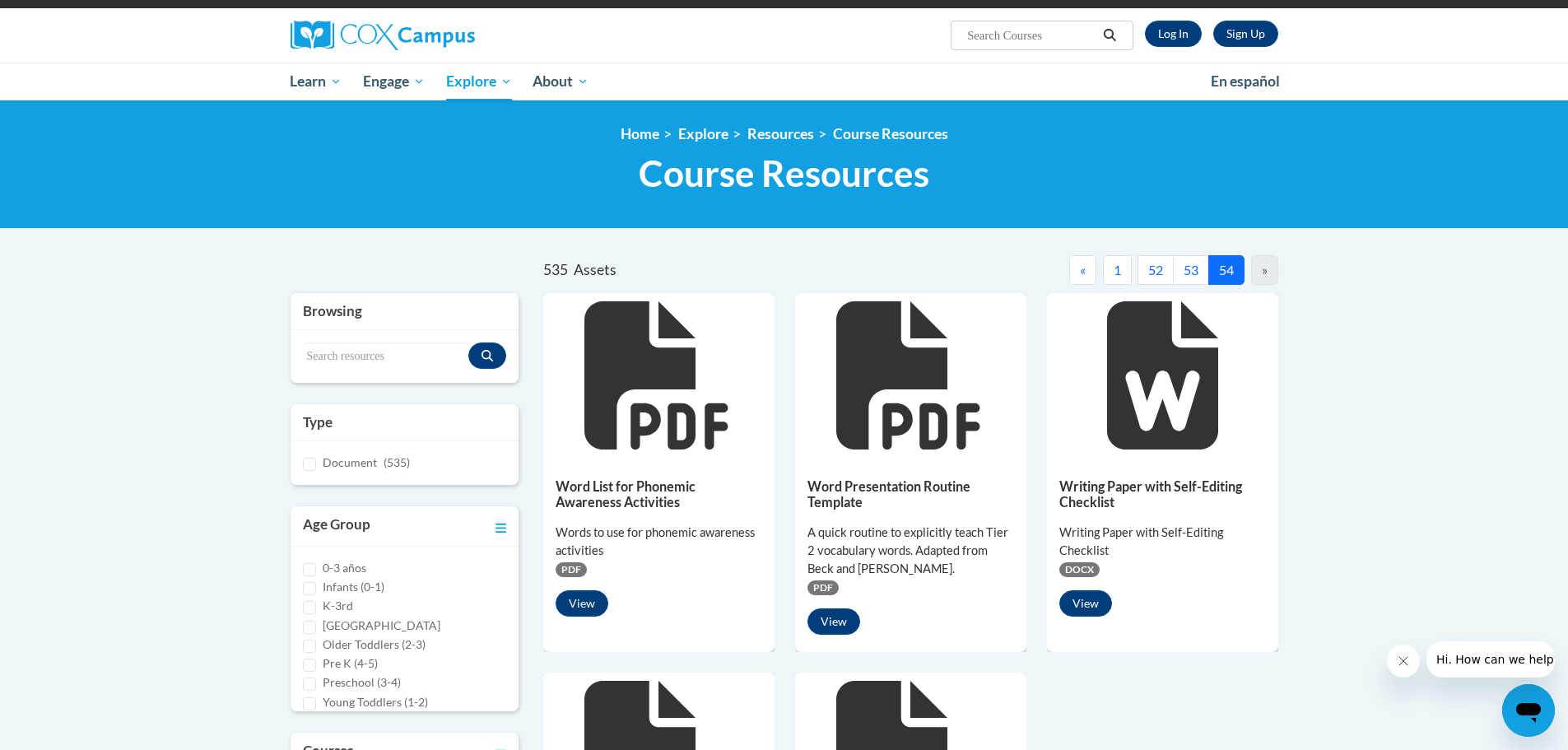
scroll to position [82, 0]
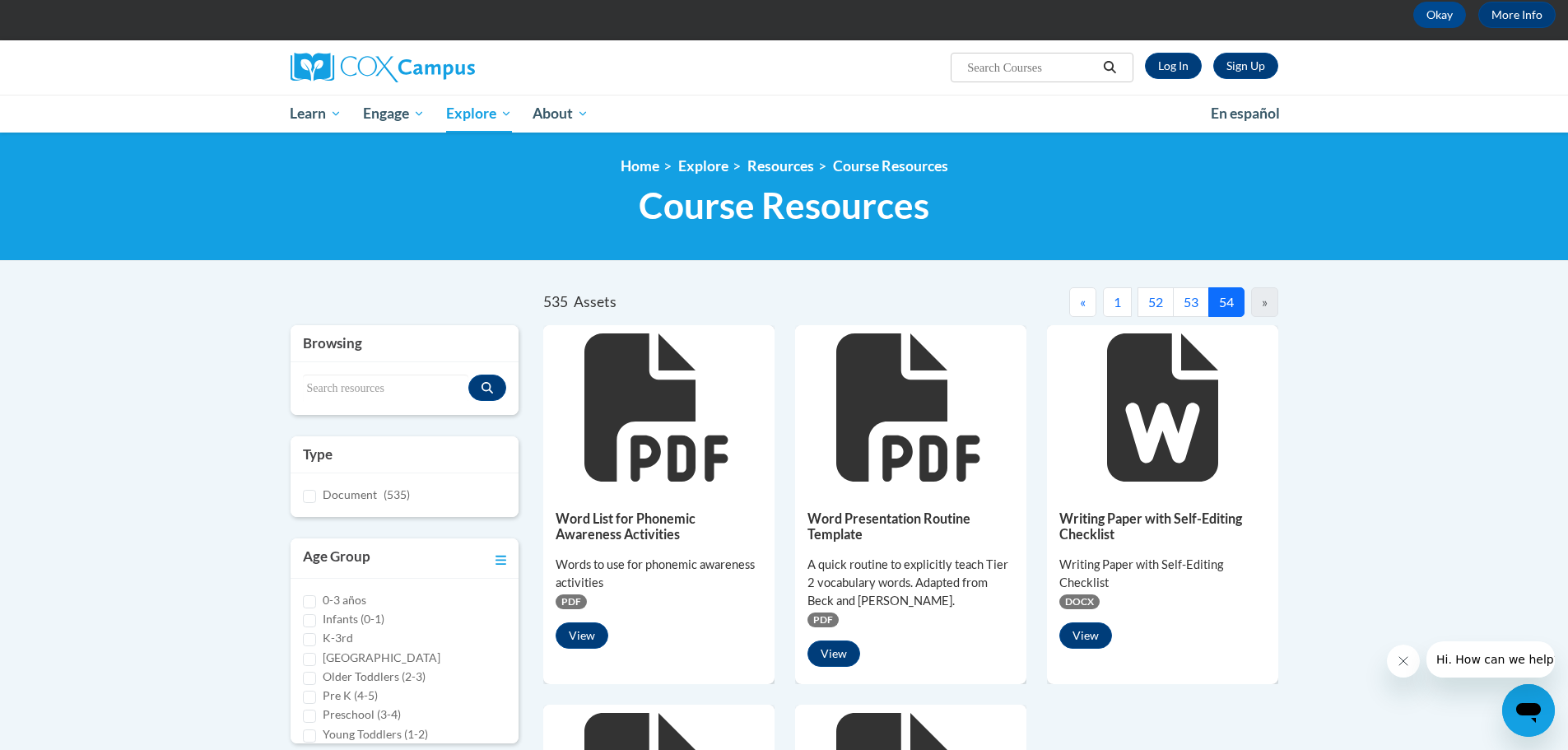
click at [1193, 304] on button "53" at bounding box center [1191, 302] width 36 height 30
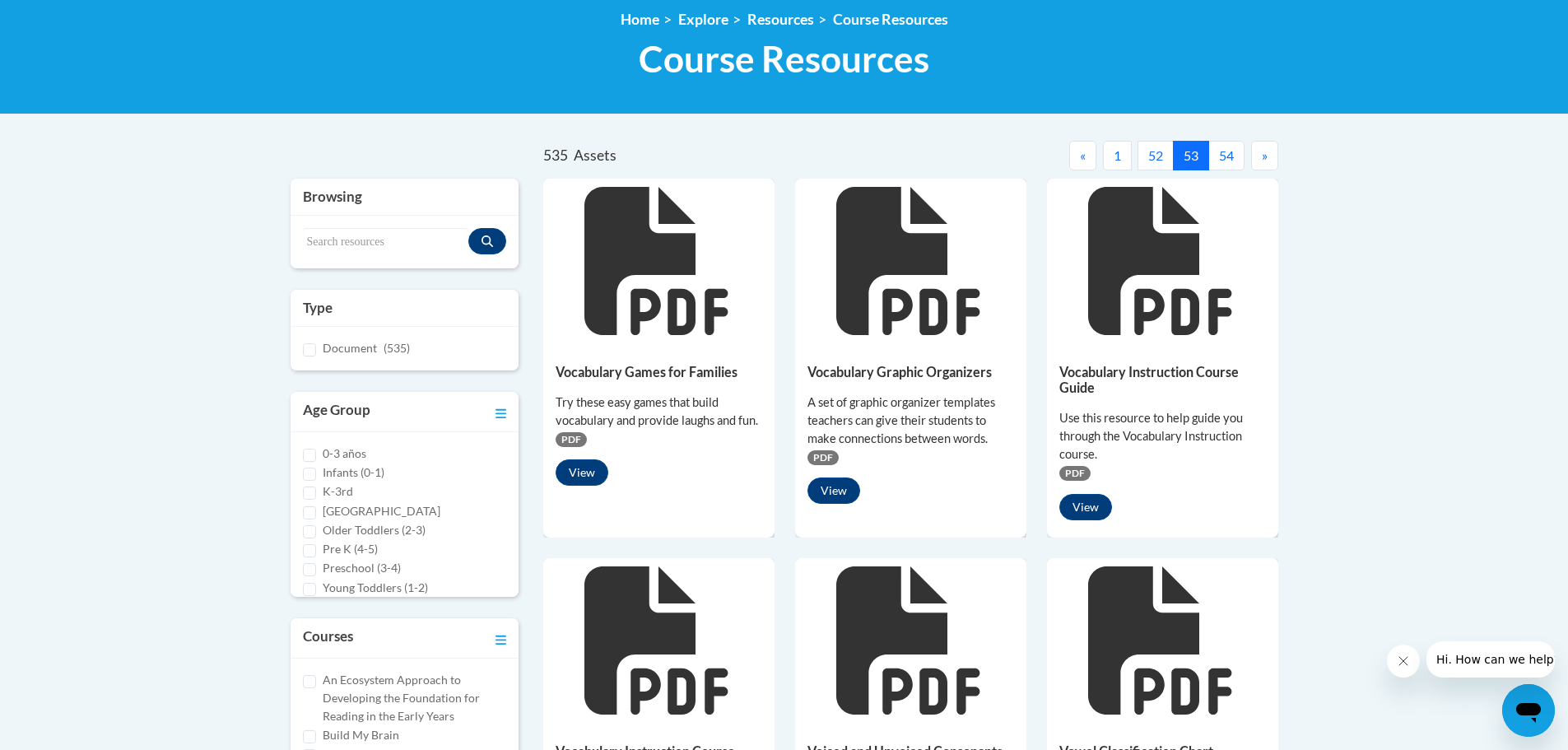
scroll to position [165, 0]
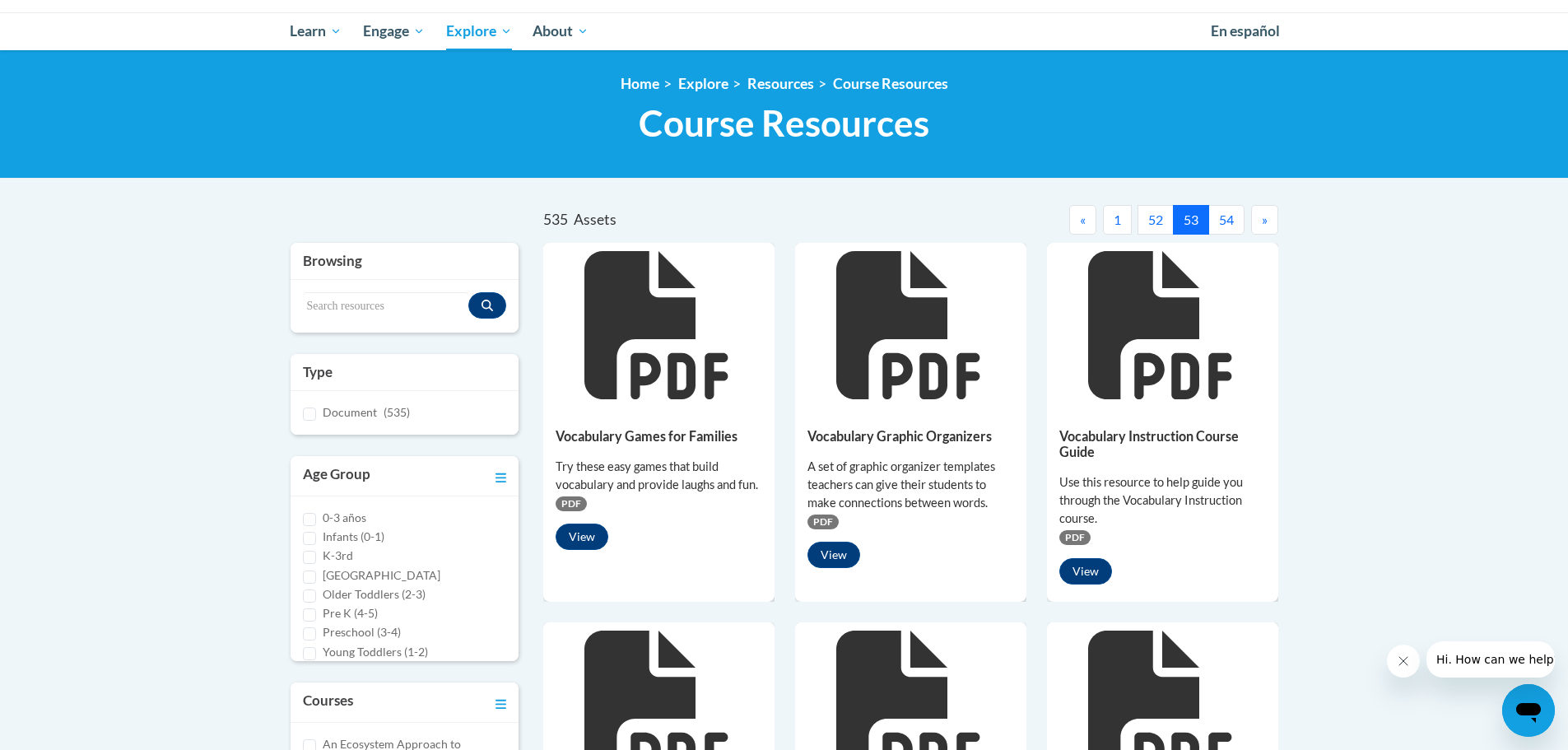
click at [1169, 211] on button "52" at bounding box center [1156, 220] width 36 height 30
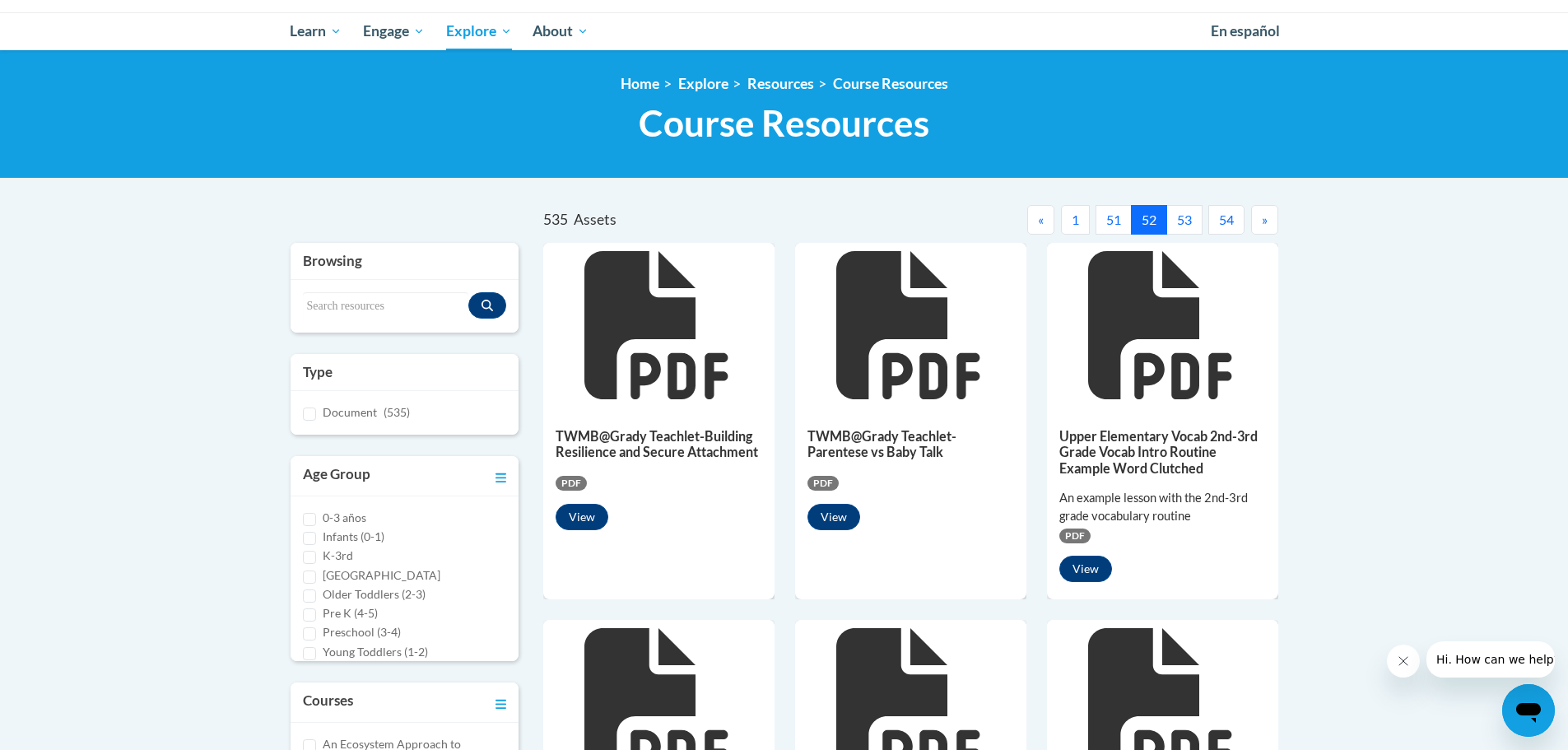
click at [1111, 227] on button "51" at bounding box center [1113, 220] width 36 height 30
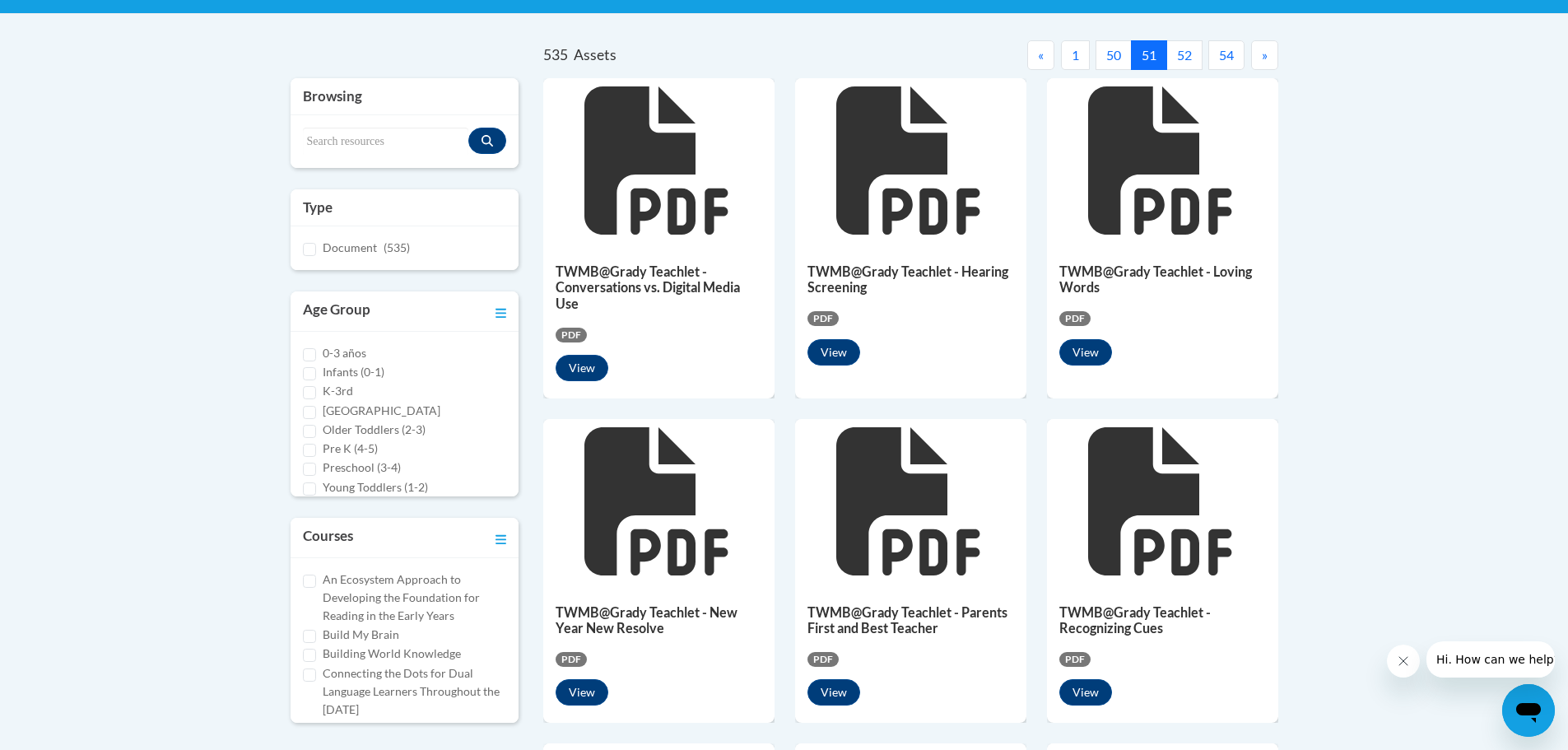
scroll to position [247, 0]
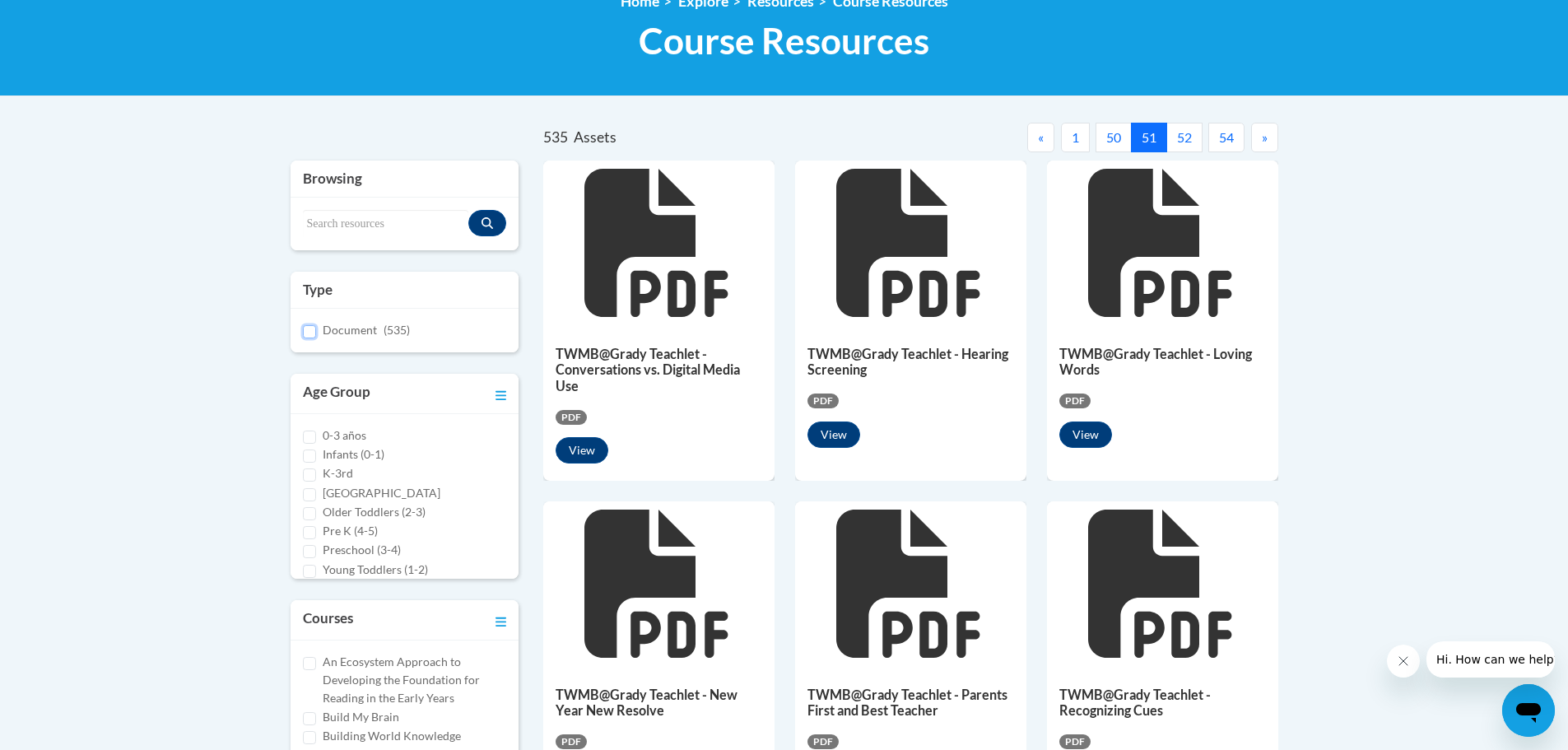
click at [311, 330] on input "Document (535)" at bounding box center [309, 331] width 13 height 13
checkbox input "true"
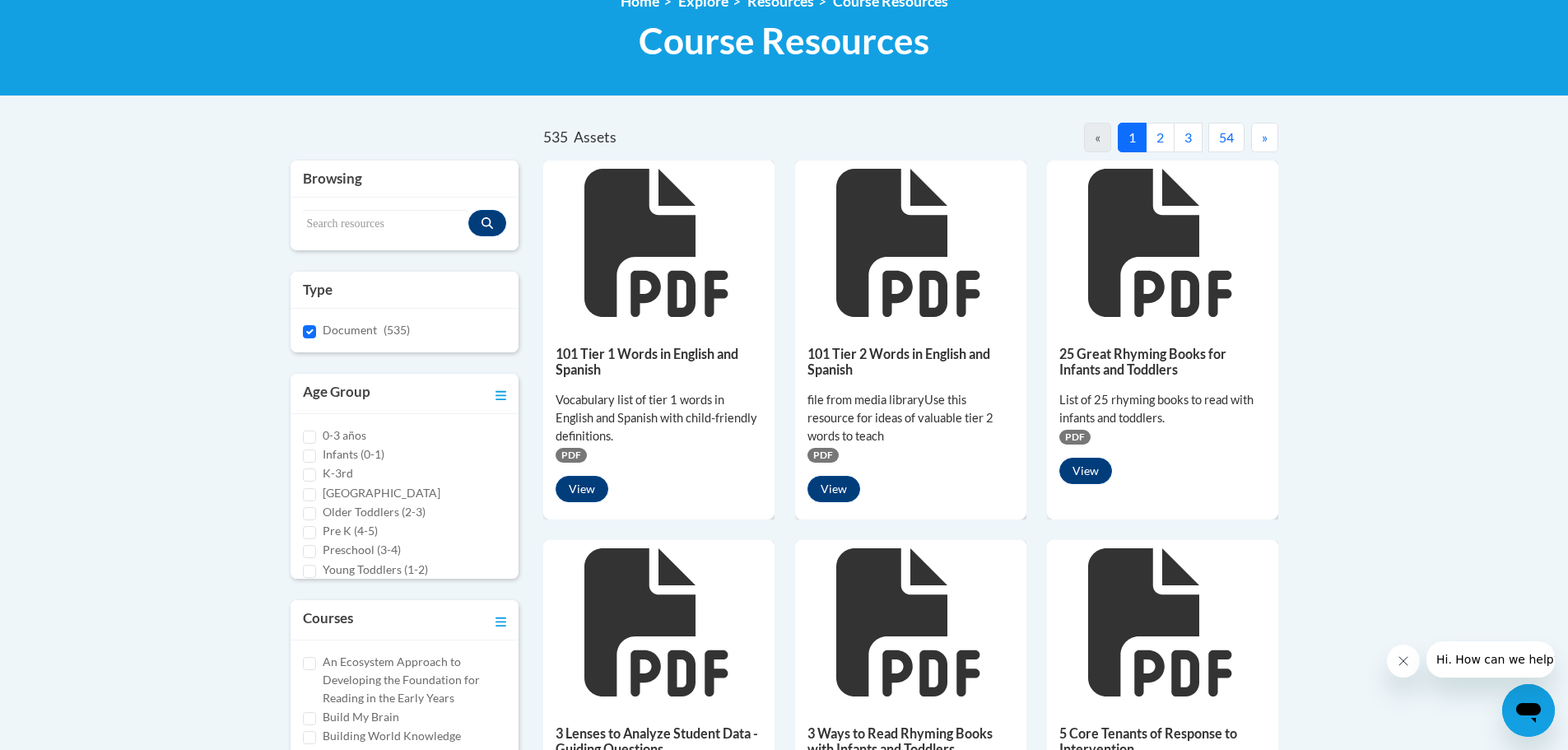
click at [1220, 127] on button "54" at bounding box center [1226, 137] width 36 height 30
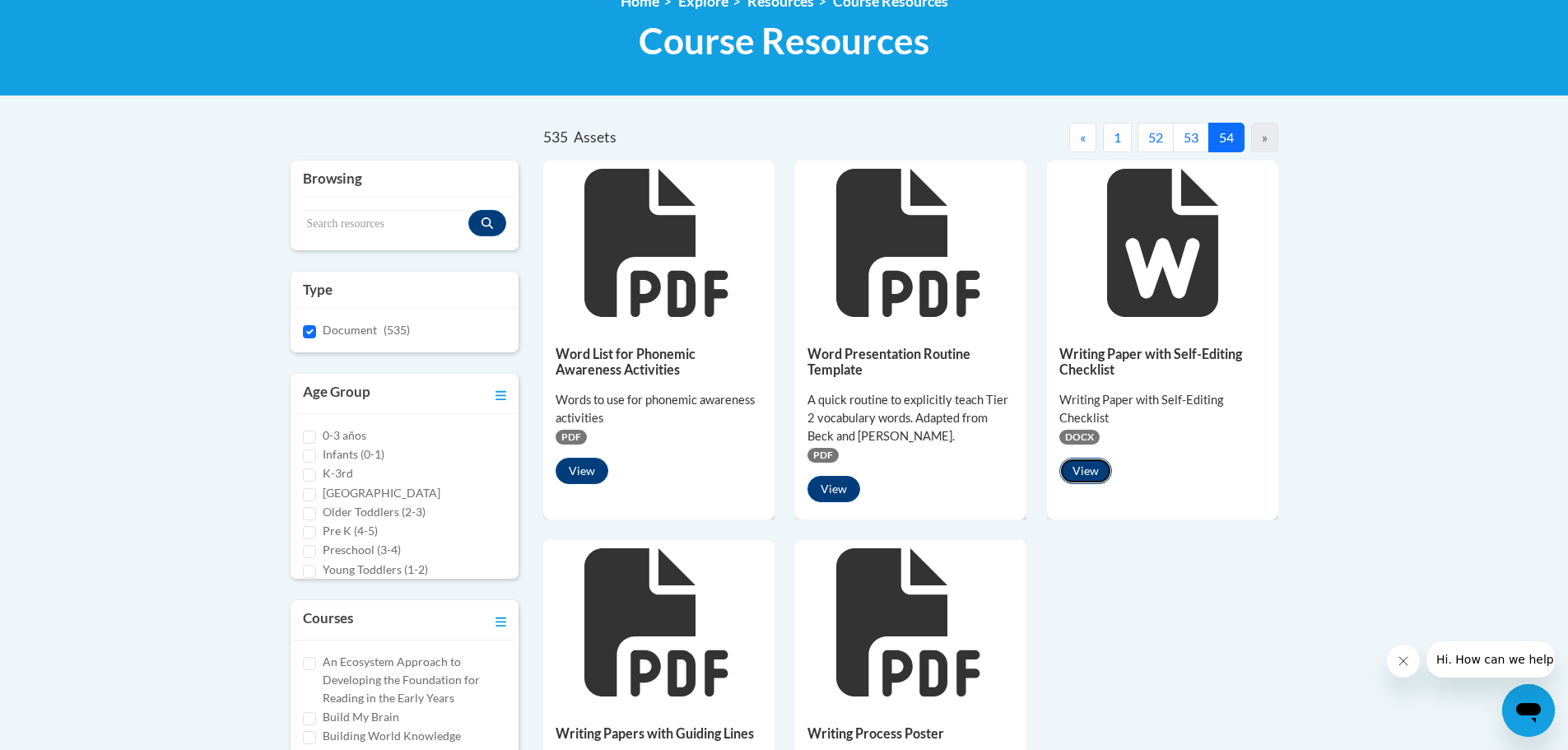
click at [1082, 475] on button "View" at bounding box center [1086, 470] width 53 height 27
click at [575, 467] on button "View" at bounding box center [582, 470] width 53 height 27
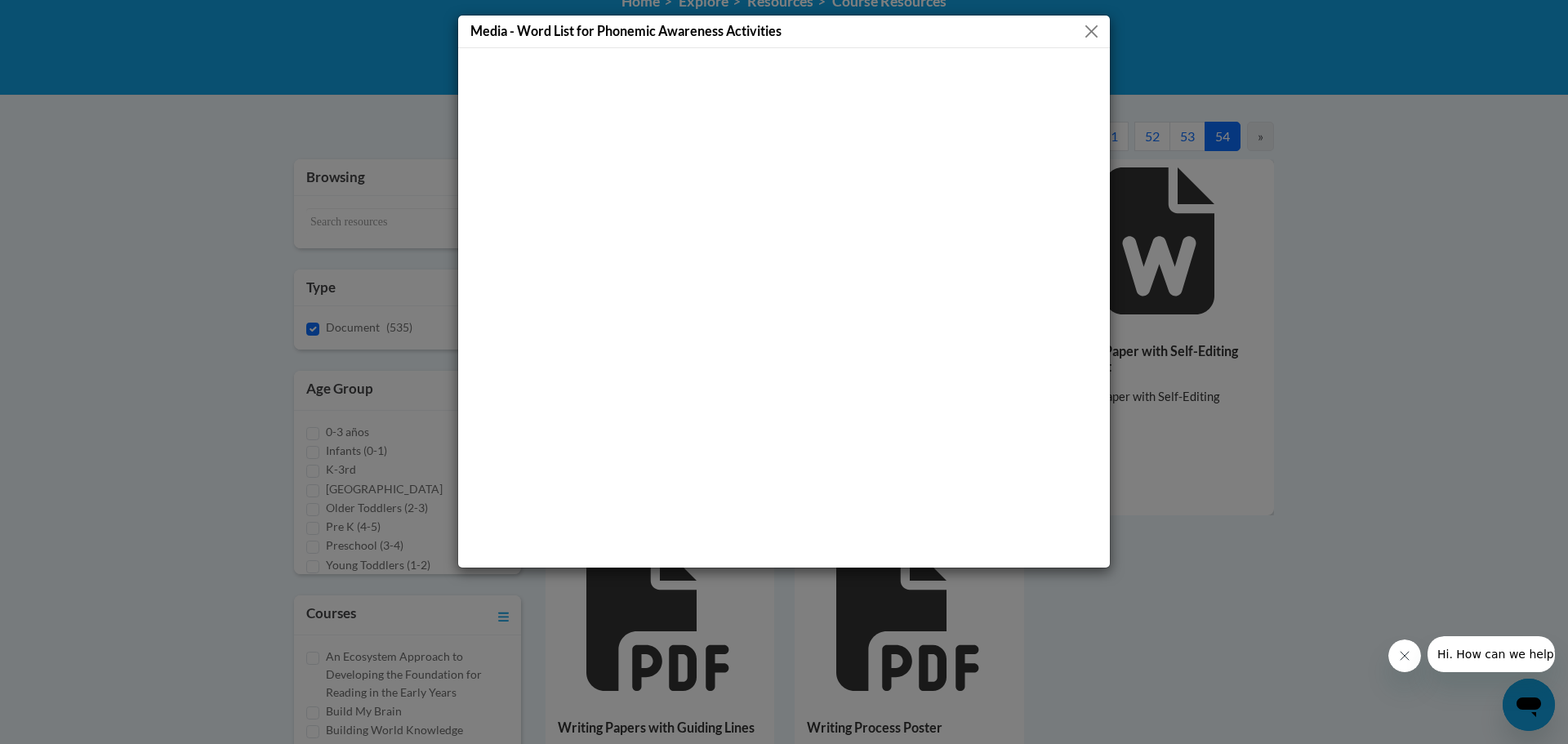
click at [1094, 38] on button "Close" at bounding box center [1091, 31] width 20 height 20
